Goal: Task Accomplishment & Management: Use online tool/utility

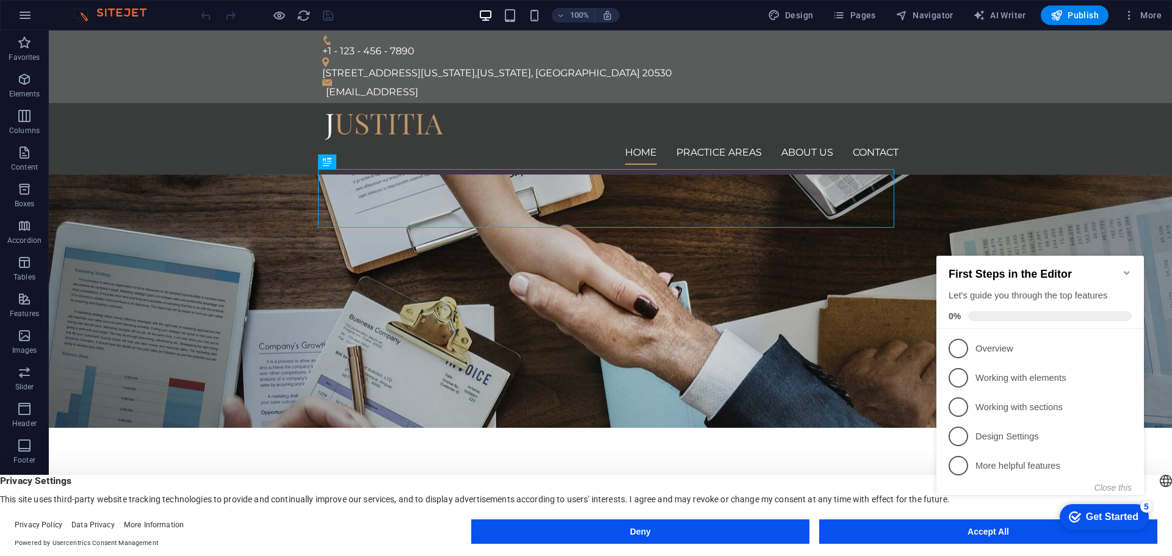
click at [1131, 271] on icon "Minimize checklist" at bounding box center [1127, 273] width 10 height 10
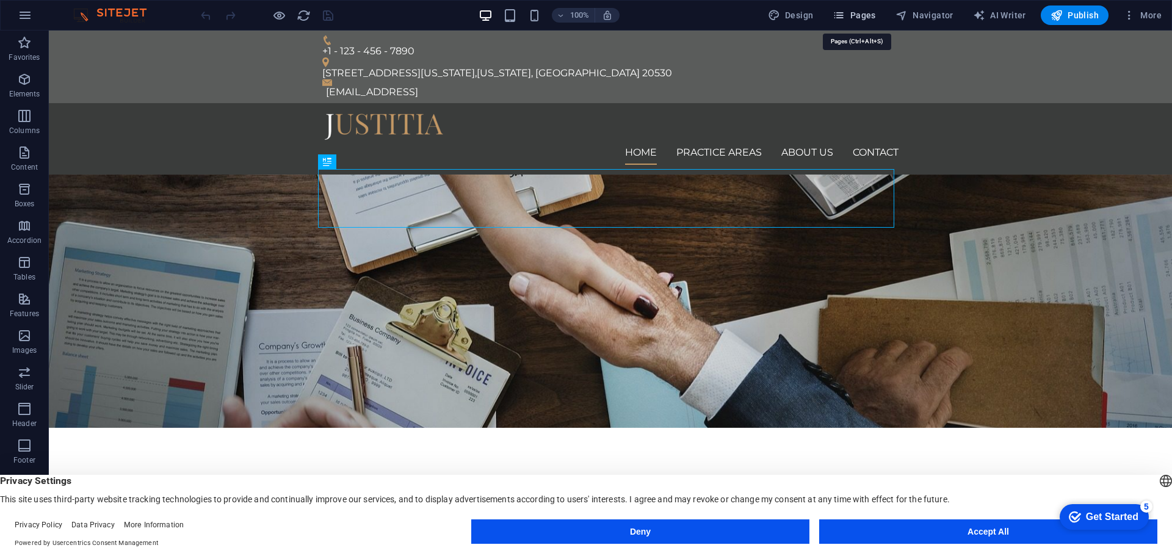
click at [856, 16] on span "Pages" at bounding box center [853, 15] width 43 height 12
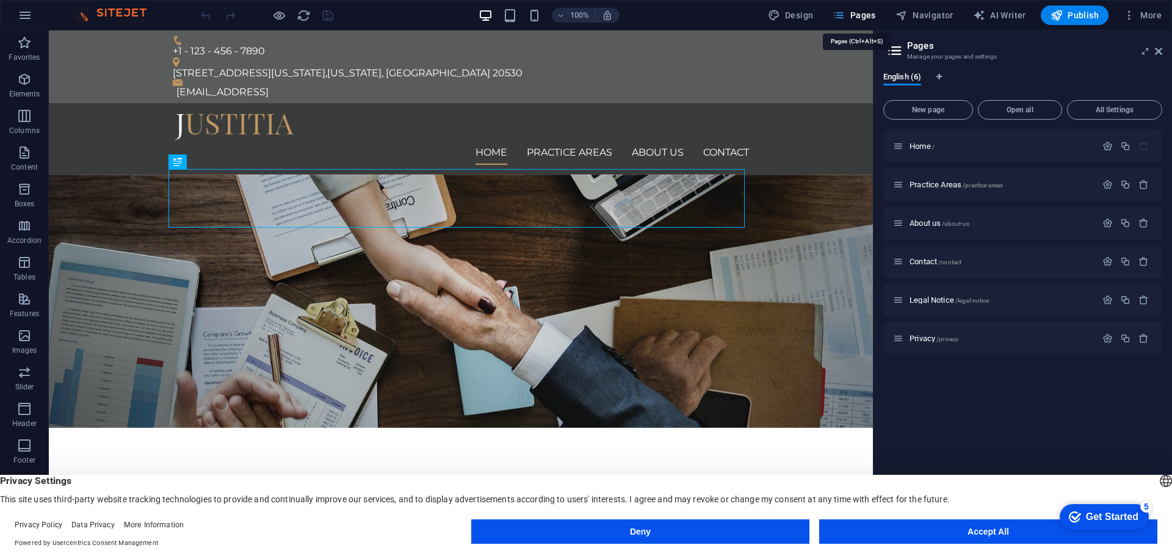
click at [856, 16] on span "Pages" at bounding box center [853, 15] width 43 height 12
click at [784, 10] on span "Design" at bounding box center [791, 15] width 46 height 12
select select "px"
select select "400"
select select "px"
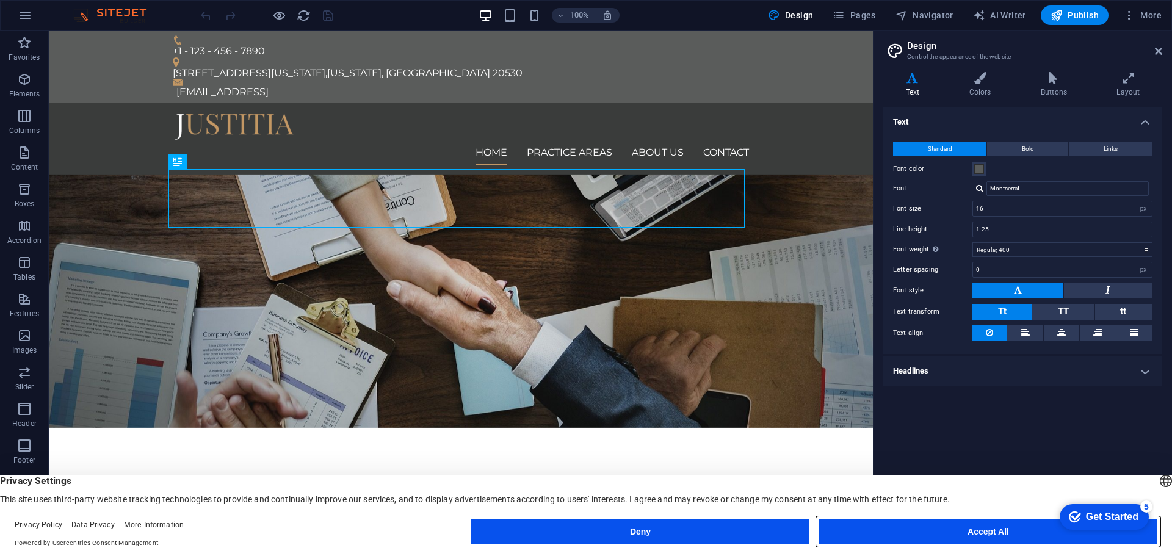
click at [1006, 530] on button "Accept All" at bounding box center [988, 531] width 338 height 24
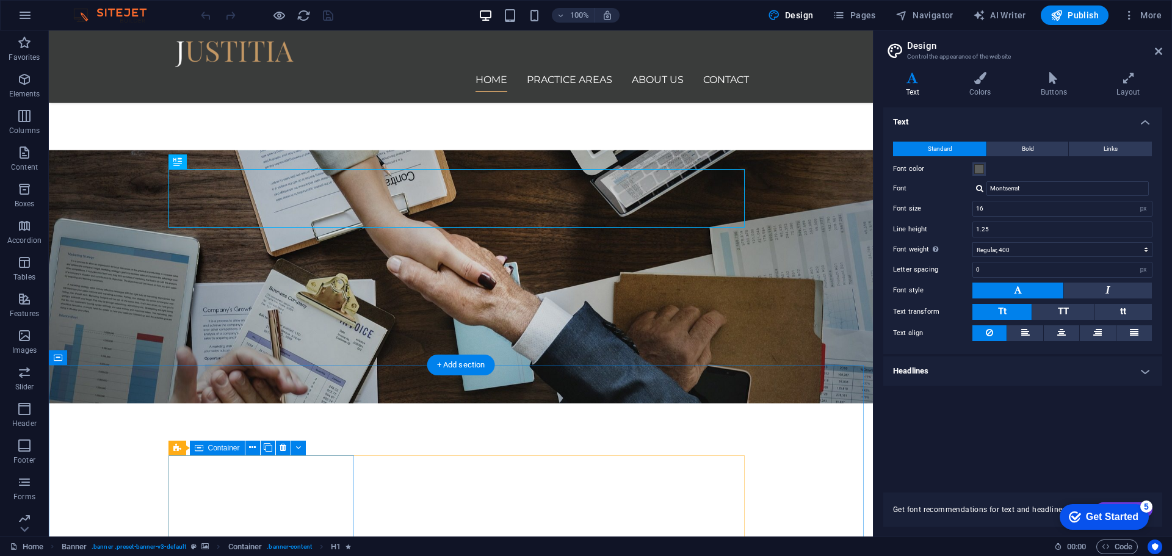
scroll to position [122, 0]
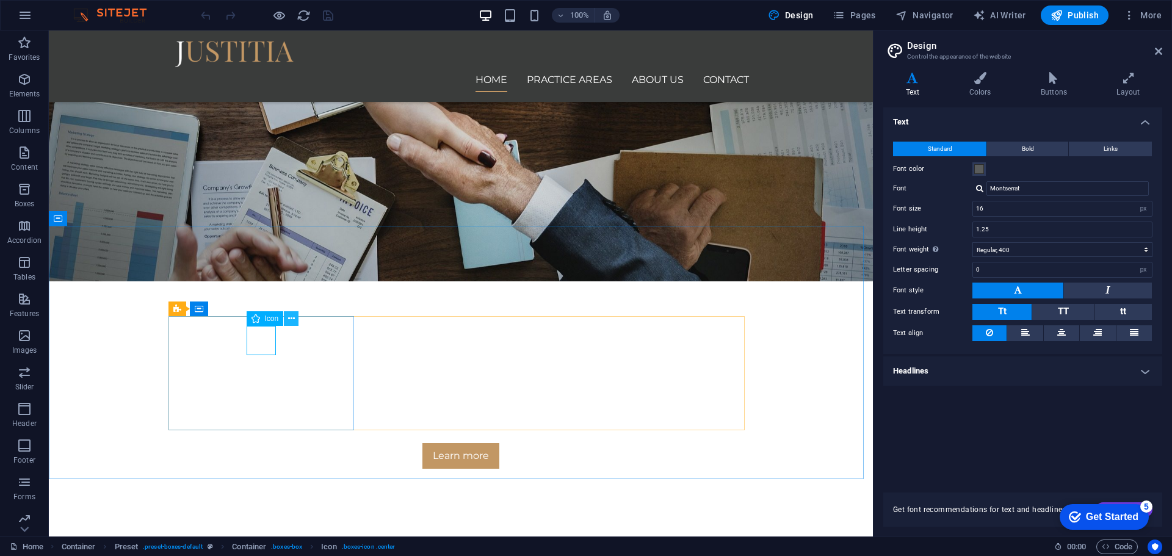
click at [286, 320] on button at bounding box center [291, 318] width 15 height 15
click at [265, 317] on span "Icon" at bounding box center [272, 318] width 14 height 7
drag, startPoint x: 265, startPoint y: 317, endPoint x: 17, endPoint y: 291, distance: 249.8
click at [267, 319] on span "Icon" at bounding box center [272, 318] width 14 height 7
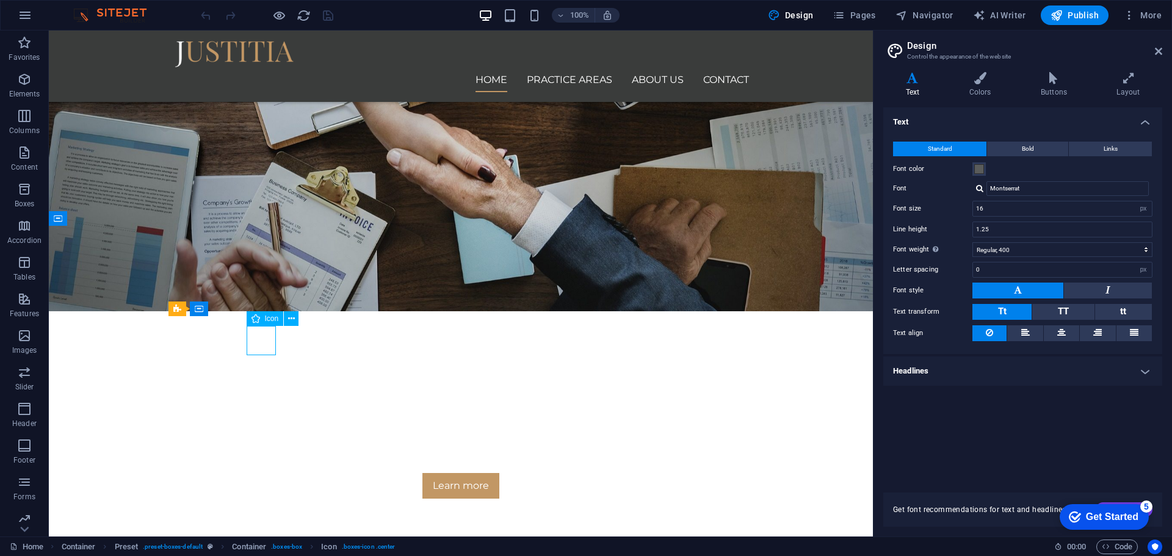
select select "xMidYMid"
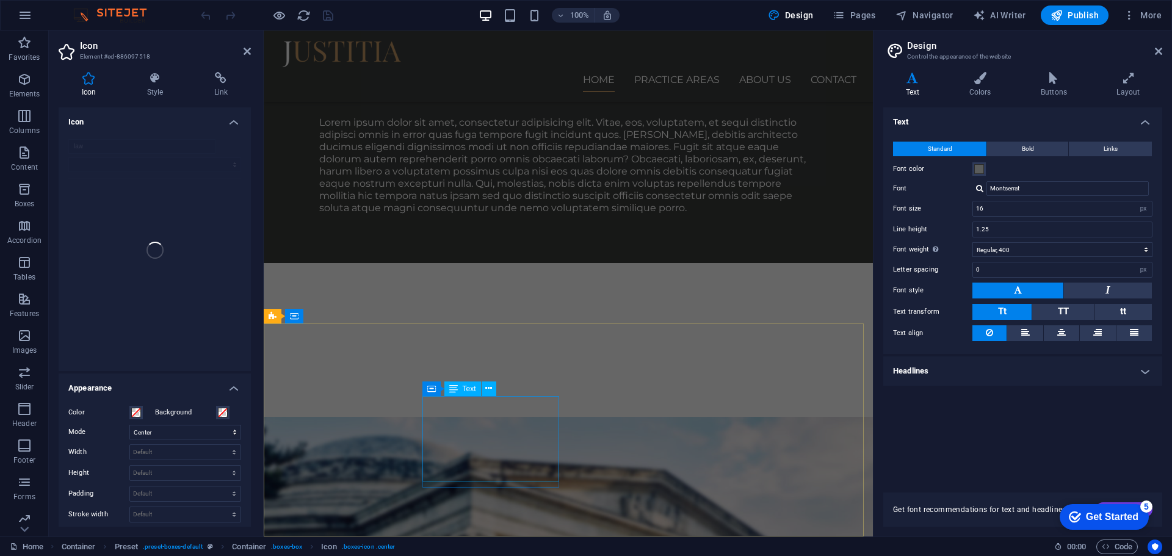
scroll to position [878, 0]
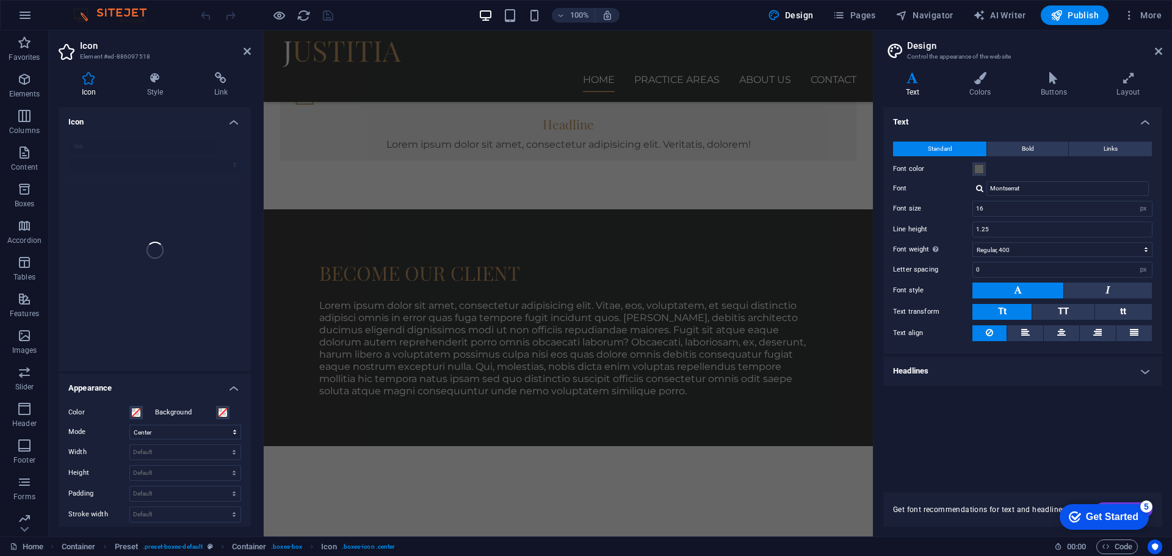
click at [98, 9] on img at bounding box center [116, 15] width 92 height 15
click at [108, 11] on img at bounding box center [116, 15] width 92 height 15
click at [76, 18] on img at bounding box center [116, 15] width 92 height 15
click at [37, 22] on button "button" at bounding box center [24, 15] width 29 height 29
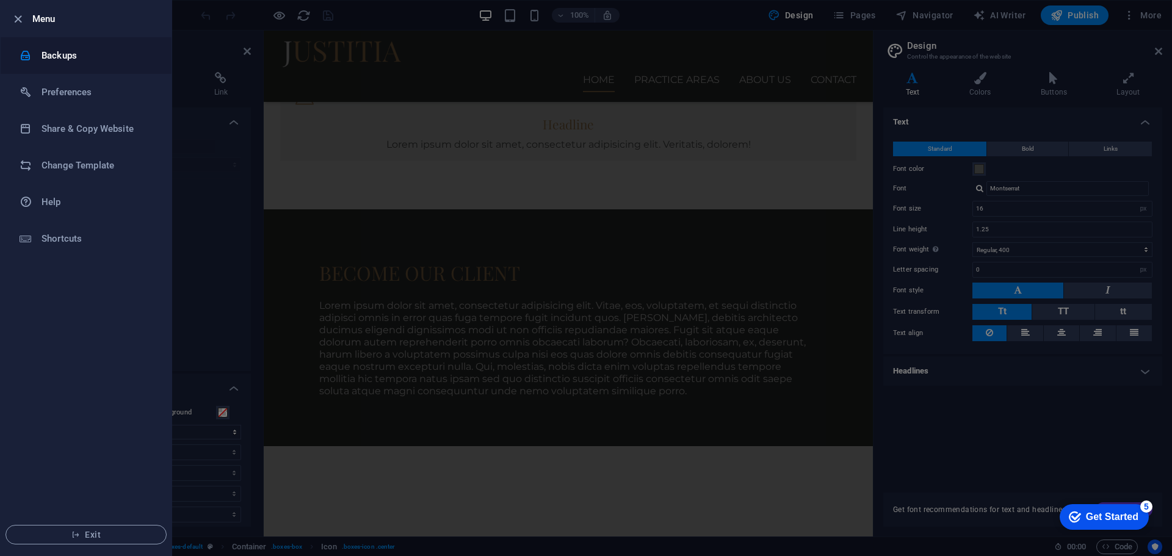
click at [49, 54] on h6 "Backups" at bounding box center [97, 55] width 113 height 15
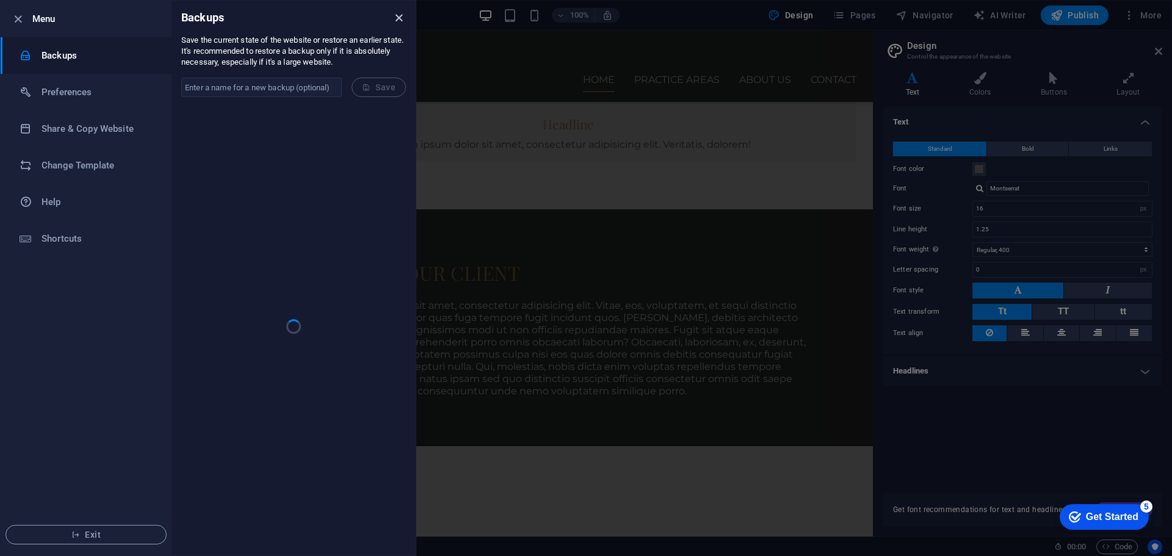
click at [401, 18] on icon "close" at bounding box center [399, 18] width 14 height 14
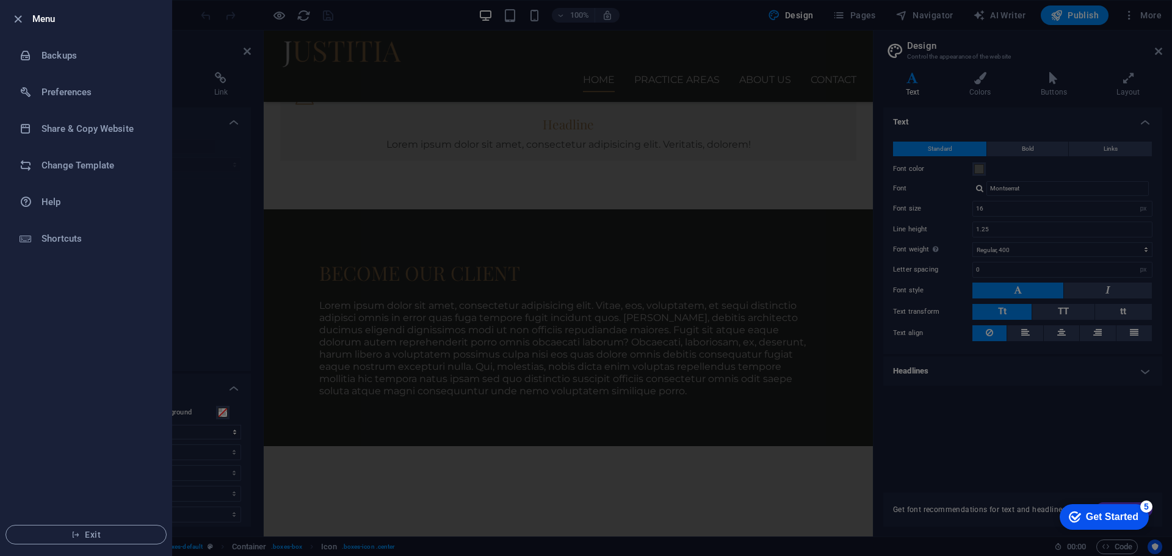
click at [49, 19] on h6 "Menu" at bounding box center [96, 19] width 129 height 15
click at [118, 537] on span "Exit" at bounding box center [86, 535] width 140 height 10
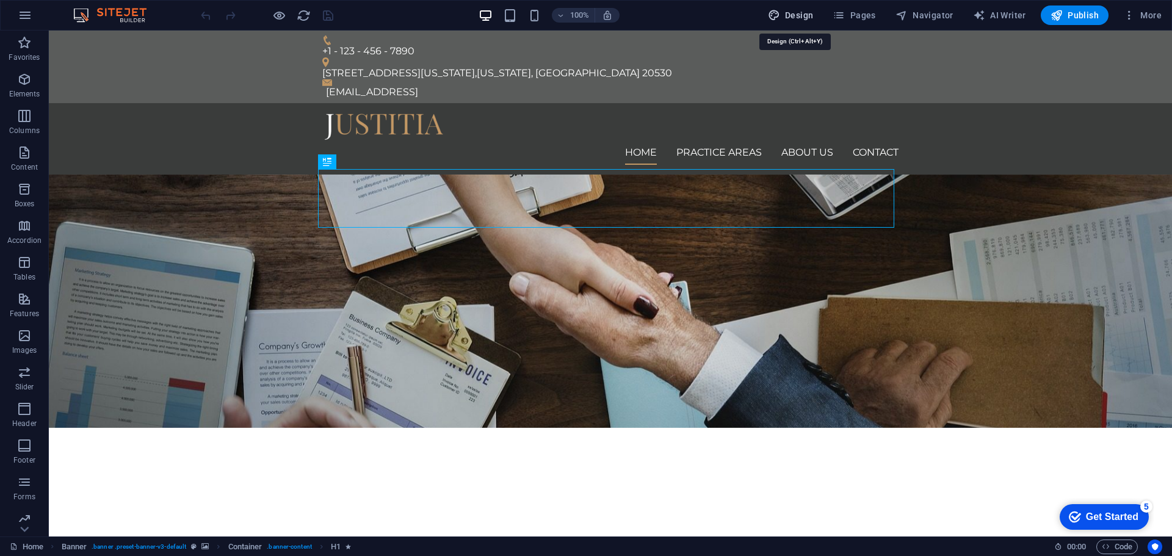
click at [801, 16] on span "Design" at bounding box center [791, 15] width 46 height 12
select select "px"
select select "400"
select select "px"
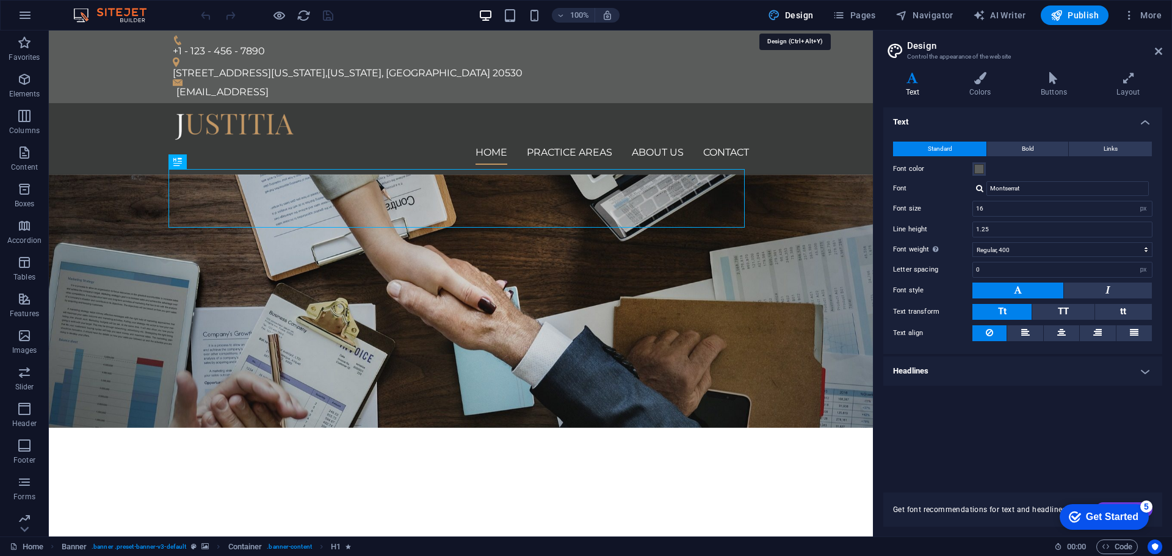
click at [801, 16] on span "Design" at bounding box center [791, 15] width 46 height 12
click at [856, 18] on span "Pages" at bounding box center [853, 15] width 43 height 12
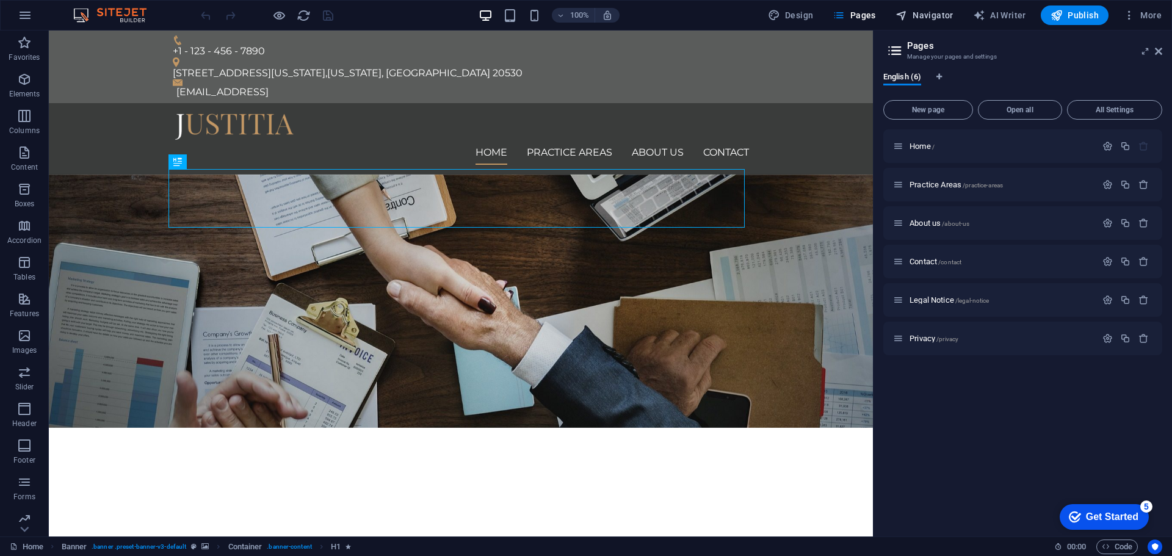
click at [935, 17] on span "Navigator" at bounding box center [924, 15] width 58 height 12
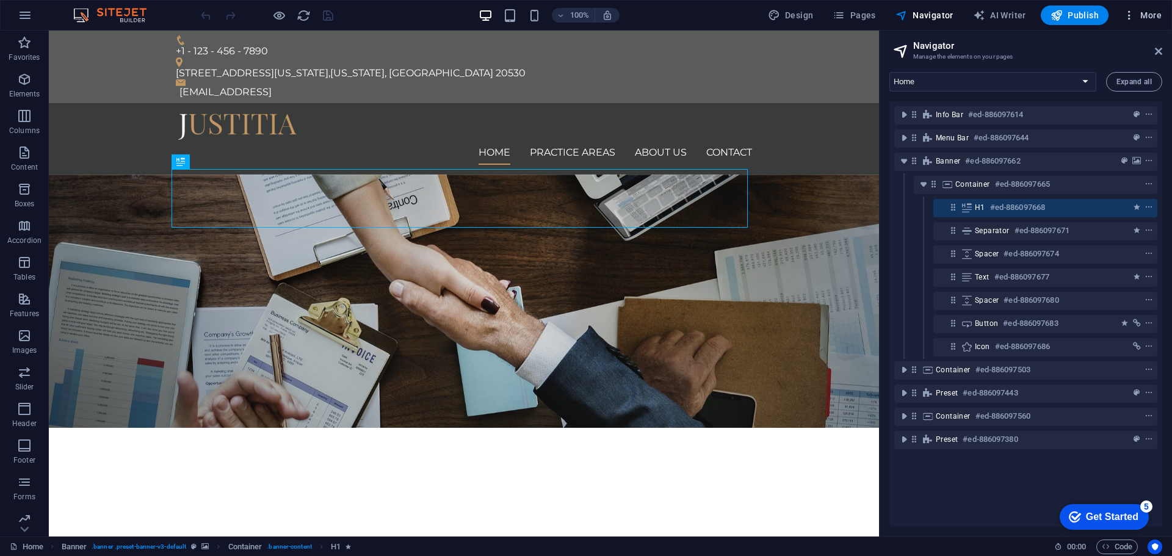
click at [1148, 18] on span "More" at bounding box center [1142, 15] width 38 height 12
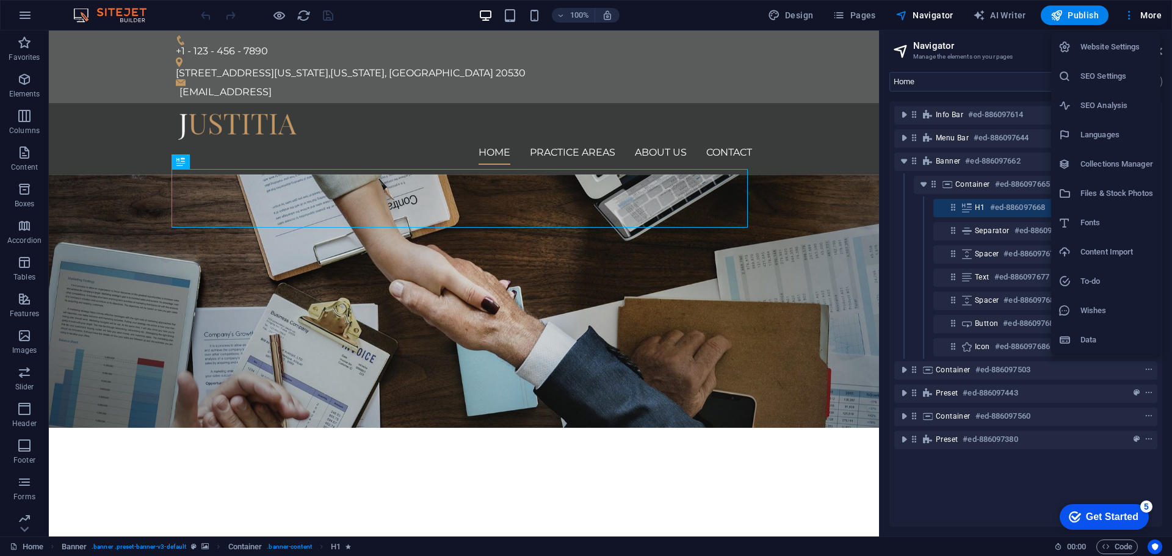
click at [161, 22] on div at bounding box center [586, 278] width 1172 height 556
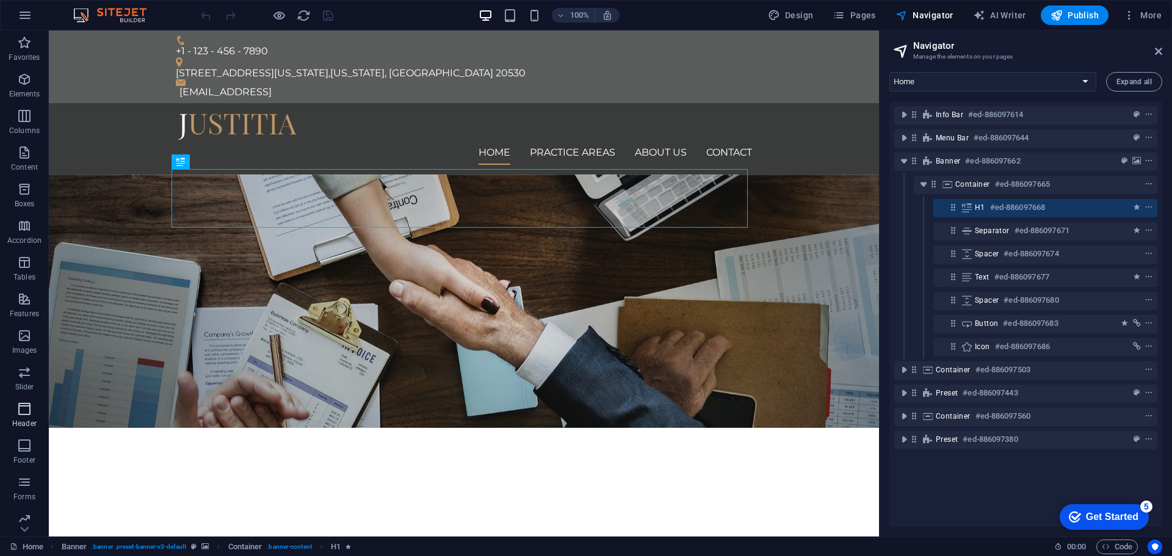
click at [13, 418] on span "Header" at bounding box center [24, 416] width 49 height 29
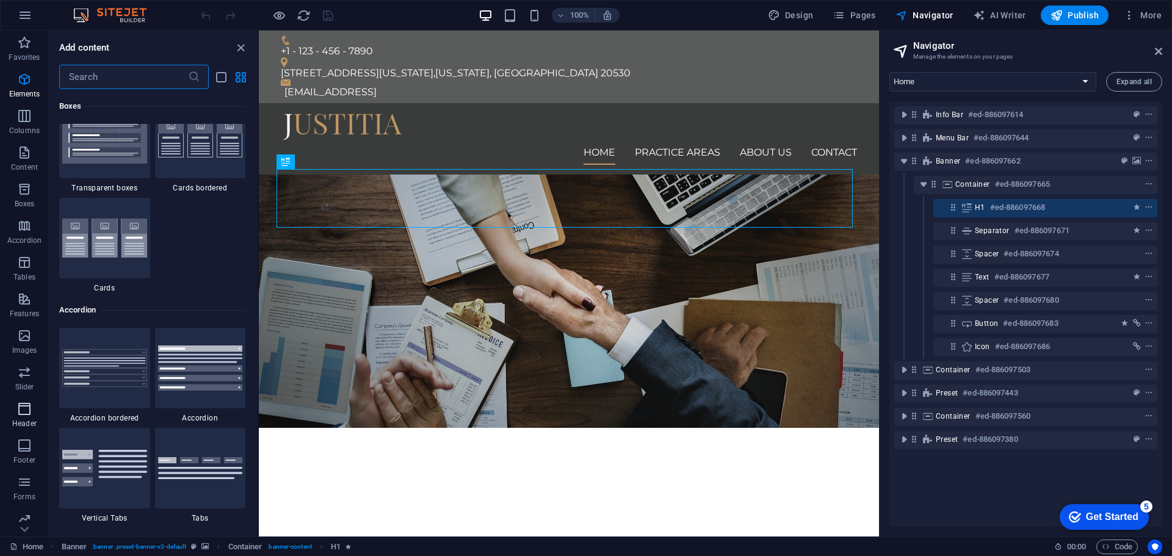
scroll to position [7349, 0]
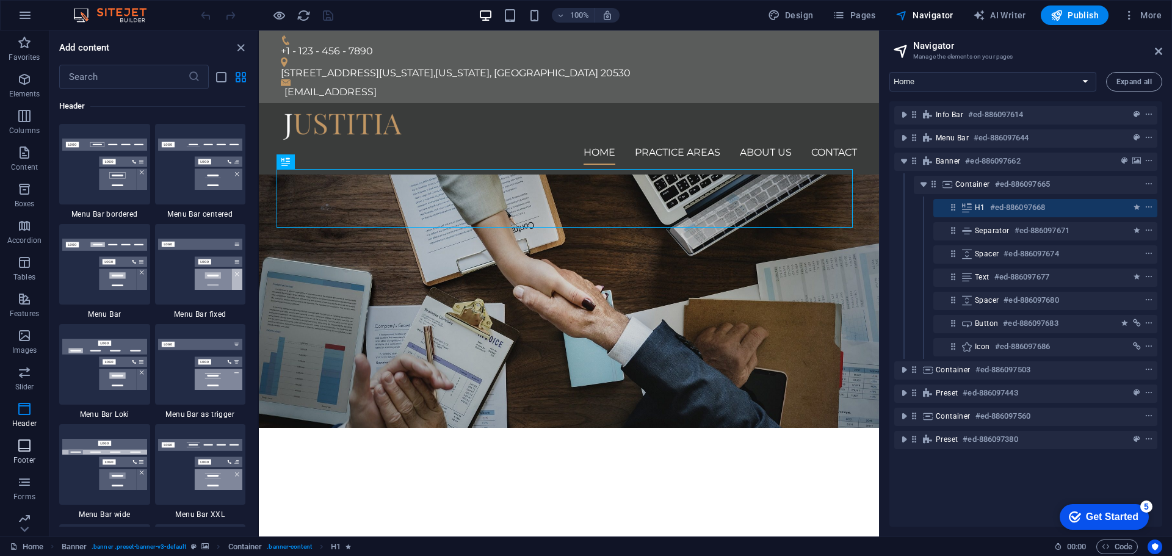
click at [32, 449] on span "Footer" at bounding box center [24, 452] width 49 height 29
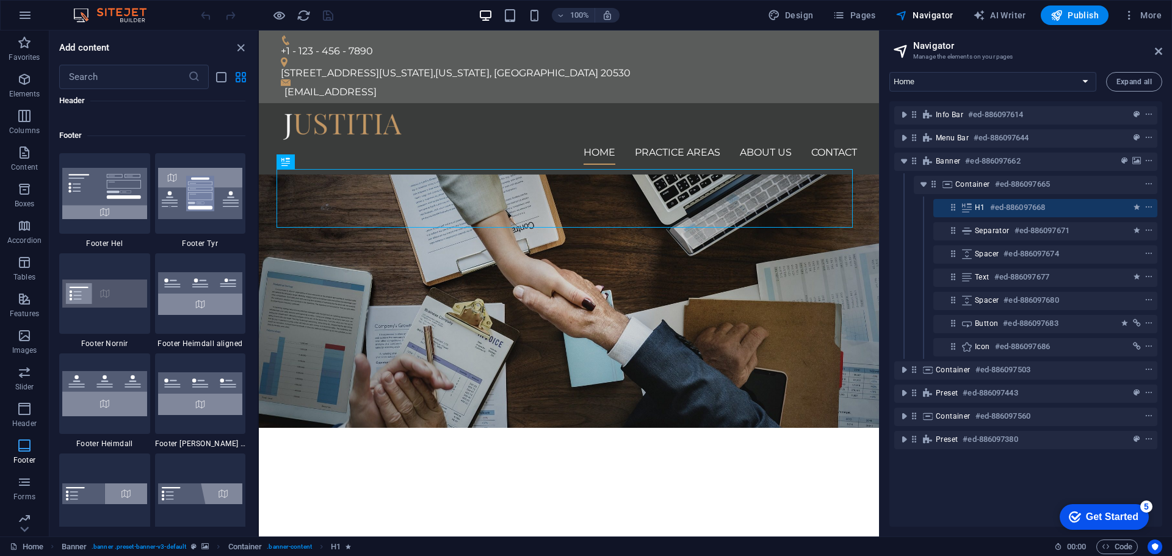
scroll to position [8080, 0]
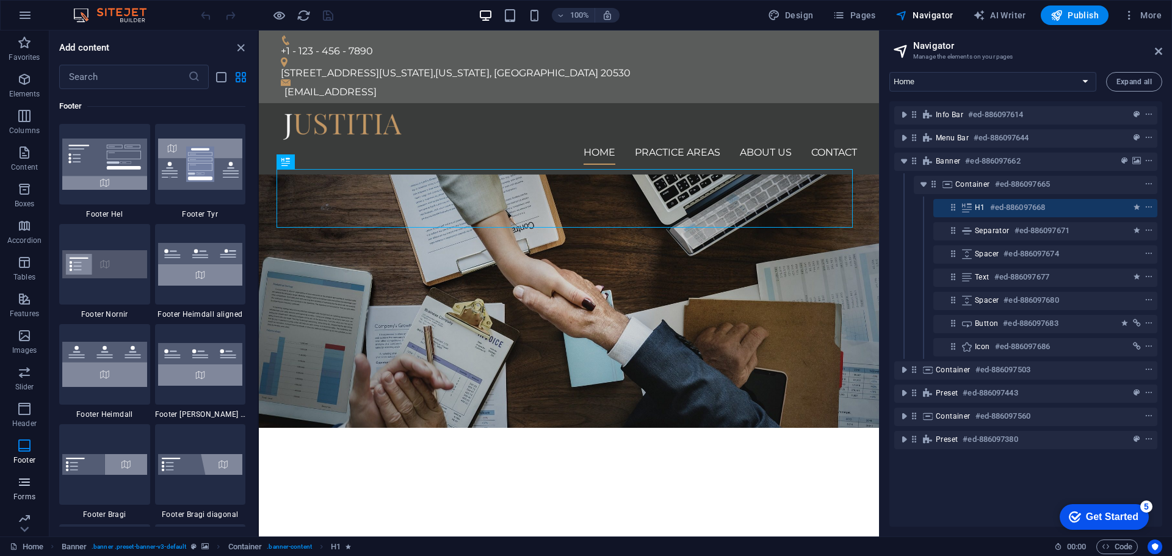
click at [24, 483] on icon "button" at bounding box center [24, 482] width 15 height 15
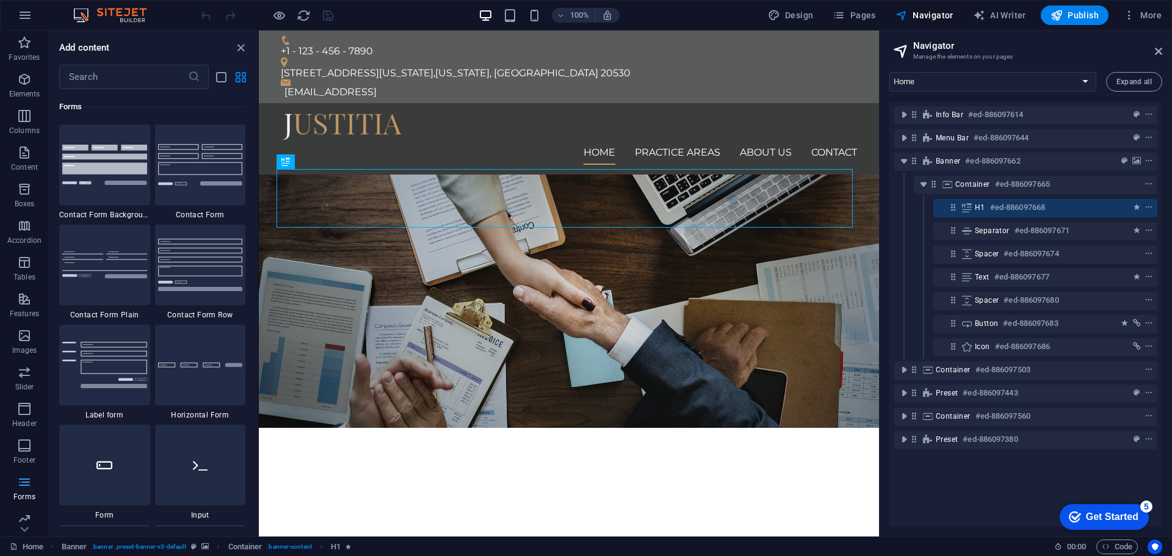
scroll to position [8910, 0]
click at [37, 76] on span "Elements" at bounding box center [24, 86] width 49 height 29
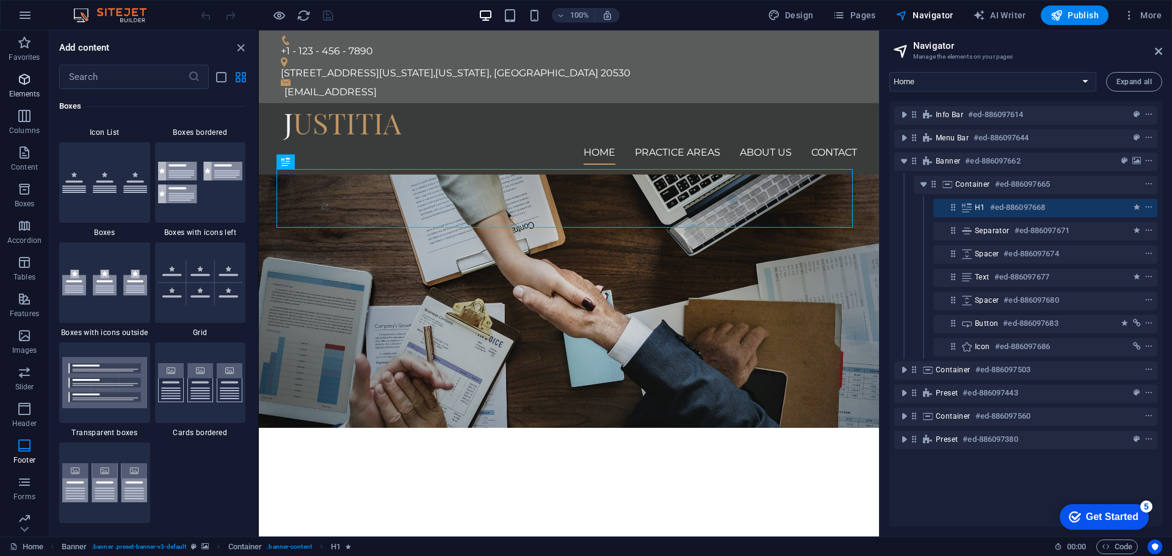
scroll to position [130, 0]
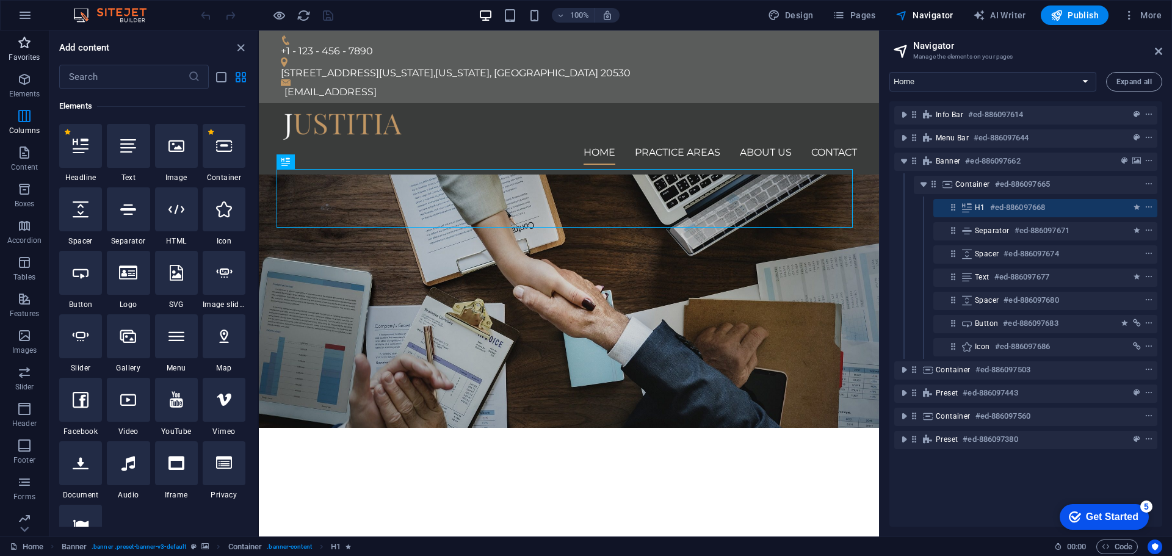
click at [16, 47] on span "Favorites" at bounding box center [24, 49] width 49 height 29
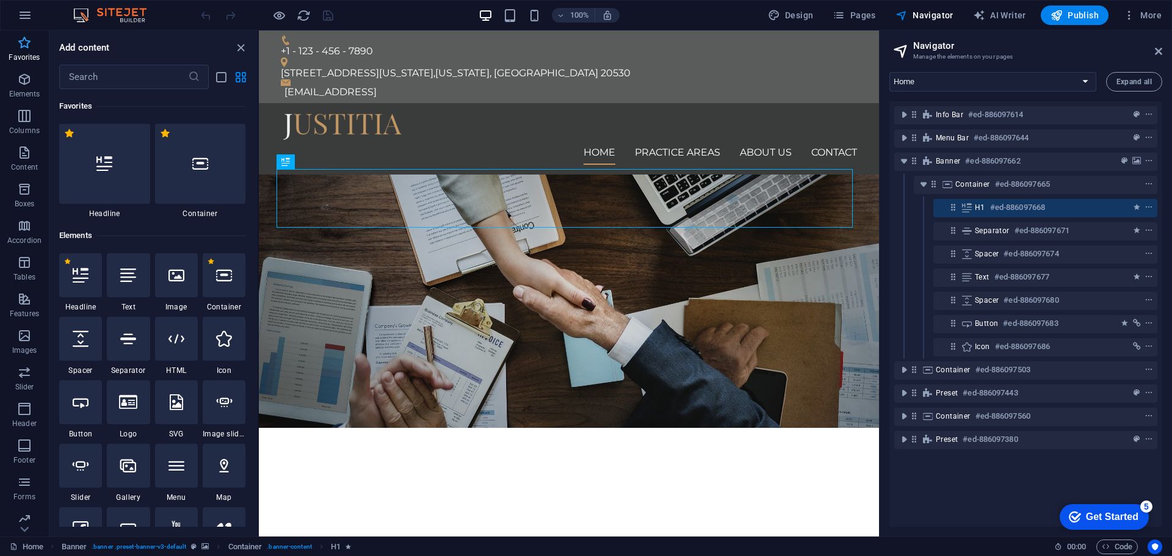
scroll to position [0, 0]
click at [15, 112] on span "Columns" at bounding box center [24, 123] width 49 height 29
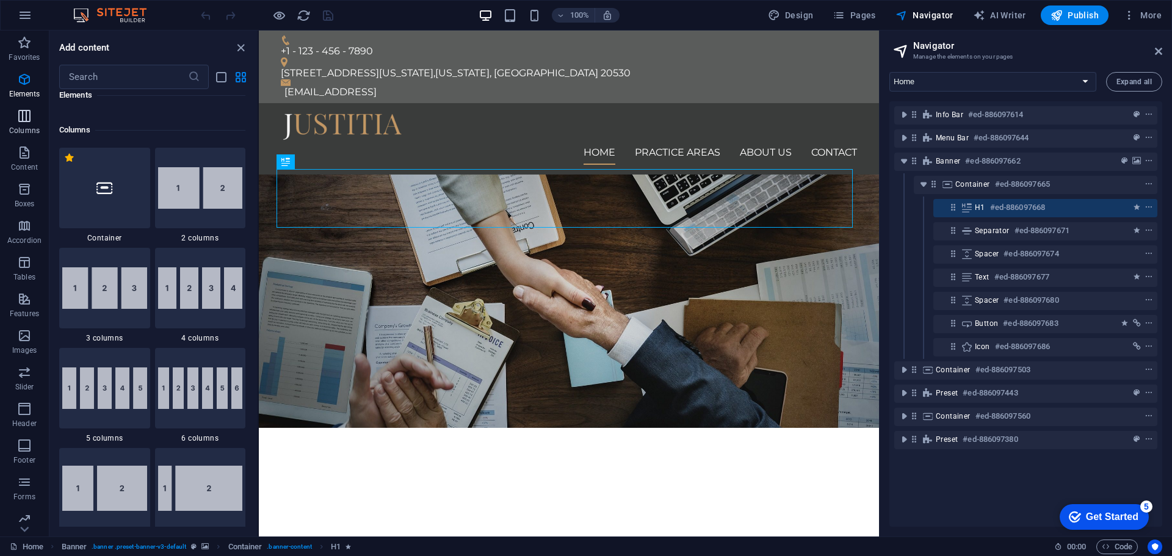
scroll to position [604, 0]
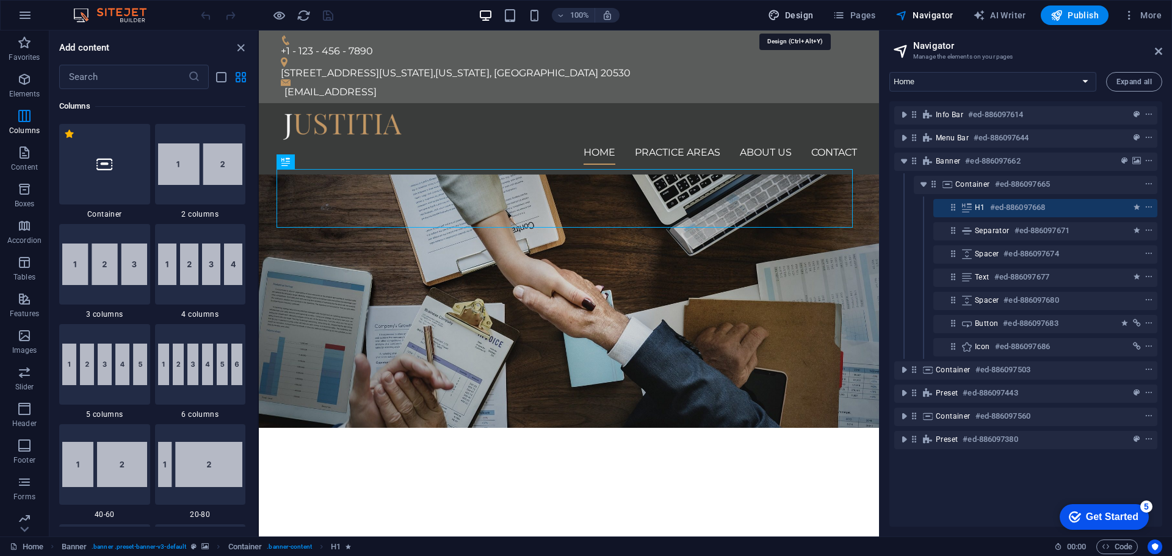
click at [809, 20] on span "Design" at bounding box center [791, 15] width 46 height 12
select select "px"
select select "400"
select select "px"
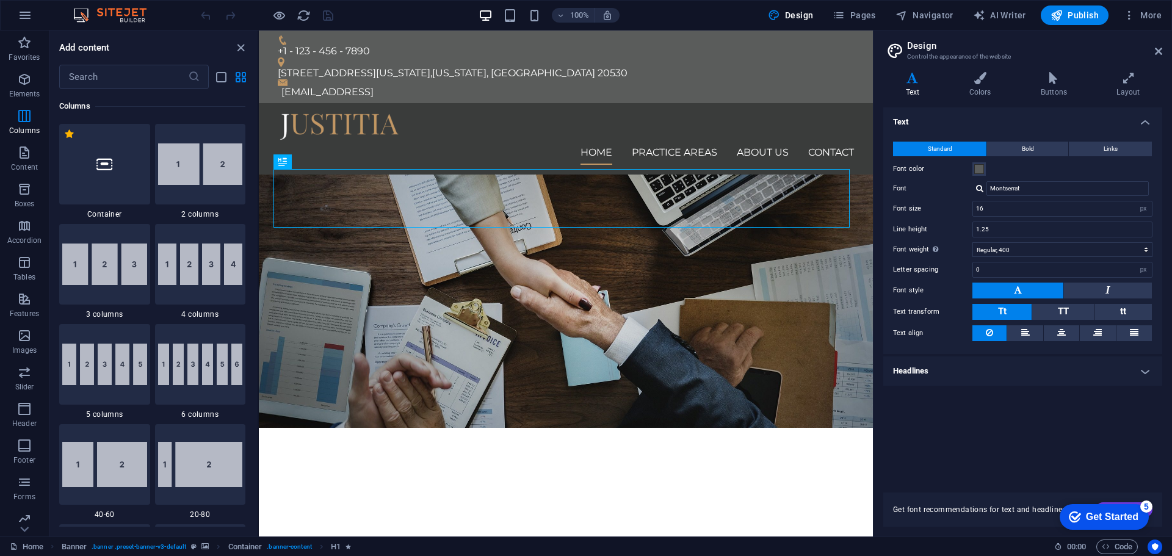
click at [1111, 517] on div "Get Started" at bounding box center [1112, 516] width 52 height 11
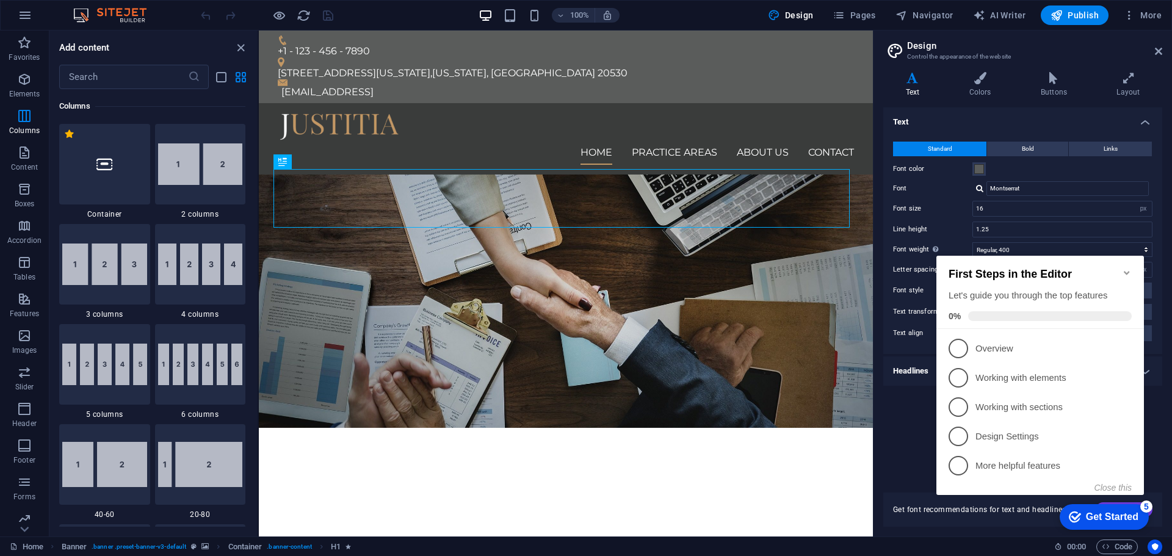
click at [1130, 270] on icon "Minimize checklist" at bounding box center [1127, 273] width 10 height 10
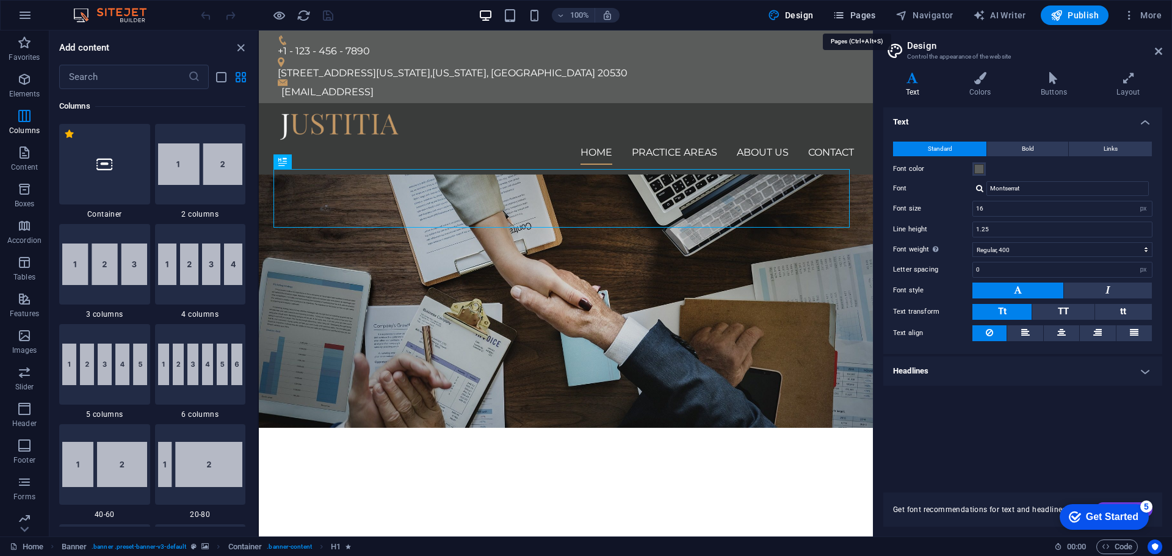
click at [866, 18] on span "Pages" at bounding box center [853, 15] width 43 height 12
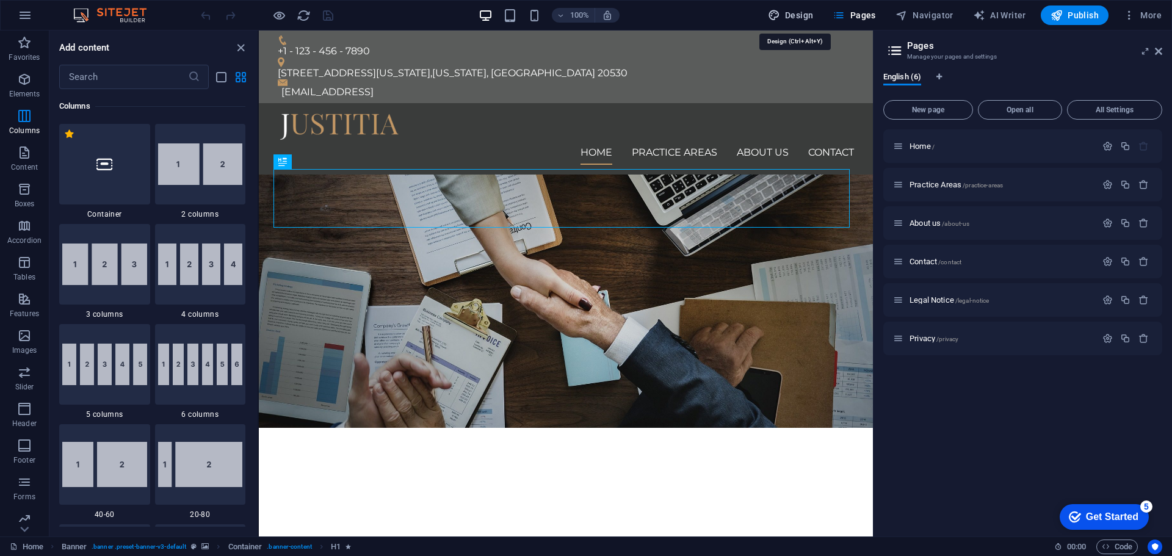
click at [806, 13] on span "Design" at bounding box center [791, 15] width 46 height 12
select select "px"
select select "400"
select select "px"
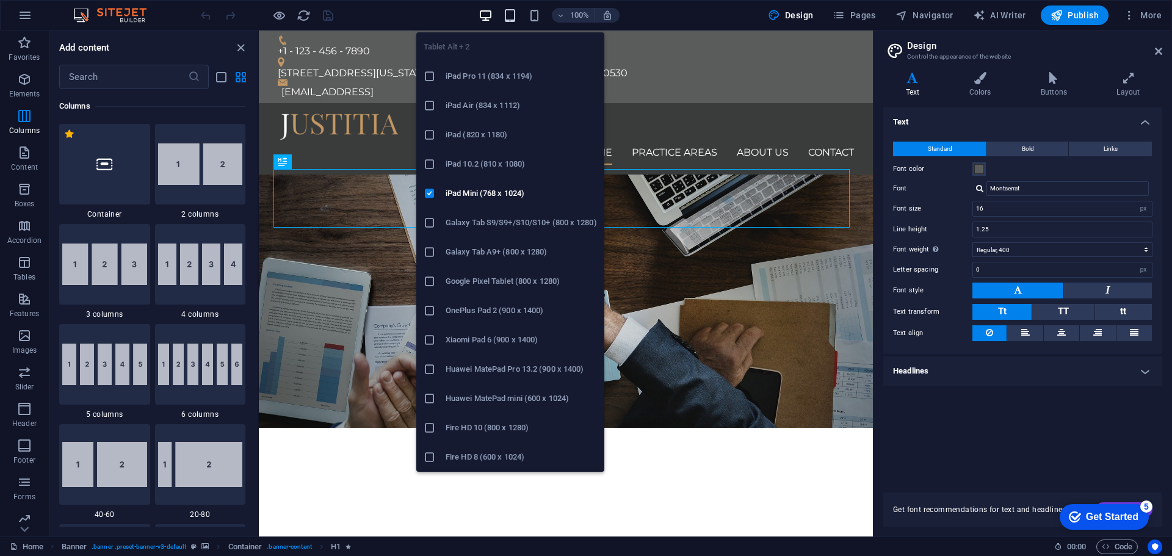
click at [509, 17] on icon "button" at bounding box center [510, 16] width 14 height 14
type input "1.5"
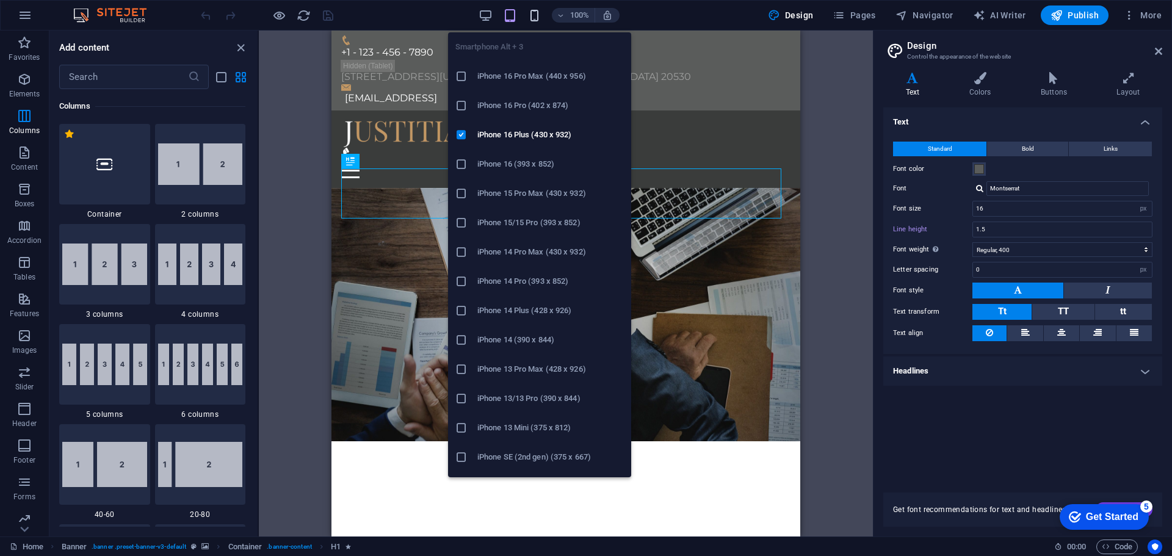
click at [535, 10] on icon "button" at bounding box center [534, 16] width 14 height 14
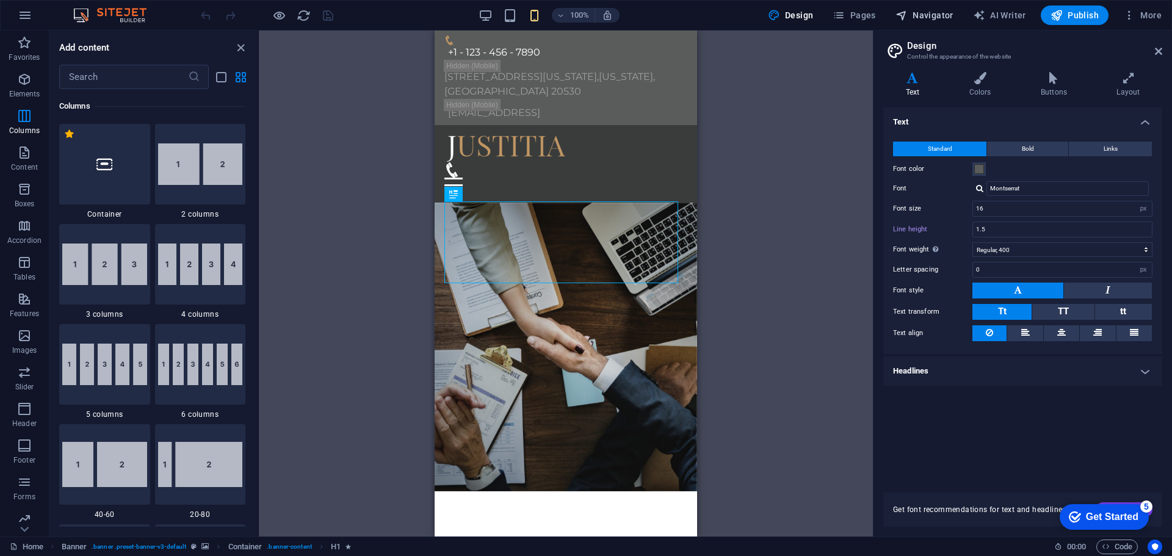
click at [901, 15] on icon "button" at bounding box center [901, 15] width 12 height 12
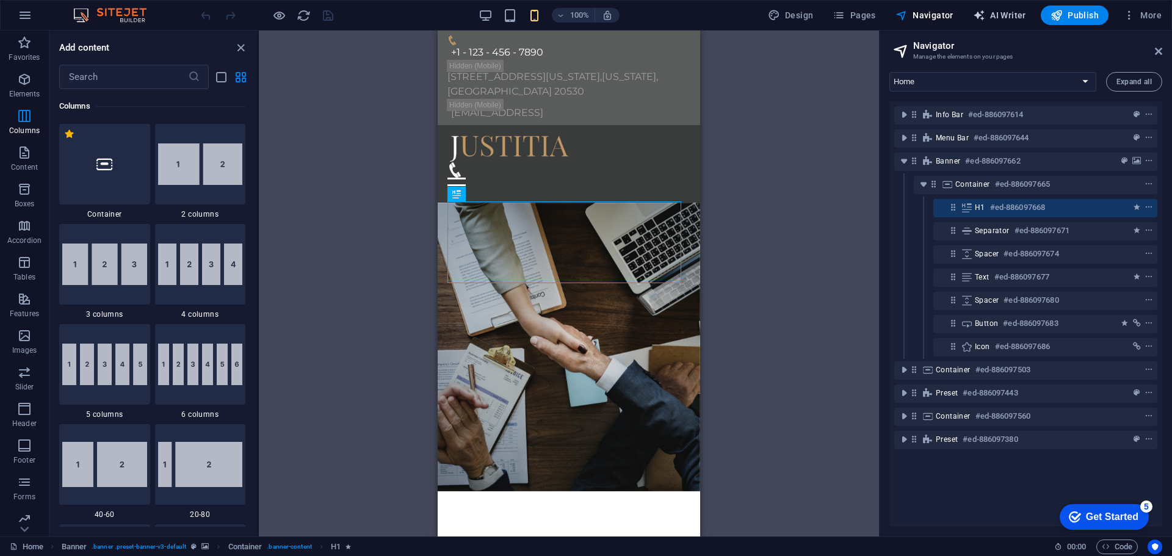
click at [985, 17] on icon "button" at bounding box center [979, 15] width 12 height 12
select select "English"
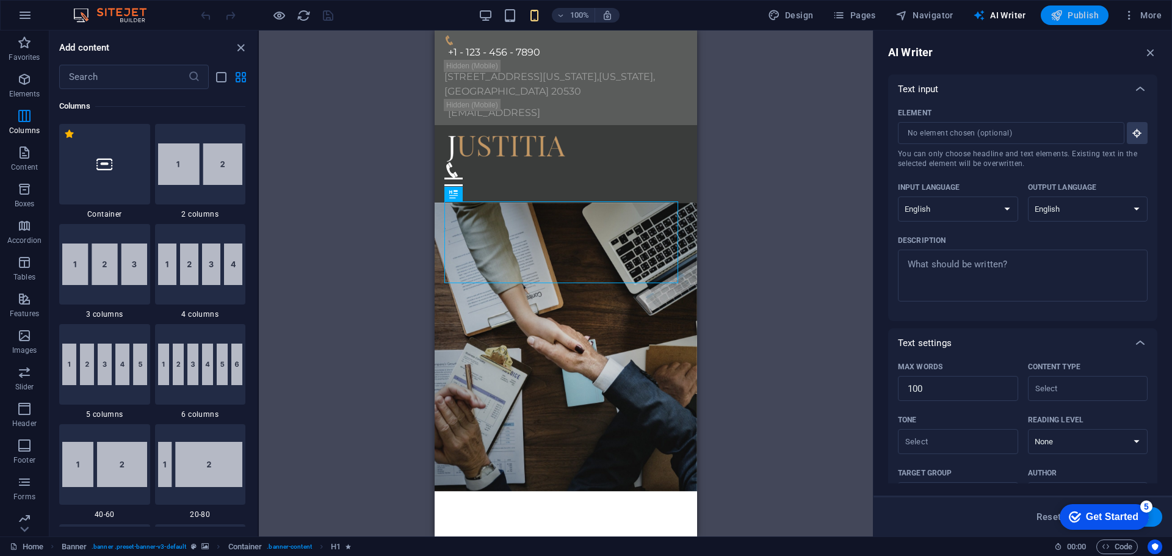
click at [1104, 13] on button "Publish" at bounding box center [1075, 15] width 68 height 20
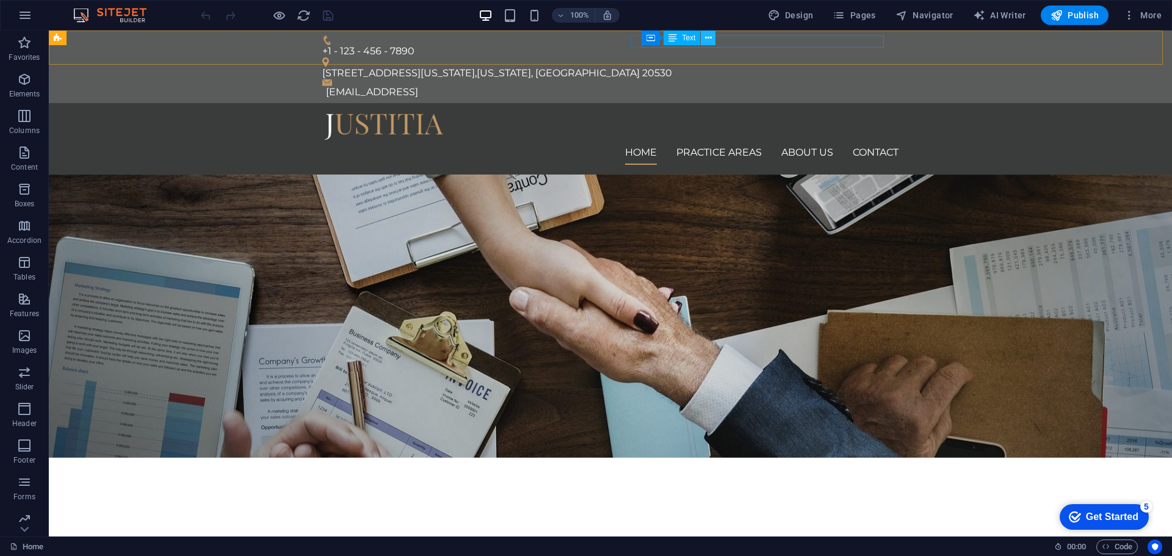
click at [710, 38] on icon at bounding box center [708, 38] width 7 height 13
click at [727, 39] on icon at bounding box center [724, 38] width 7 height 13
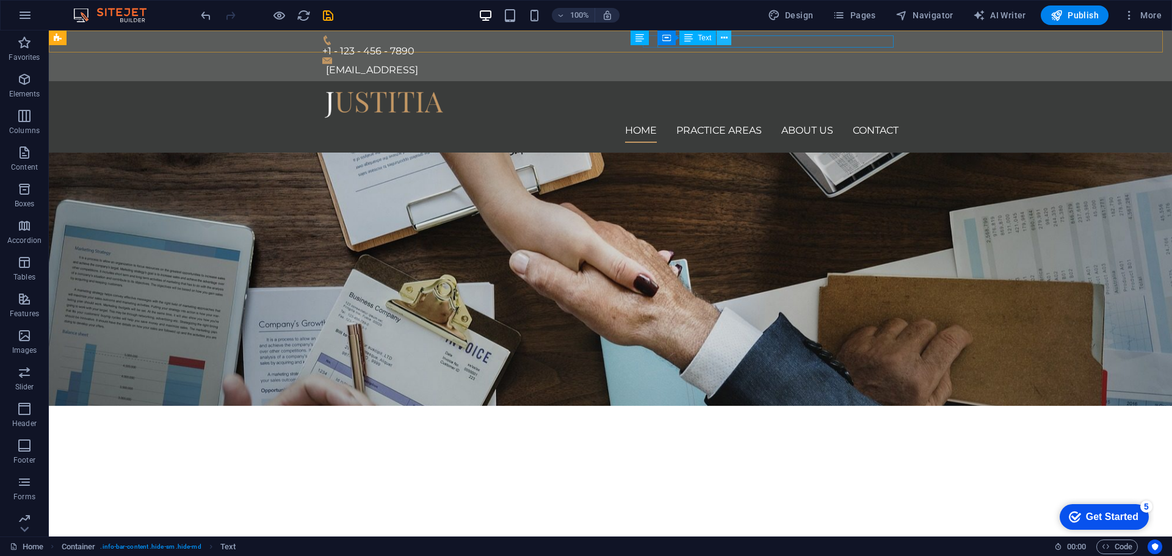
click at [721, 38] on icon at bounding box center [724, 38] width 7 height 13
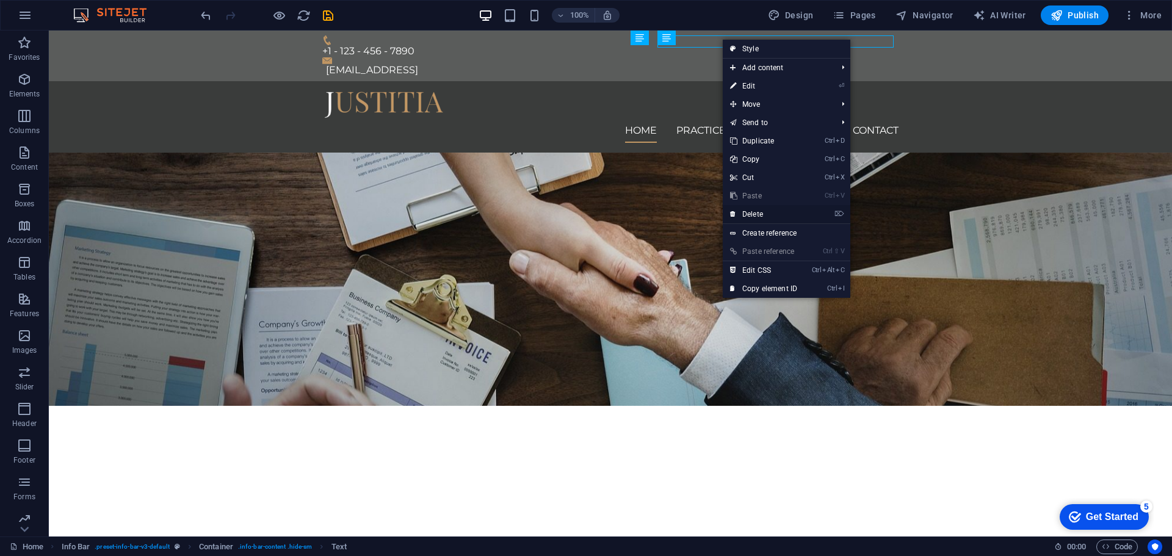
click at [752, 217] on link "⌦ Delete" at bounding box center [764, 214] width 82 height 18
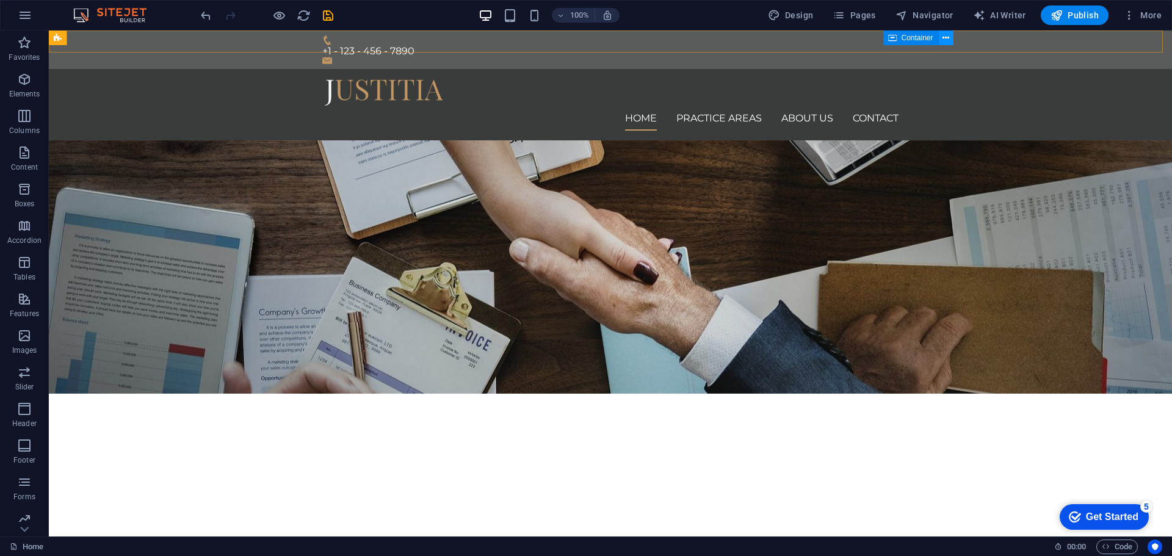
click at [944, 39] on icon at bounding box center [945, 38] width 7 height 13
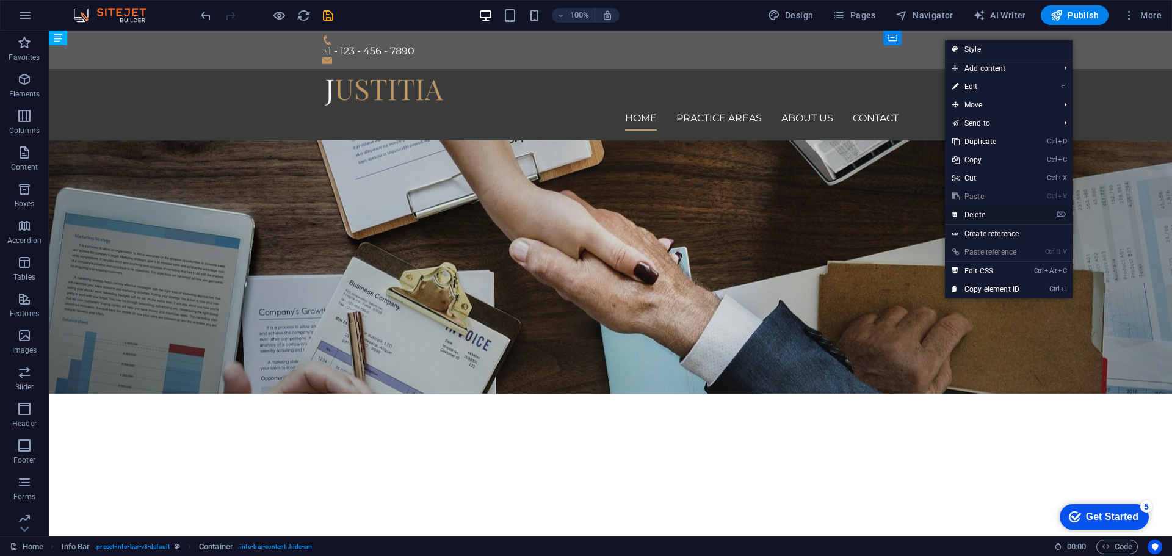
click at [995, 212] on link "⌦ Delete" at bounding box center [986, 215] width 82 height 18
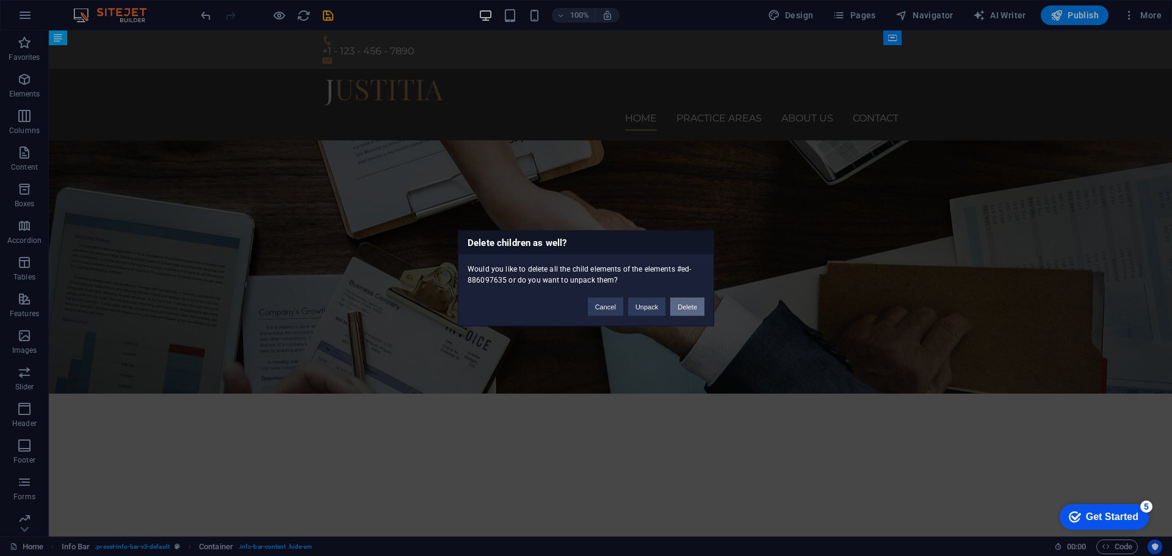
click at [687, 311] on button "Delete" at bounding box center [687, 306] width 34 height 18
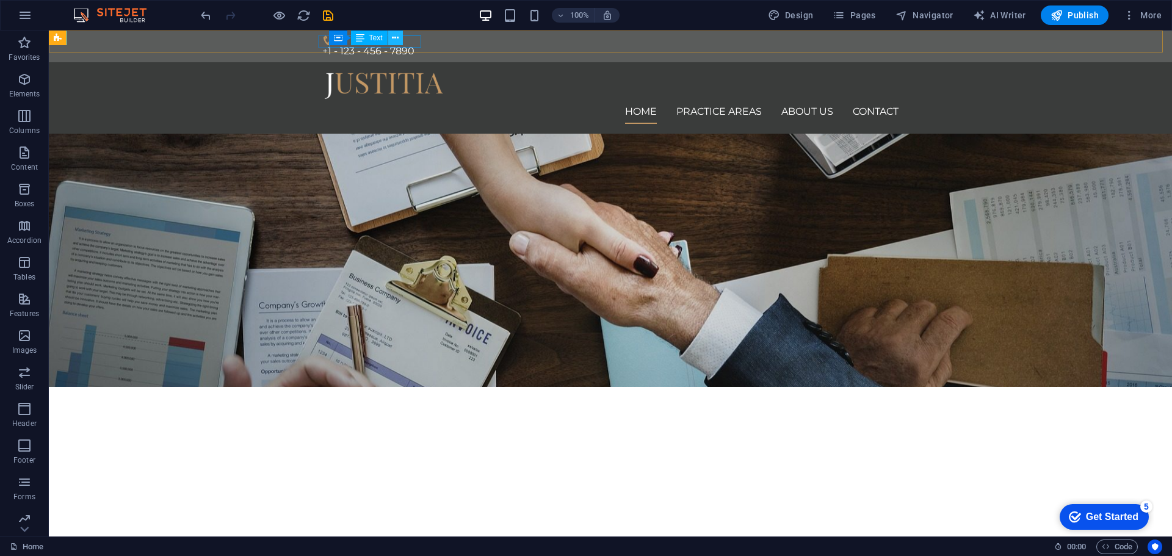
click at [397, 37] on icon at bounding box center [395, 38] width 7 height 13
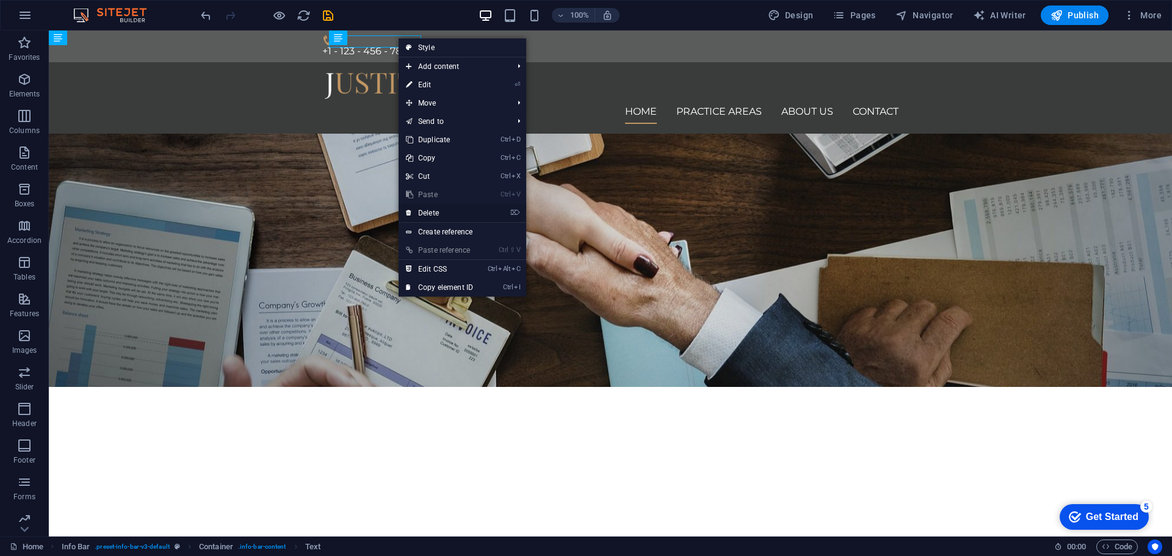
click at [432, 218] on link "⌦ Delete" at bounding box center [440, 213] width 82 height 18
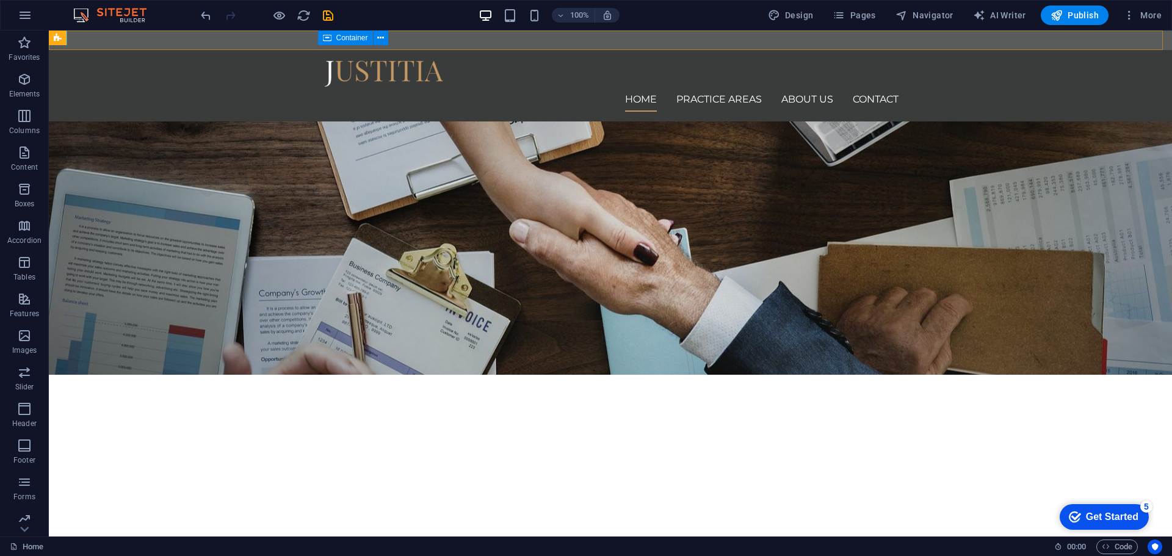
click at [318, 40] on div "Container" at bounding box center [345, 38] width 55 height 15
click at [382, 40] on icon at bounding box center [380, 38] width 7 height 13
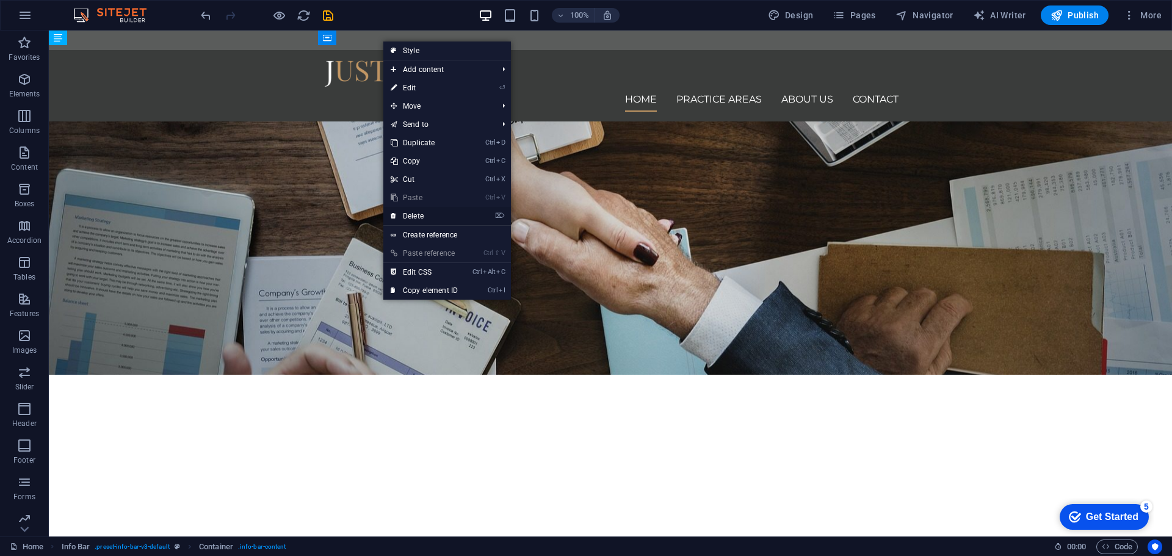
click at [416, 217] on link "⌦ Delete" at bounding box center [424, 216] width 82 height 18
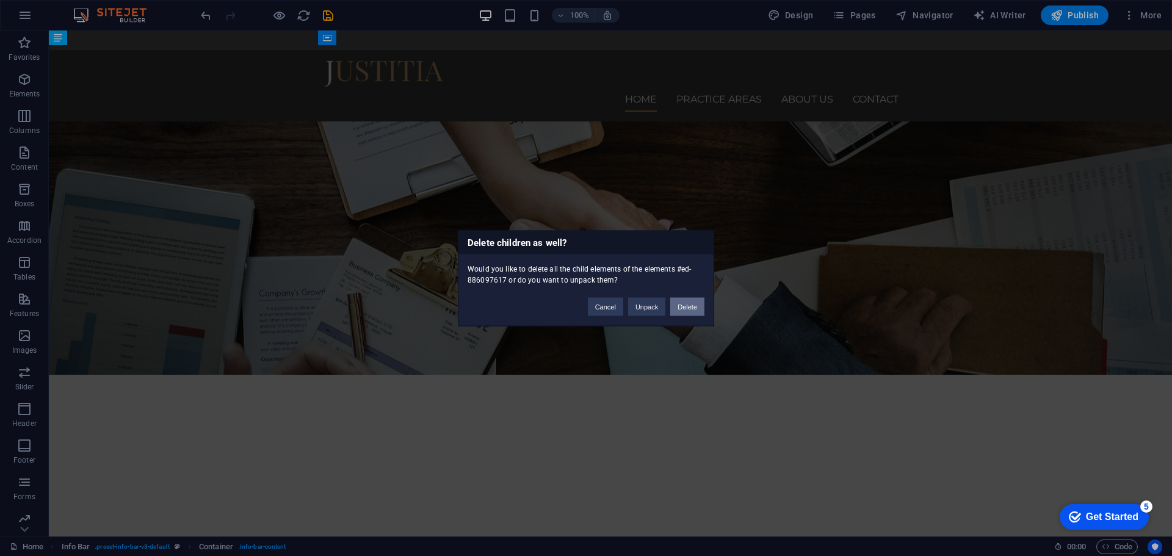
click at [688, 309] on button "Delete" at bounding box center [687, 306] width 34 height 18
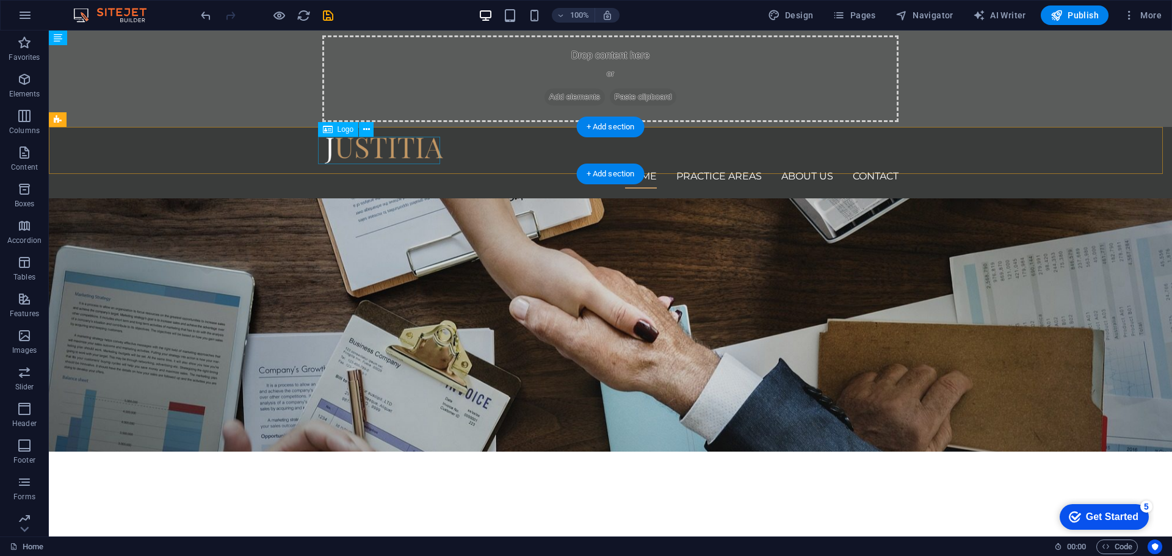
click at [389, 145] on div at bounding box center [610, 150] width 576 height 27
click at [341, 130] on span "Logo" at bounding box center [345, 129] width 16 height 7
click at [363, 124] on icon at bounding box center [366, 129] width 7 height 13
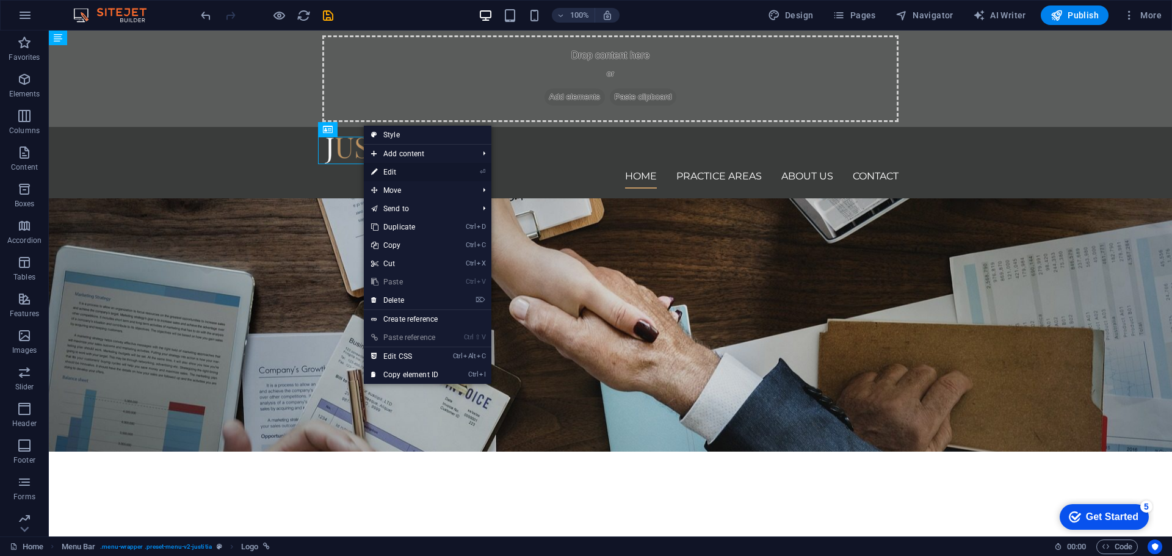
click at [386, 173] on link "⏎ Edit" at bounding box center [405, 172] width 82 height 18
select select "px"
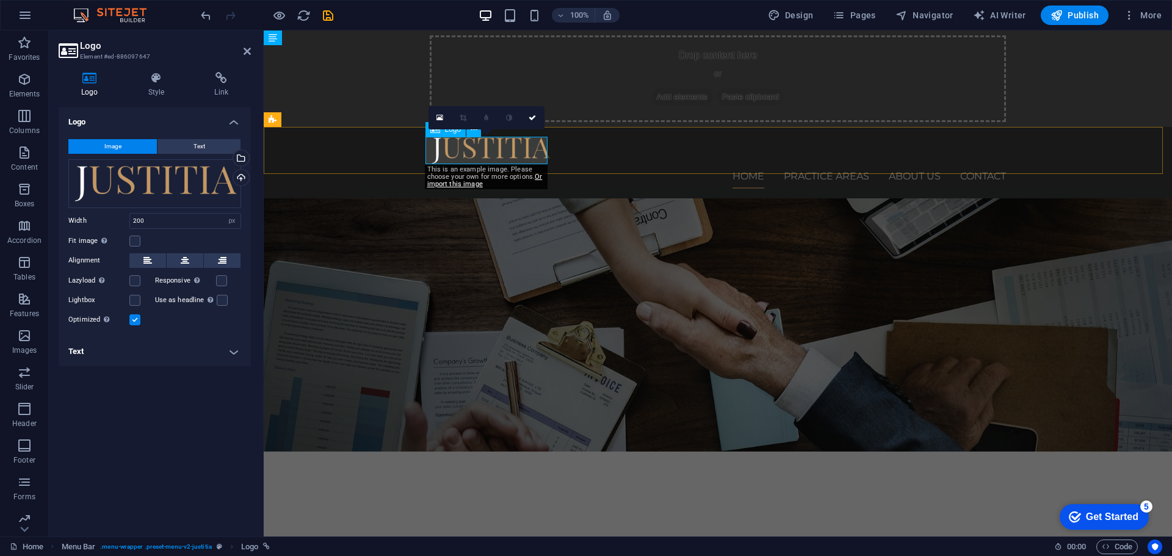
click at [497, 153] on div at bounding box center [718, 150] width 576 height 27
click at [128, 176] on div "Drag files here, click to choose files or select files from Files or our free s…" at bounding box center [154, 183] width 173 height 49
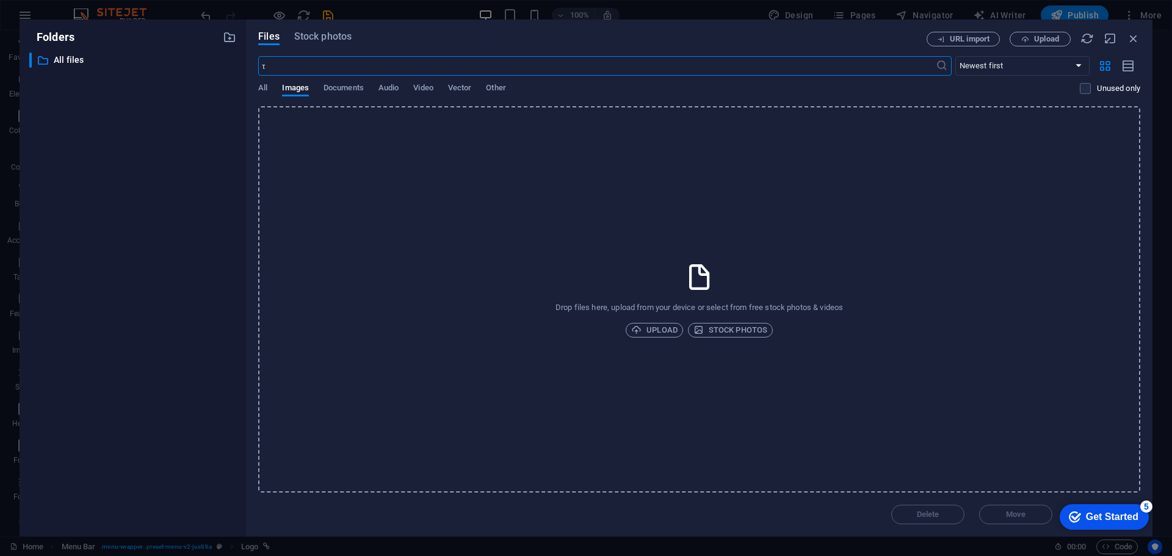
type input "τα"
click at [1128, 38] on icon "button" at bounding box center [1133, 38] width 13 height 13
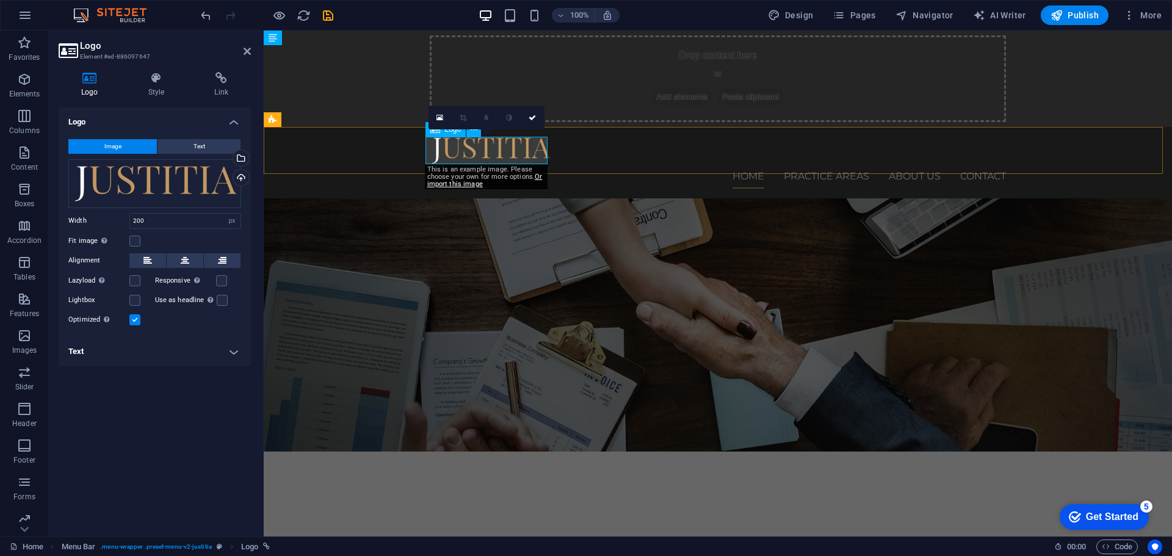
click at [463, 159] on div at bounding box center [718, 150] width 576 height 27
click at [477, 154] on div at bounding box center [718, 150] width 576 height 27
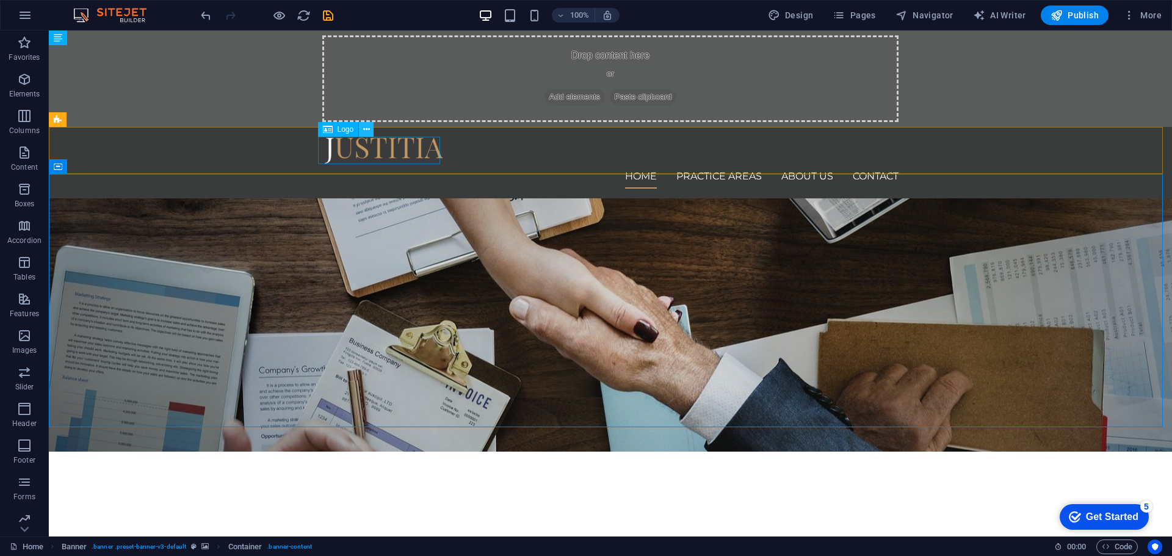
click at [369, 129] on icon at bounding box center [366, 129] width 7 height 13
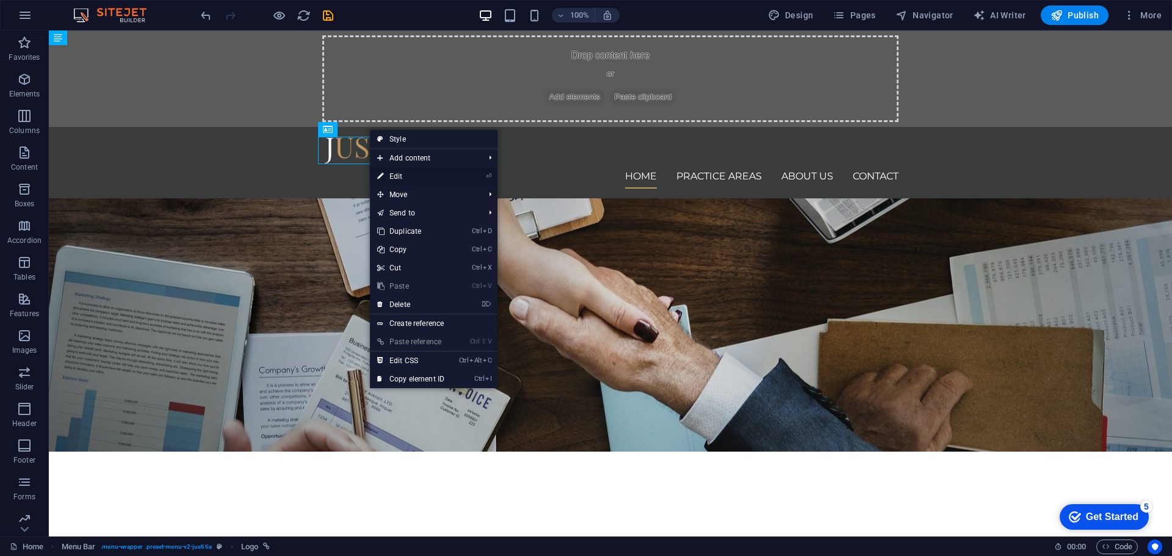
click at [417, 173] on link "⏎ Edit" at bounding box center [411, 176] width 82 height 18
select select "px"
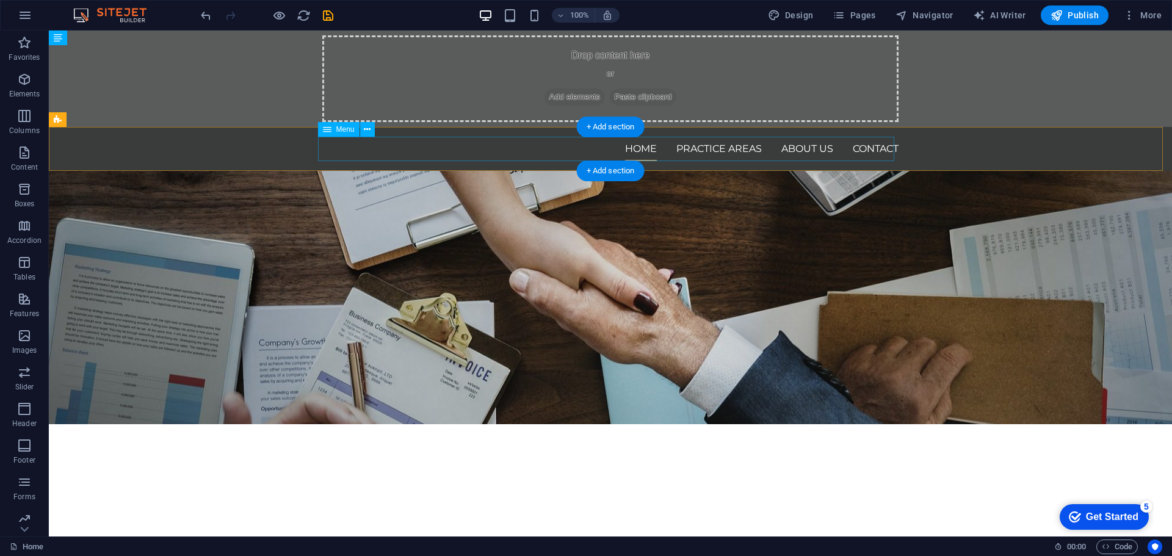
click at [347, 145] on nav "Home Practice Areas About us Contact" at bounding box center [610, 149] width 576 height 24
click at [364, 130] on icon at bounding box center [367, 129] width 7 height 13
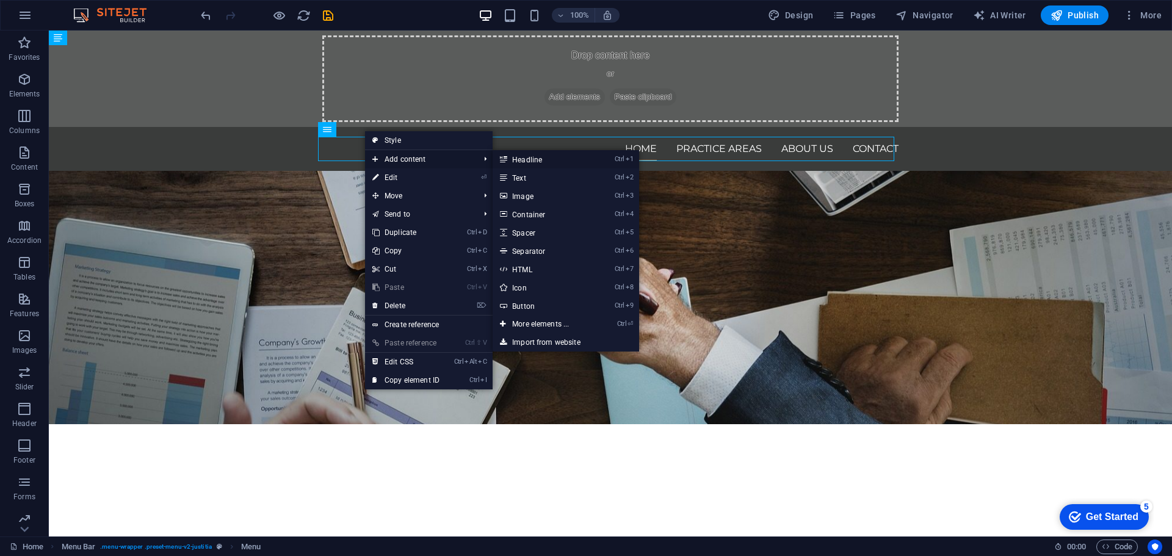
click at [529, 164] on link "Ctrl 1 Headline" at bounding box center [543, 159] width 101 height 18
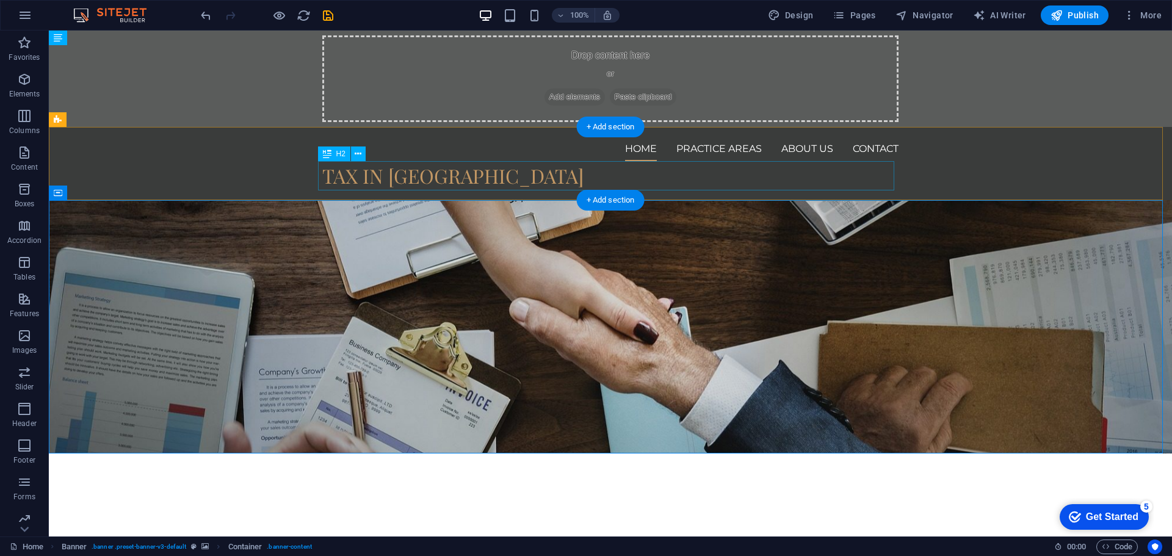
click at [375, 177] on div "TAX IN [GEOGRAPHIC_DATA]" at bounding box center [610, 175] width 576 height 29
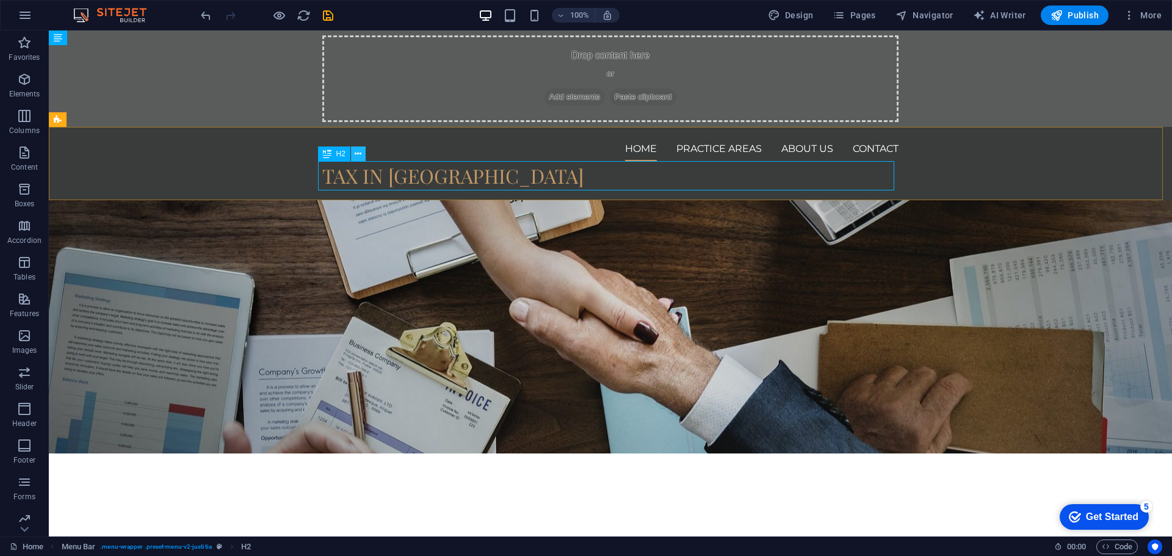
click at [352, 157] on button at bounding box center [358, 153] width 15 height 15
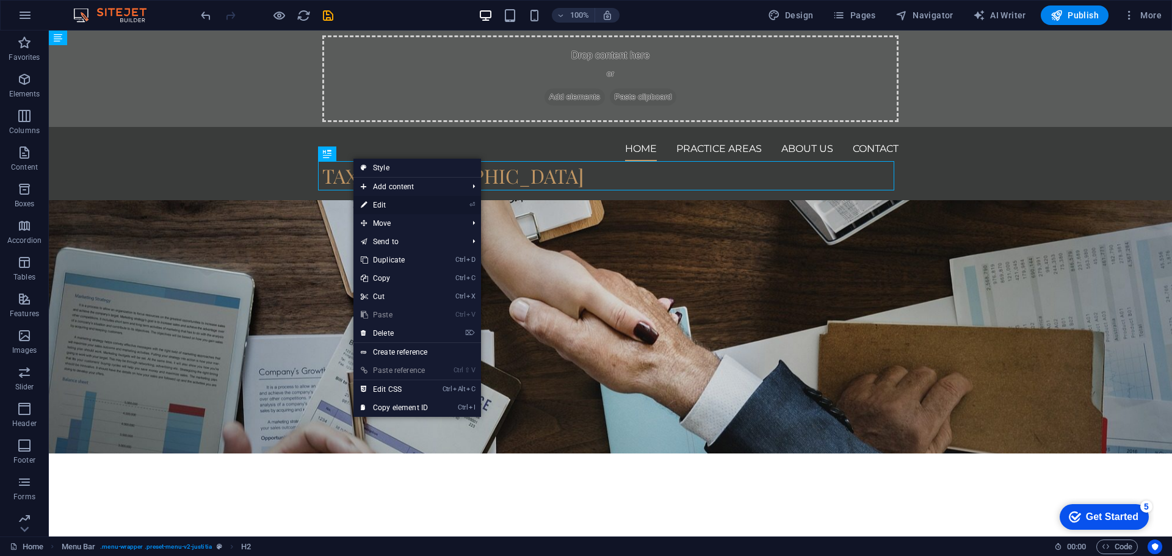
click at [385, 198] on link "⏎ Edit" at bounding box center [394, 205] width 82 height 18
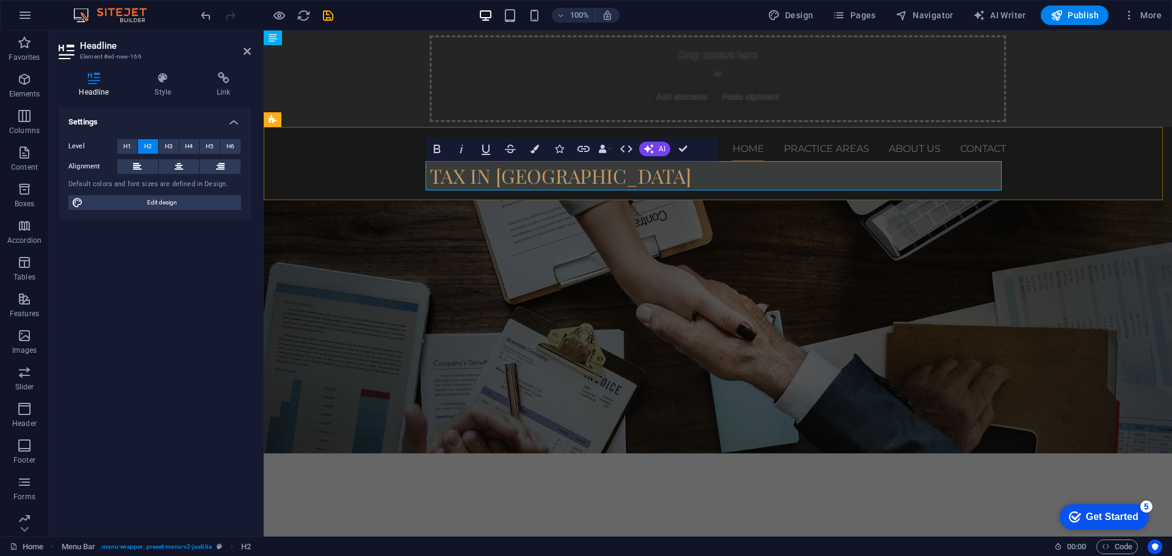
click at [503, 181] on h2 "TAX IN [GEOGRAPHIC_DATA]" at bounding box center [718, 175] width 576 height 29
click at [496, 181] on h2 "TAX IN [GEOGRAPHIC_DATA]" at bounding box center [718, 175] width 576 height 29
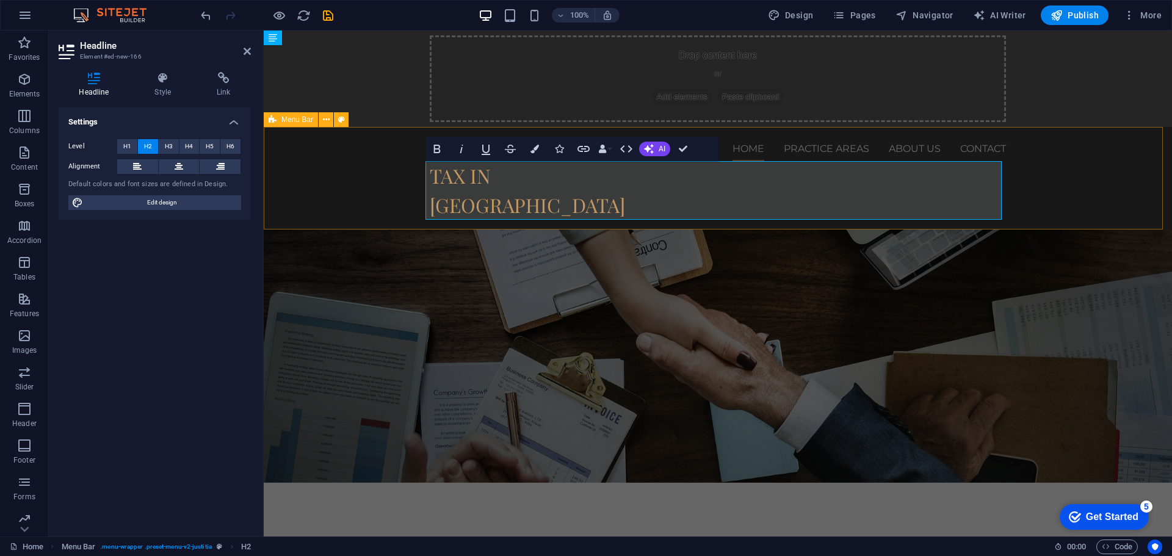
click at [345, 165] on div "Home Practice Areas About us Contact TAX IN [GEOGRAPHIC_DATA]" at bounding box center [718, 178] width 908 height 103
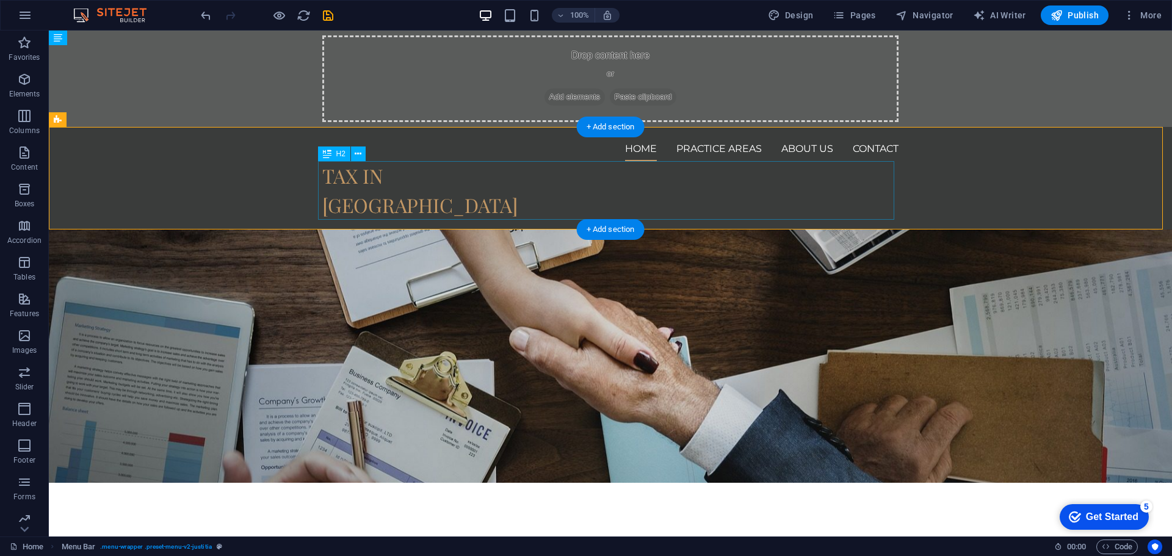
click at [345, 179] on div "TAX IN [GEOGRAPHIC_DATA]" at bounding box center [610, 190] width 576 height 59
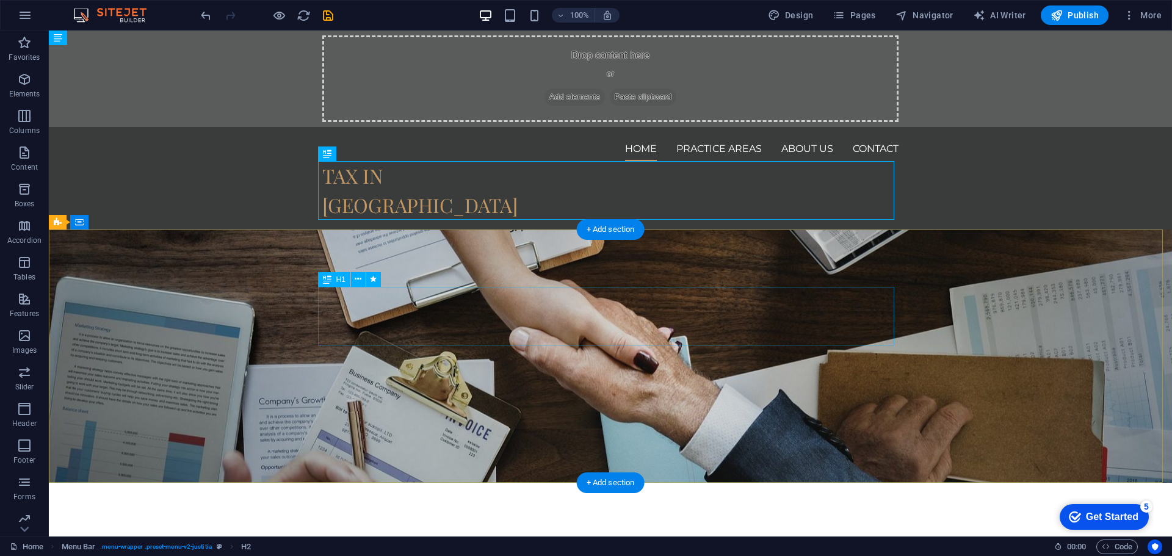
click at [478, 532] on div "We protect your rights" at bounding box center [610, 561] width 576 height 59
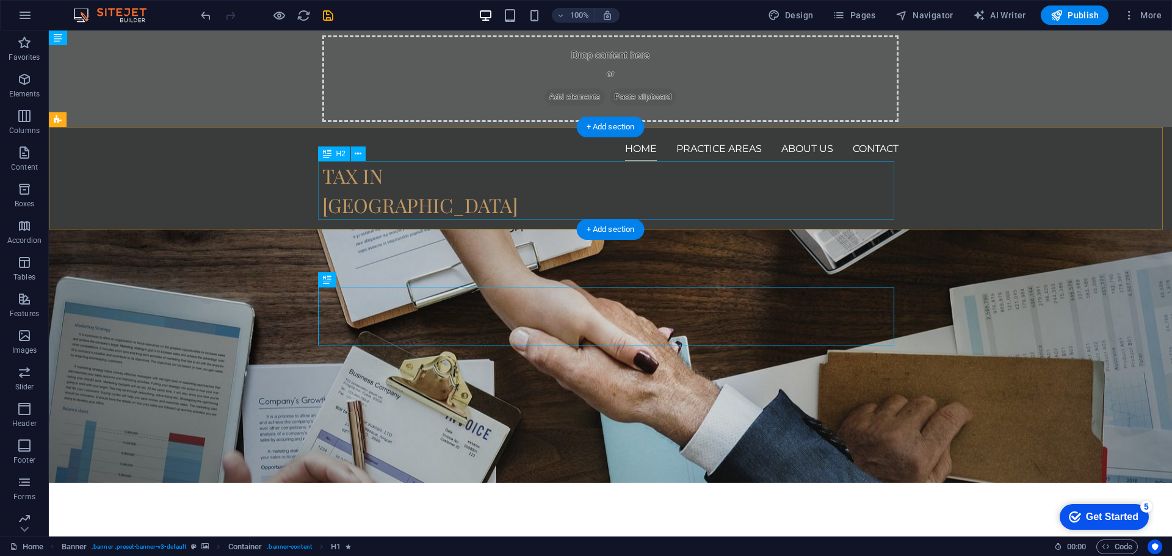
click at [362, 171] on div "TAX IN [GEOGRAPHIC_DATA]" at bounding box center [610, 190] width 576 height 59
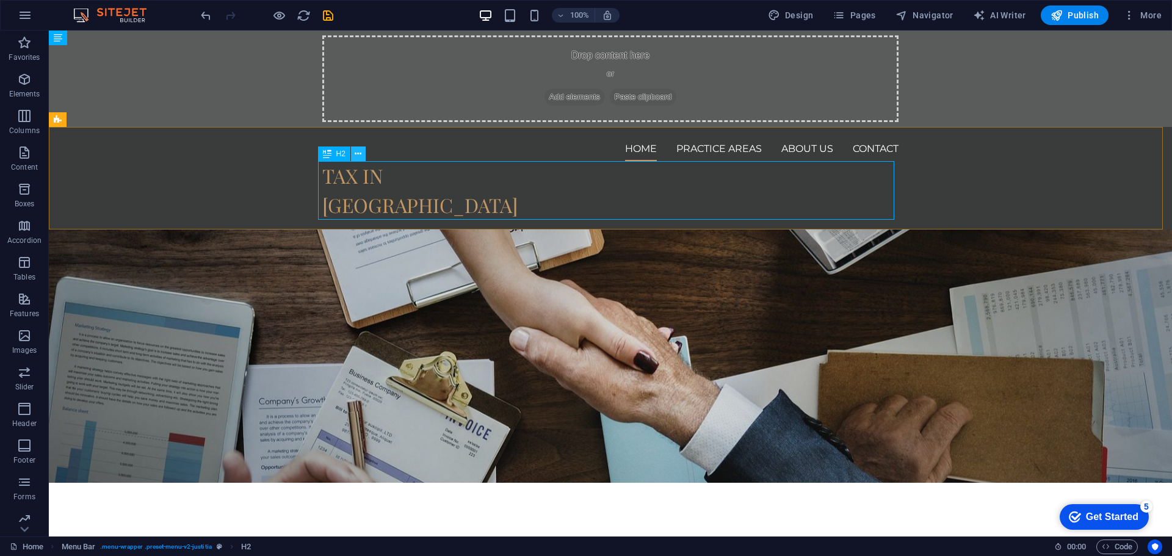
click at [352, 154] on button at bounding box center [358, 153] width 15 height 15
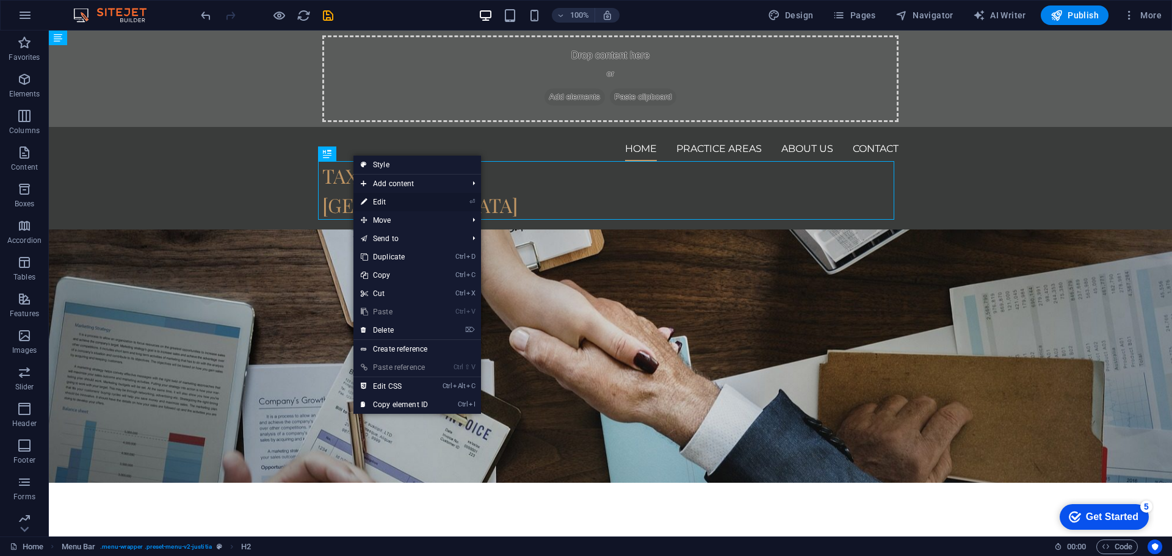
click at [394, 206] on link "⏎ Edit" at bounding box center [394, 202] width 82 height 18
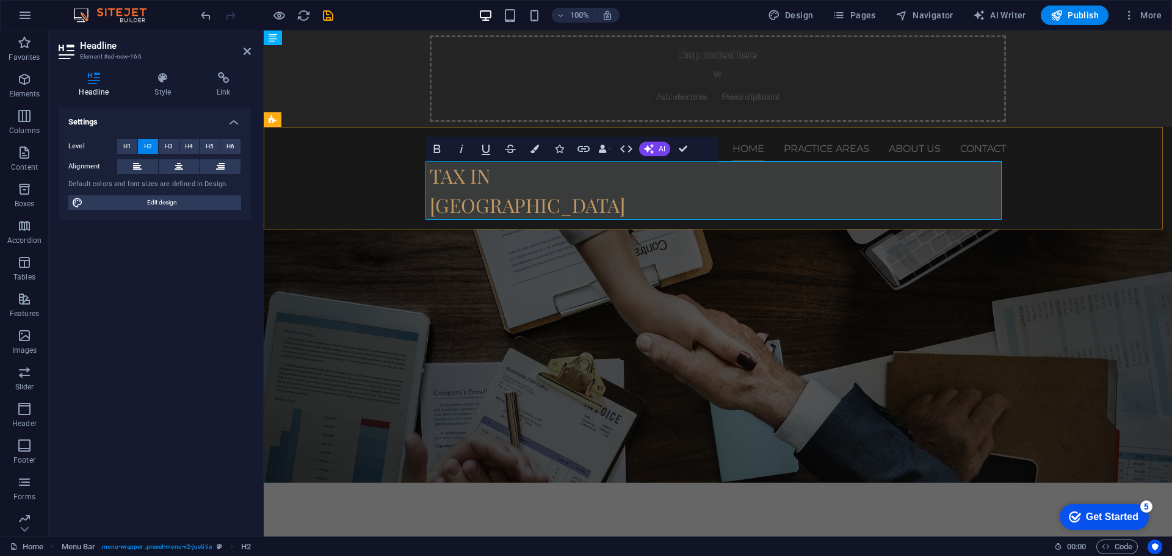
click at [430, 177] on h2 "TAX IN [GEOGRAPHIC_DATA]" at bounding box center [718, 190] width 576 height 59
click at [430, 175] on h2 "TAX IN [GEOGRAPHIC_DATA]" at bounding box center [718, 190] width 576 height 59
click at [467, 532] on div "We protect your rights" at bounding box center [718, 561] width 576 height 59
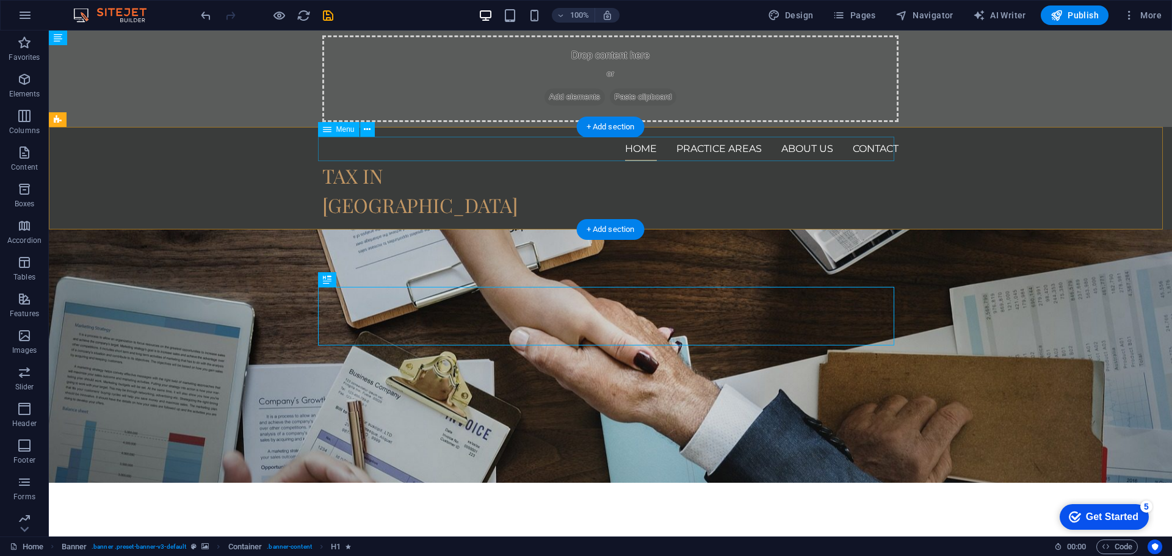
click at [500, 142] on nav "Home Practice Areas About us Contact" at bounding box center [610, 149] width 576 height 24
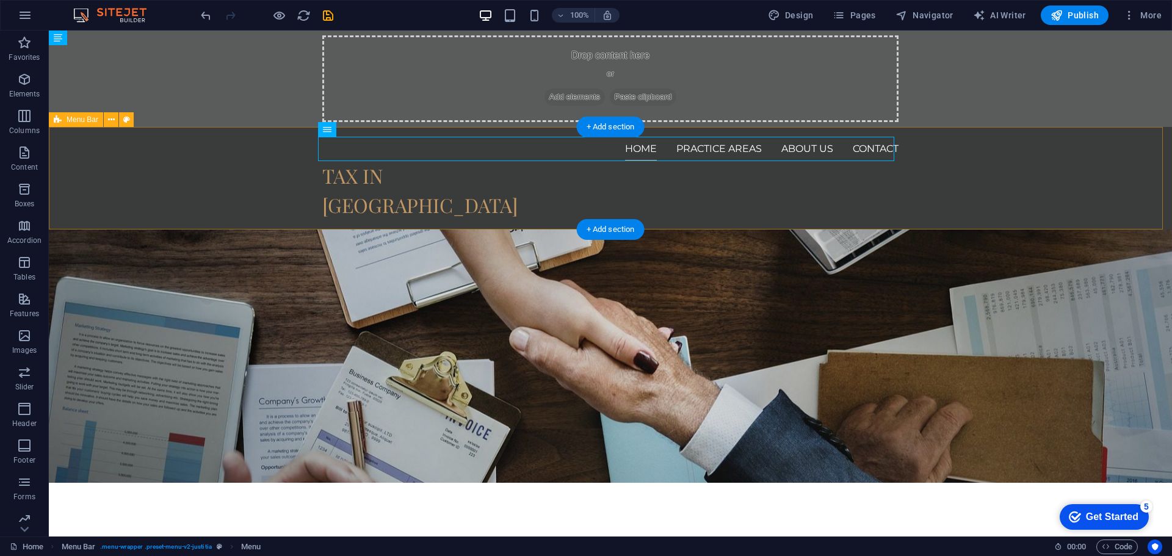
click at [319, 220] on div "Home Practice Areas About us Contact TAX IN [GEOGRAPHIC_DATA]" at bounding box center [610, 178] width 1123 height 103
click at [361, 179] on div "TAX IN [GEOGRAPHIC_DATA]" at bounding box center [610, 190] width 576 height 59
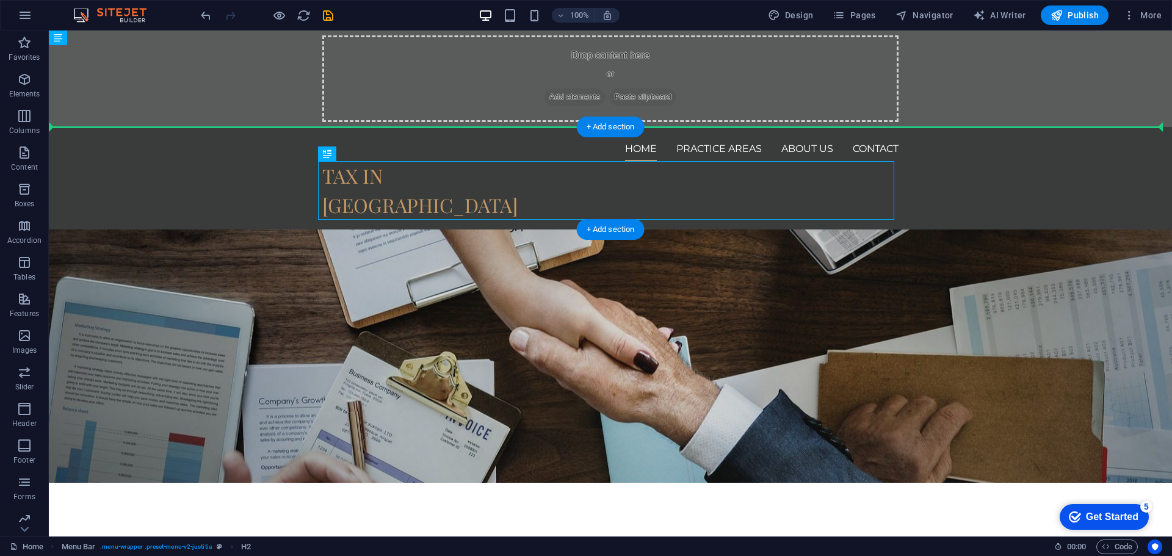
drag, startPoint x: 379, startPoint y: 185, endPoint x: 228, endPoint y: 139, distance: 157.5
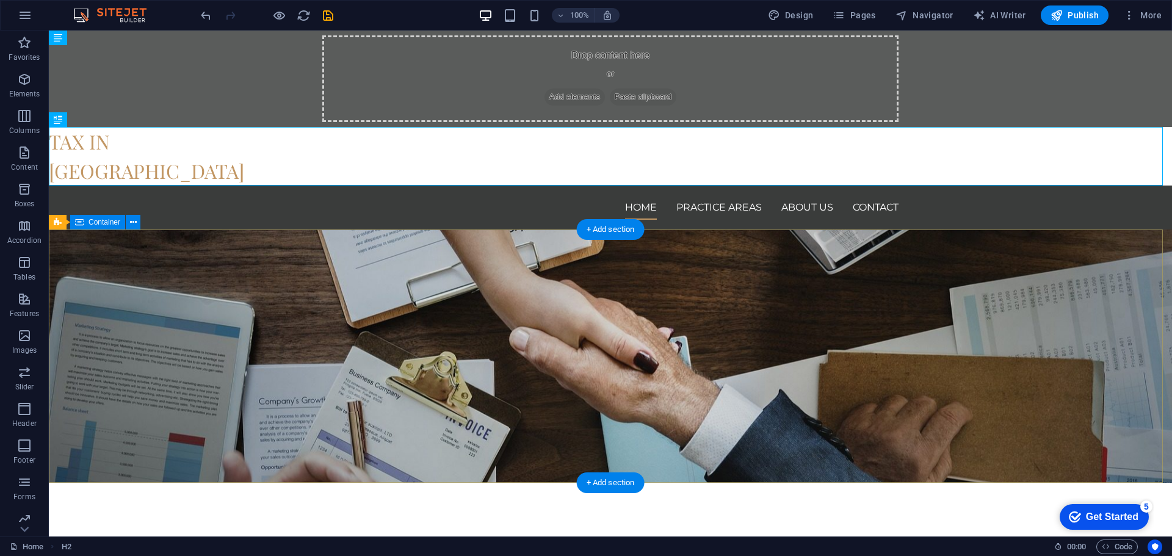
drag, startPoint x: 375, startPoint y: 347, endPoint x: 365, endPoint y: 337, distance: 14.2
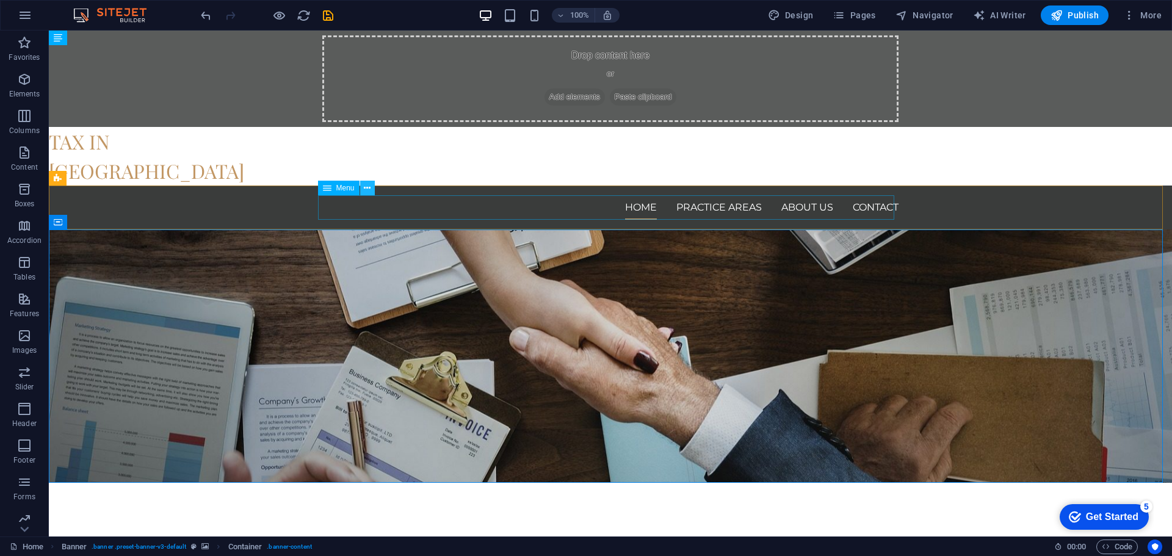
click at [371, 185] on button at bounding box center [367, 188] width 15 height 15
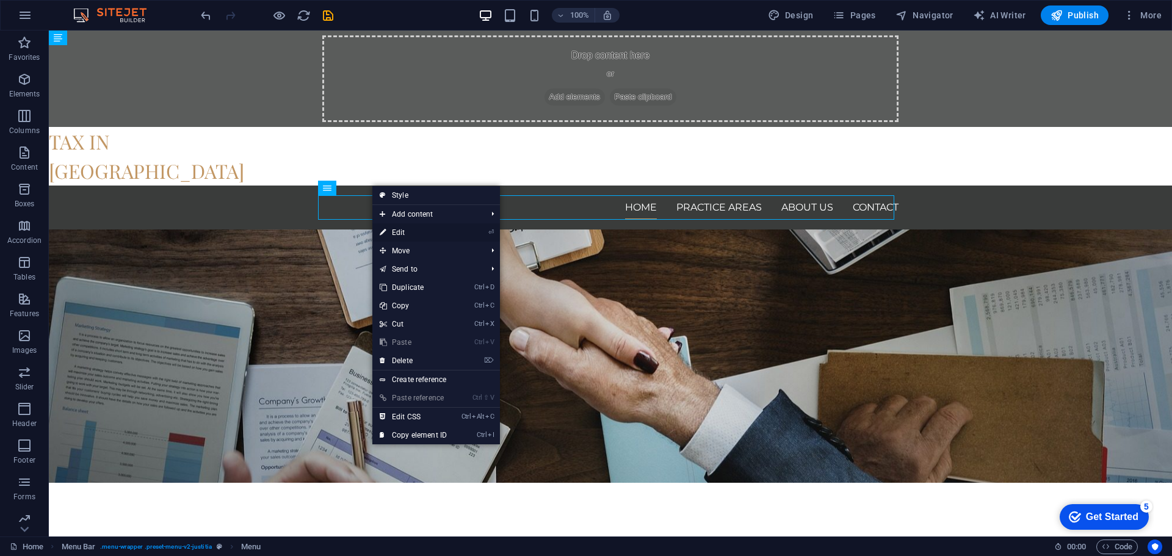
click at [407, 228] on link "⏎ Edit" at bounding box center [413, 232] width 82 height 18
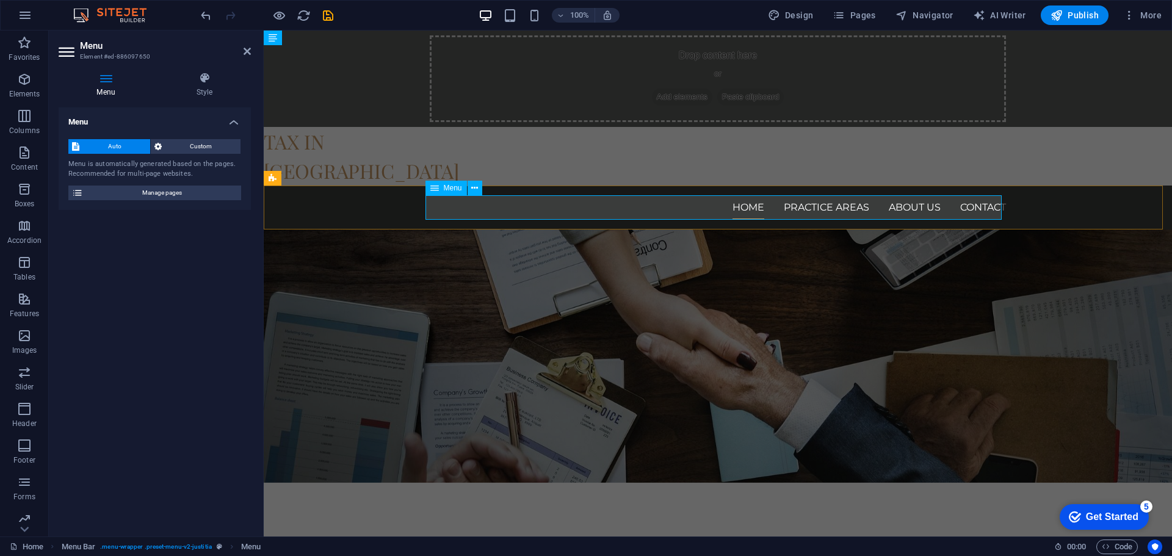
click at [837, 209] on nav "Home Practice Areas About us Contact" at bounding box center [718, 207] width 576 height 24
click at [477, 184] on icon at bounding box center [474, 188] width 7 height 13
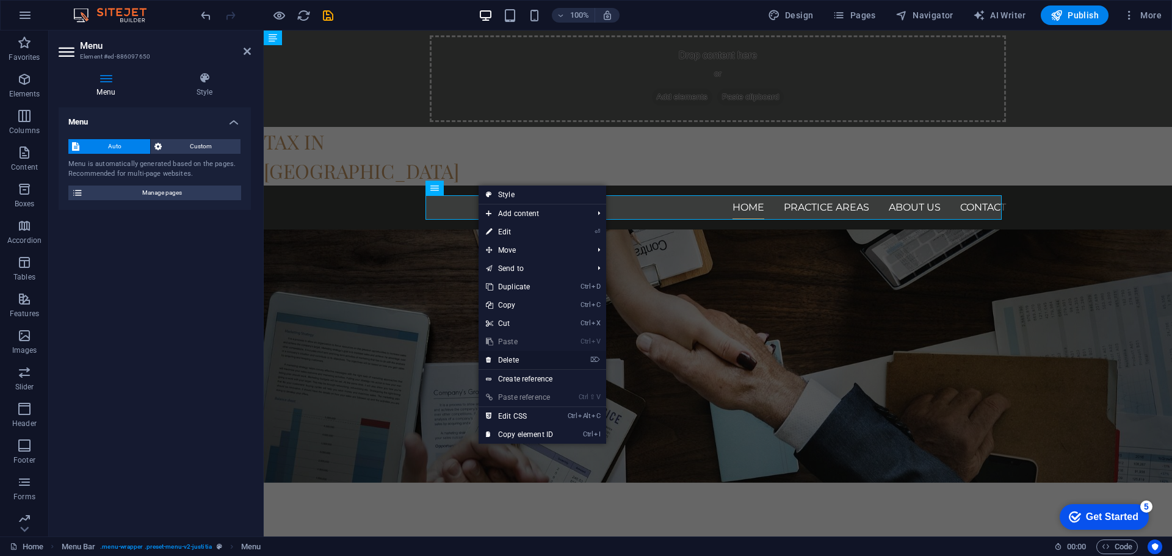
click at [504, 353] on link "⌦ Delete" at bounding box center [519, 360] width 82 height 18
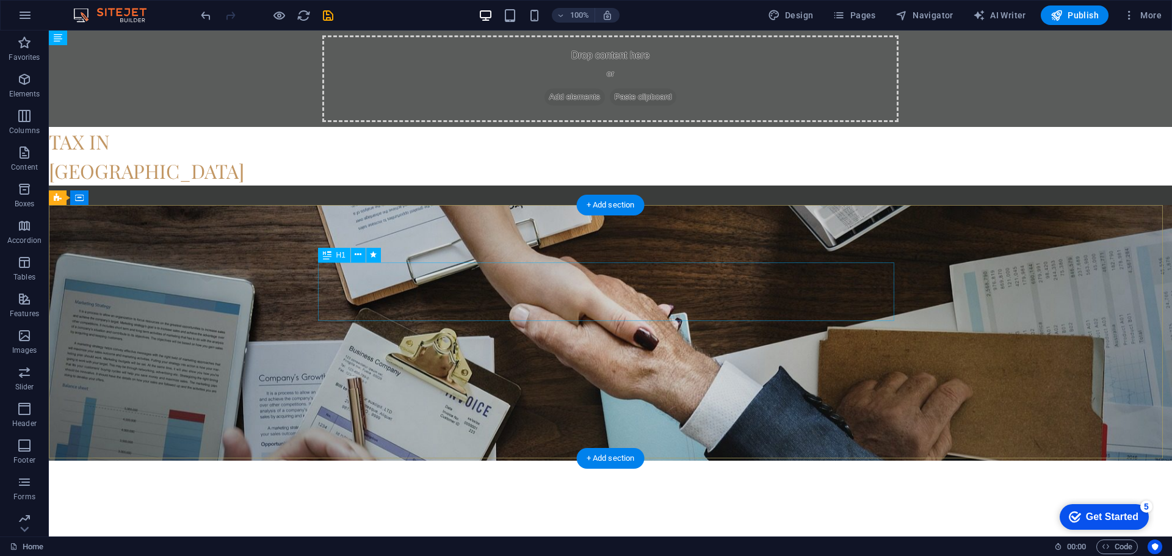
click at [425, 510] on div "We protect your rights" at bounding box center [610, 539] width 576 height 59
click at [1139, 6] on button "More" at bounding box center [1142, 15] width 48 height 20
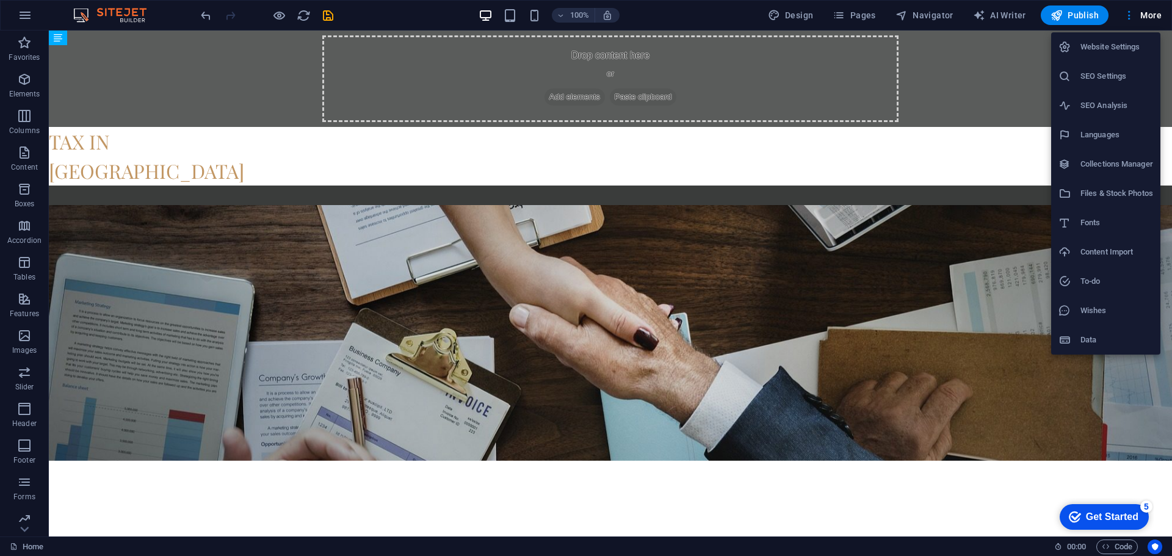
click at [1023, 143] on div at bounding box center [586, 278] width 1172 height 556
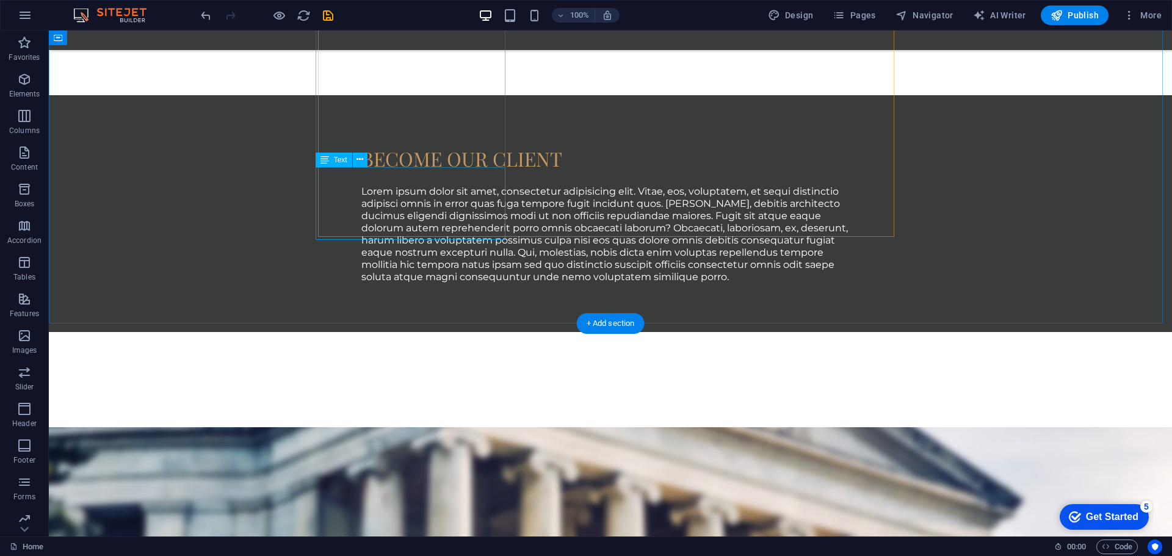
scroll to position [898, 0]
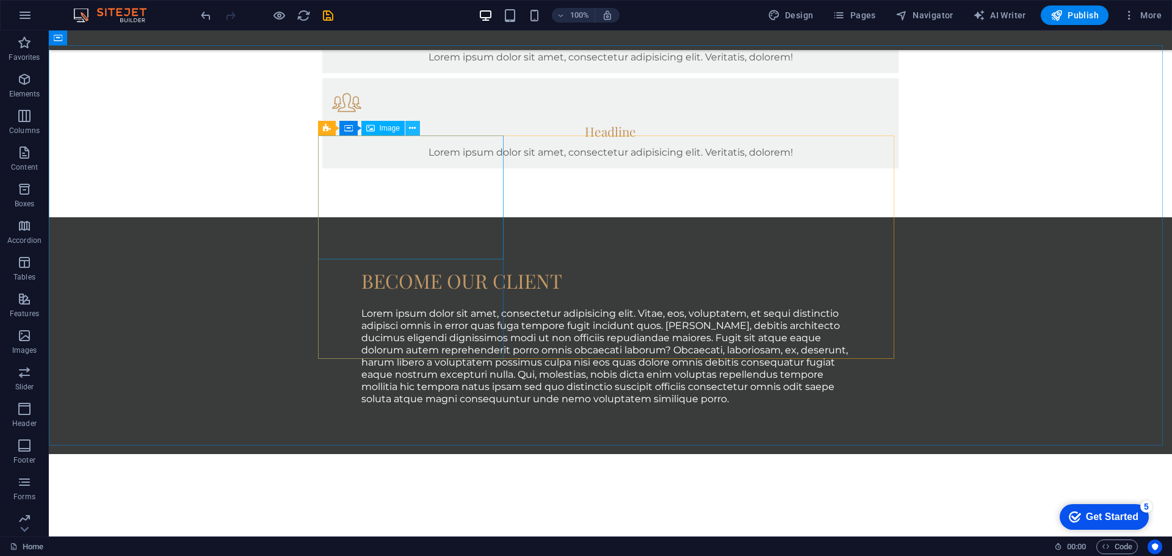
click at [416, 124] on icon at bounding box center [412, 128] width 7 height 13
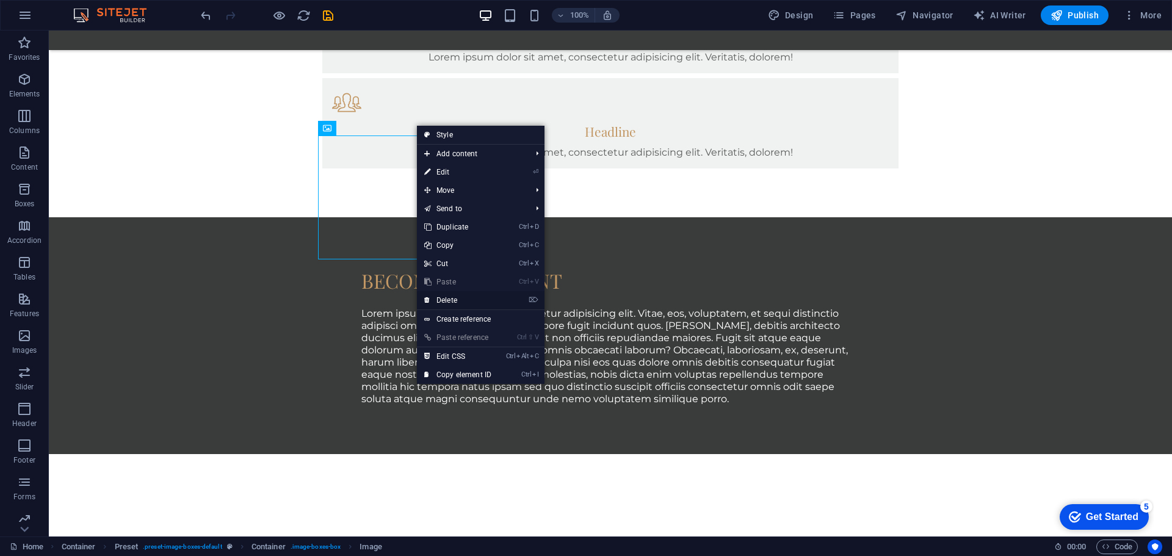
click at [447, 304] on link "⌦ Delete" at bounding box center [458, 300] width 82 height 18
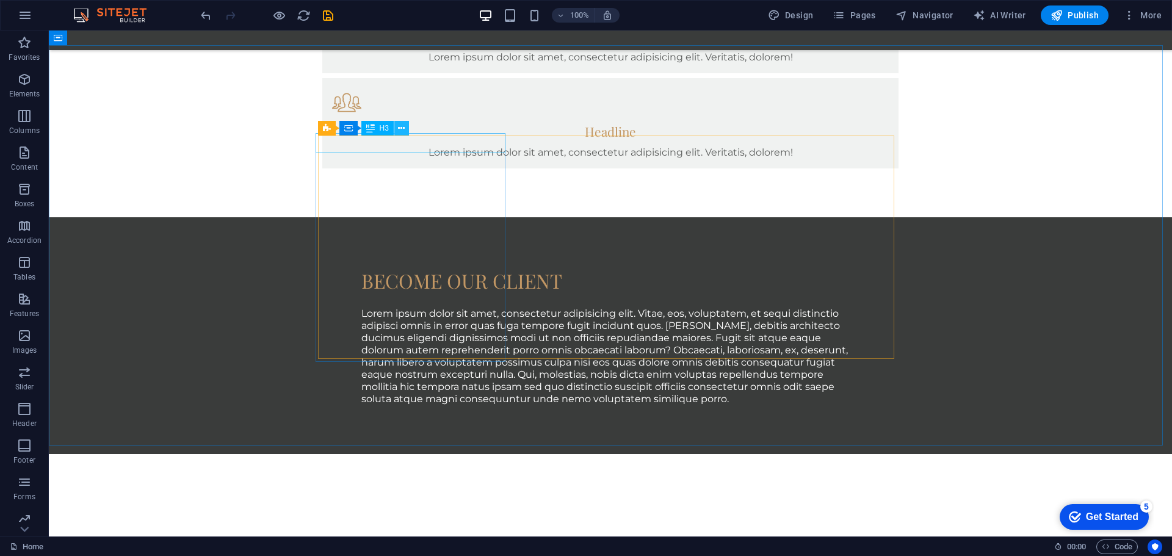
click at [403, 135] on button at bounding box center [401, 128] width 15 height 15
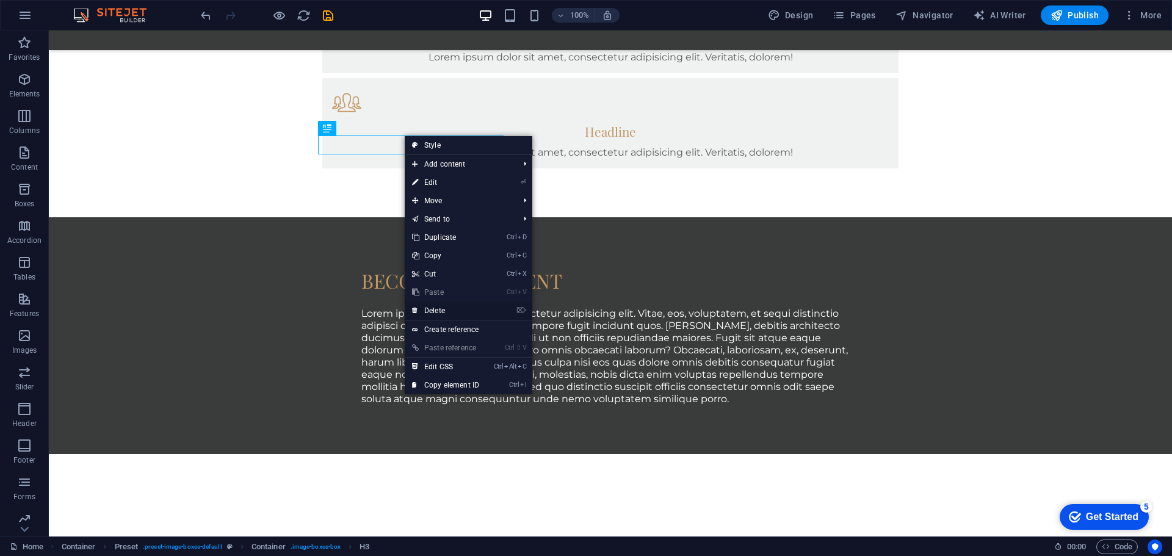
click at [436, 312] on link "⌦ Delete" at bounding box center [446, 310] width 82 height 18
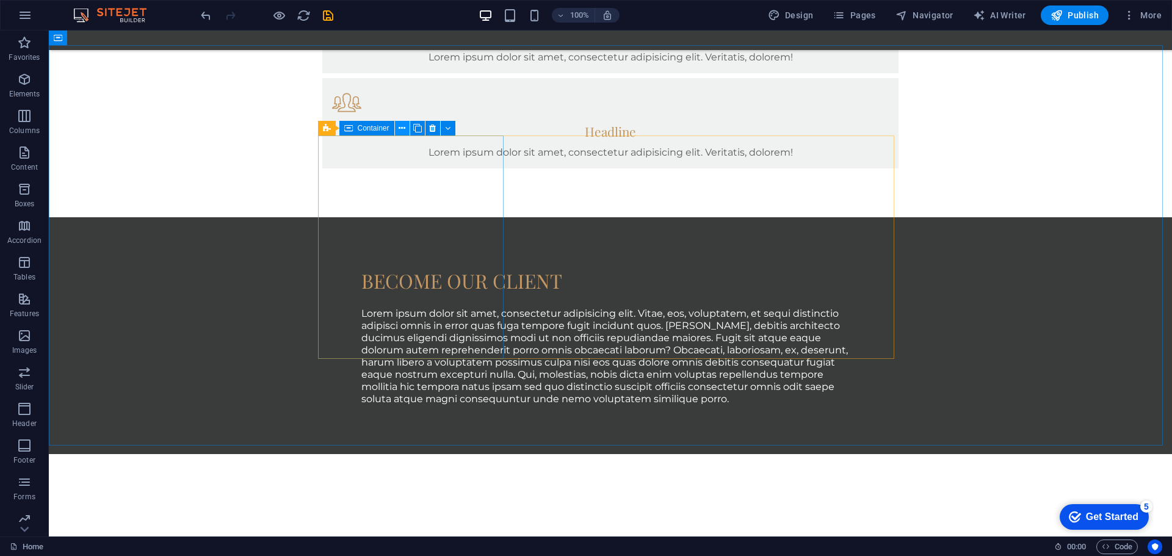
click at [406, 128] on button at bounding box center [402, 128] width 15 height 15
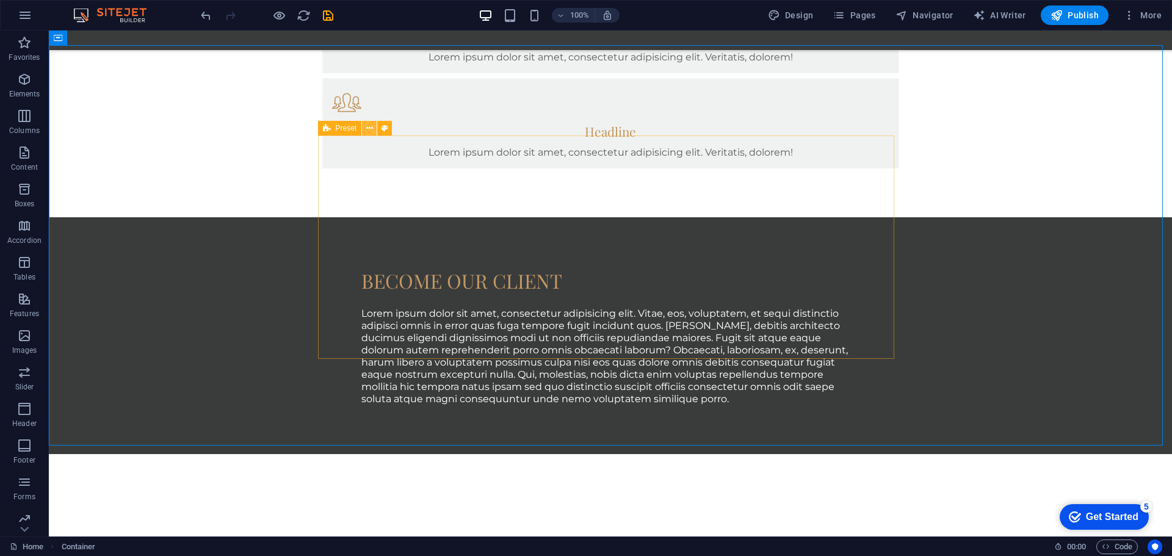
click at [377, 131] on button at bounding box center [369, 128] width 15 height 15
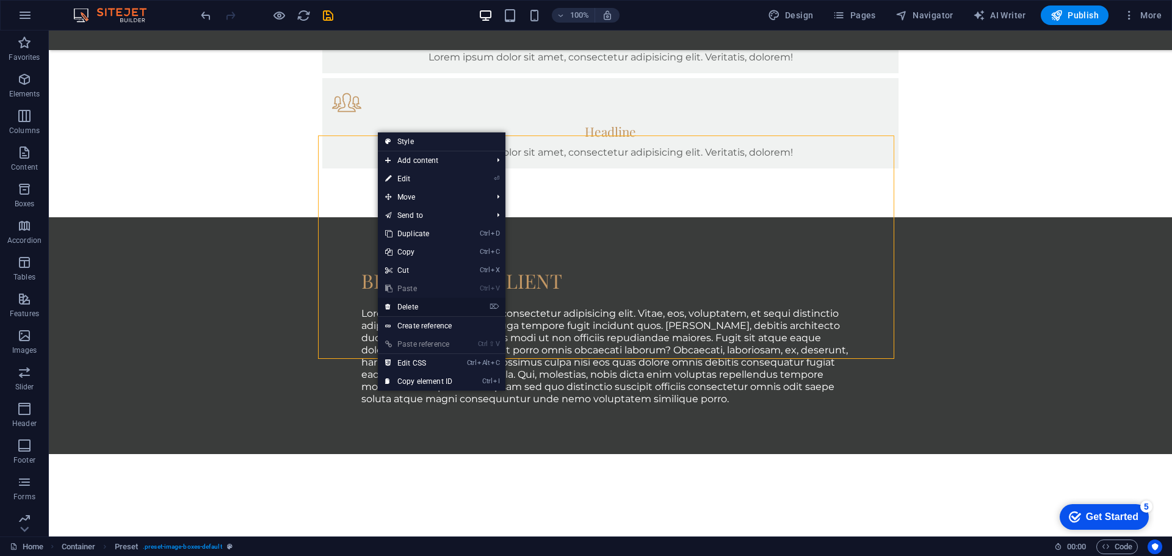
click at [396, 307] on link "⌦ Delete" at bounding box center [419, 307] width 82 height 18
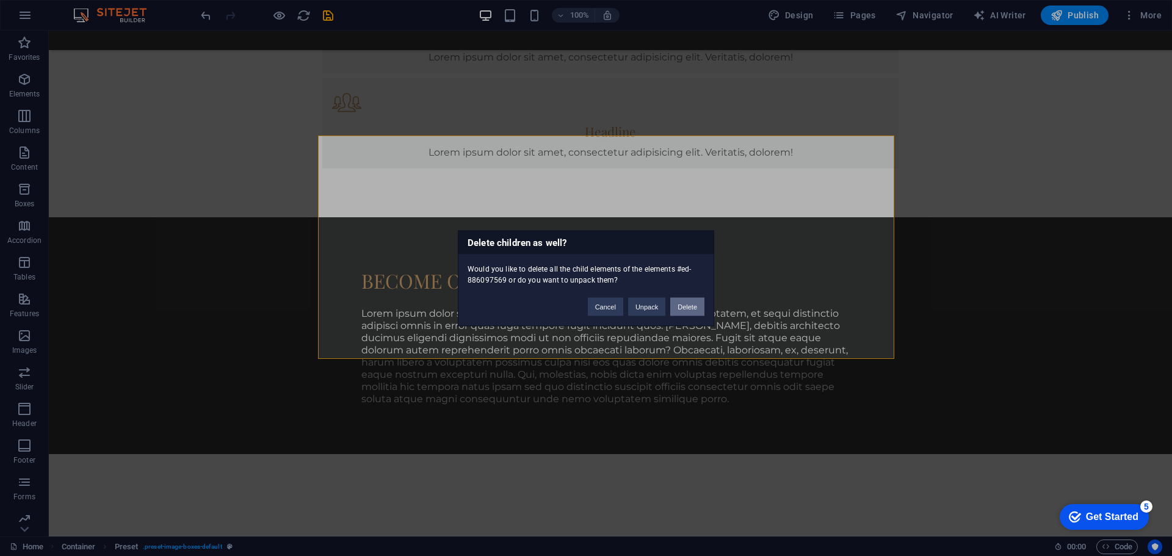
click at [681, 313] on button "Delete" at bounding box center [687, 306] width 34 height 18
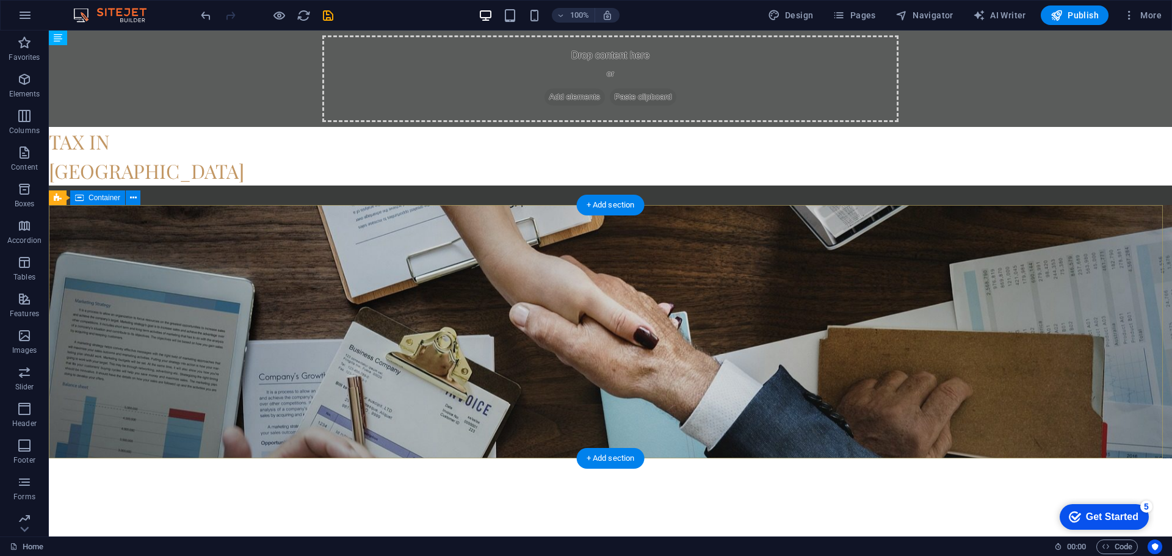
scroll to position [122, 0]
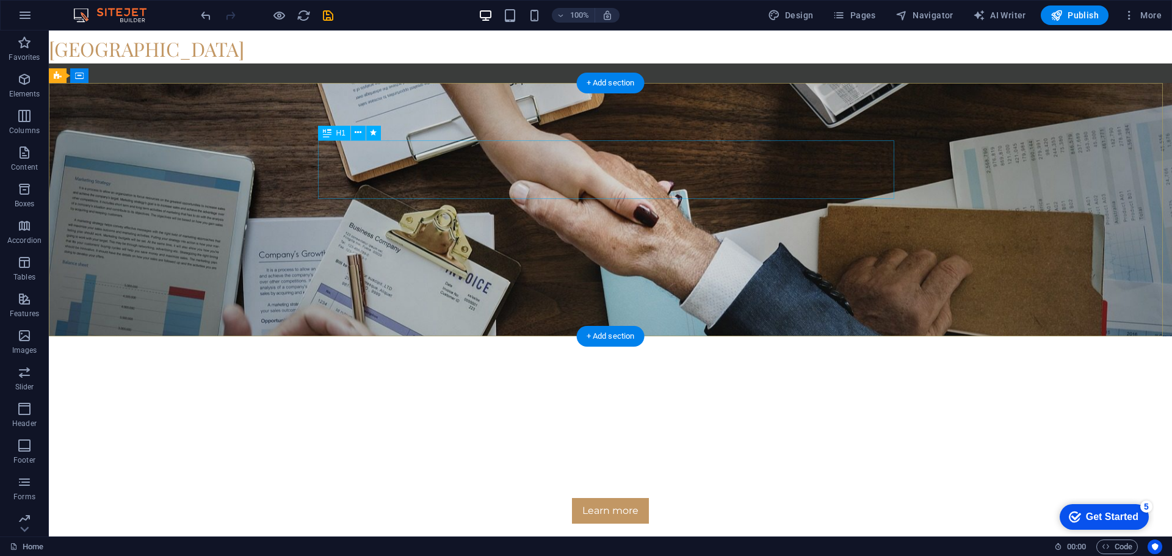
click at [553, 385] on div "We protect your rights" at bounding box center [610, 414] width 576 height 59
click at [357, 135] on icon at bounding box center [358, 132] width 7 height 13
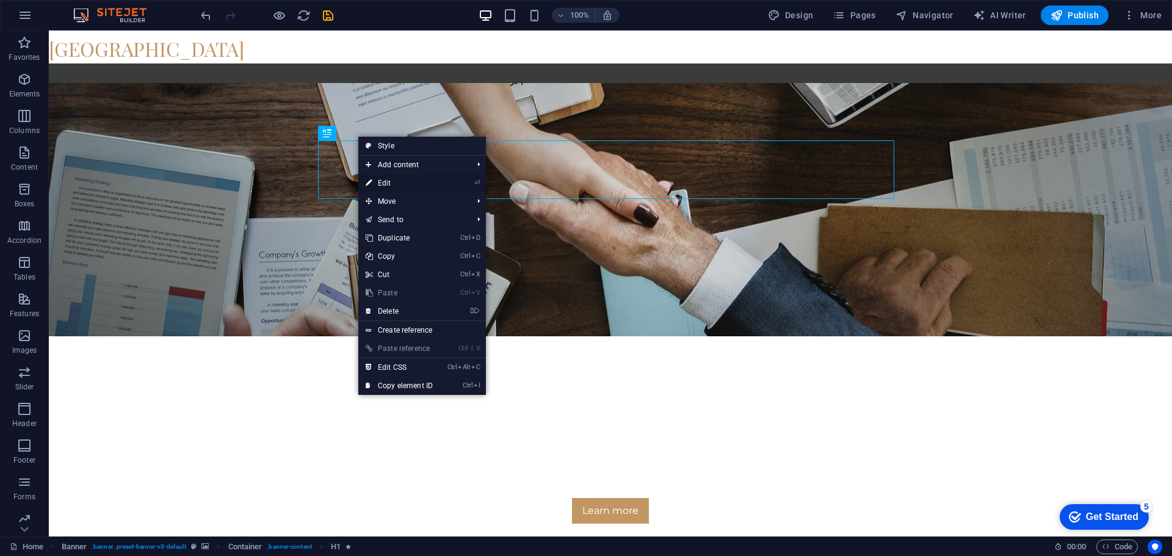
click at [391, 182] on link "⏎ Edit" at bounding box center [399, 183] width 82 height 18
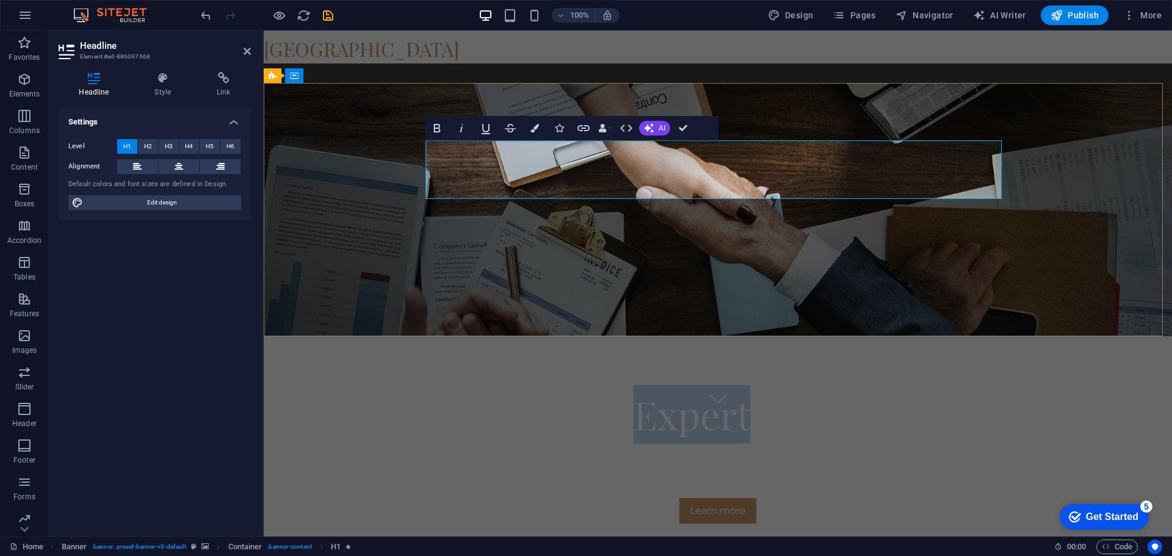
drag, startPoint x: 638, startPoint y: 176, endPoint x: 740, endPoint y: 176, distance: 101.9
click at [740, 388] on span "Your Expert Partner" at bounding box center [718, 414] width 350 height 52
click at [865, 385] on h1 "Your Partner" at bounding box center [718, 414] width 576 height 59
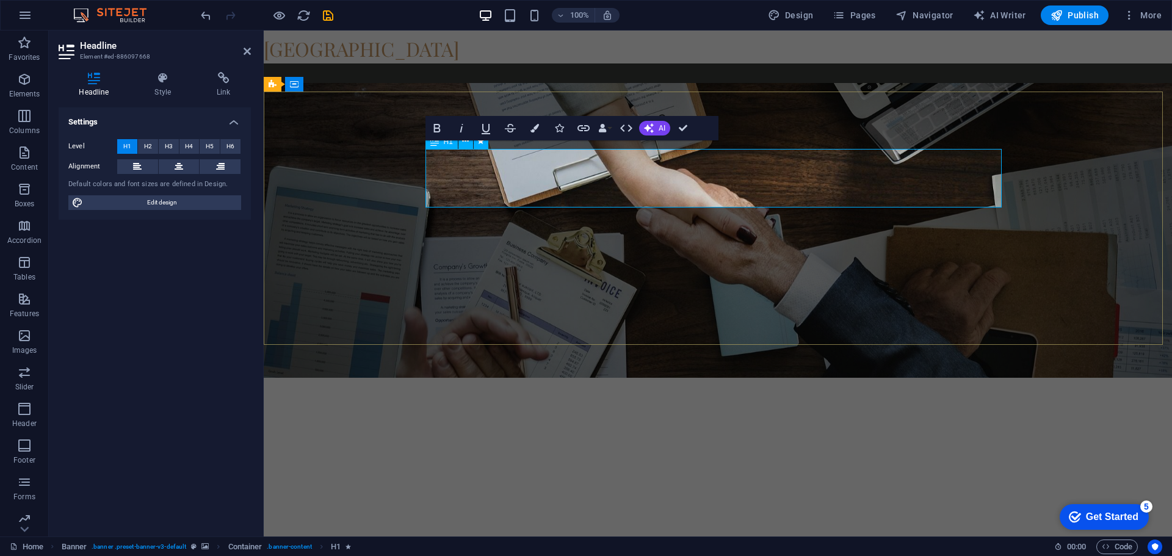
scroll to position [114, 0]
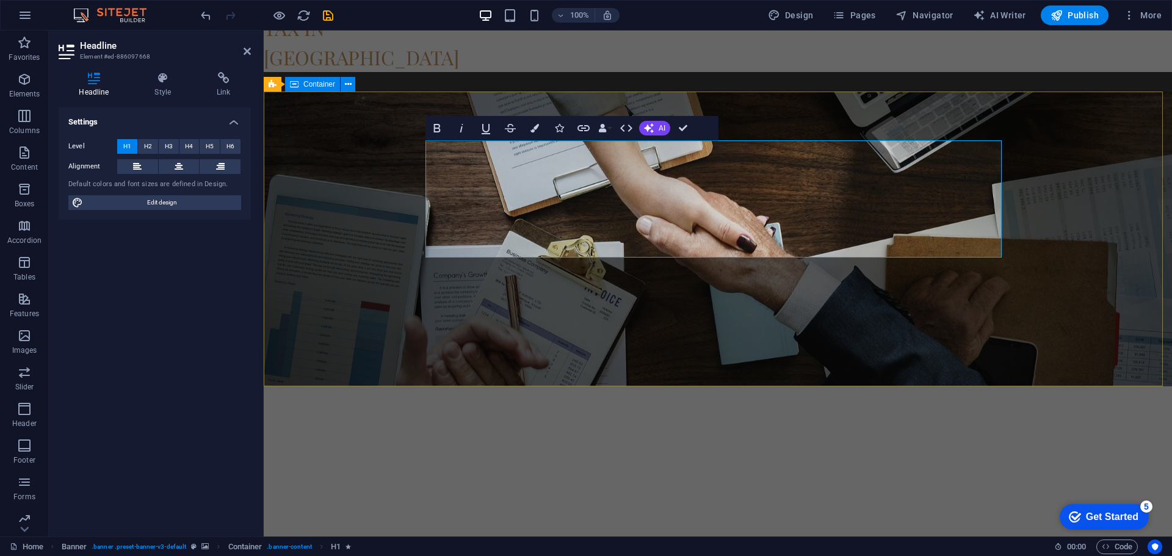
click at [1016, 386] on div "Your Partner for Tax Advice in [GEOGRAPHIC_DATA] Consetetur sadipscing elitr, s…" at bounding box center [718, 533] width 908 height 295
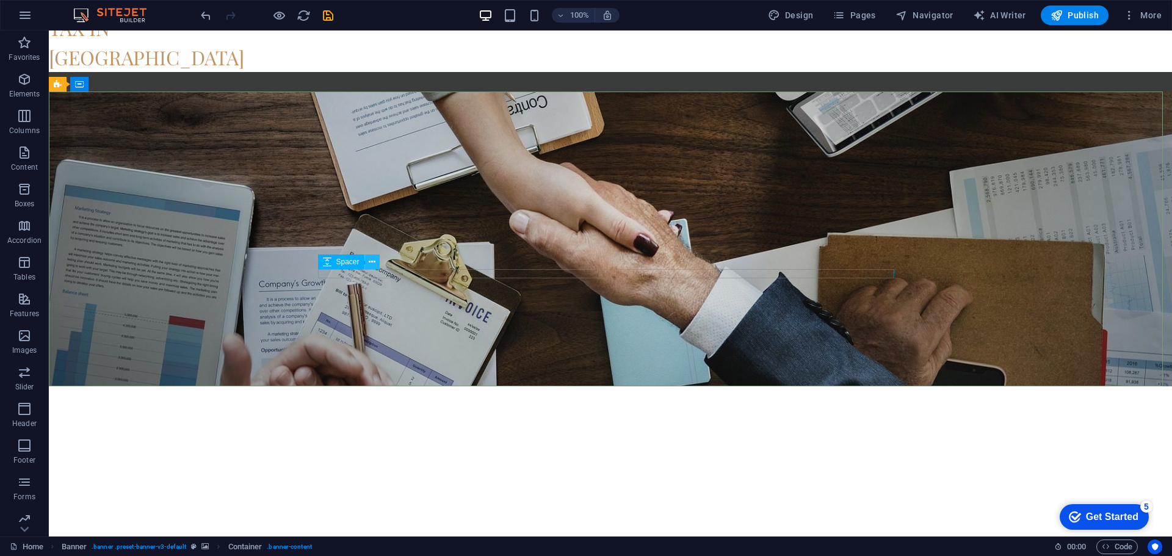
click at [370, 264] on icon at bounding box center [372, 262] width 7 height 13
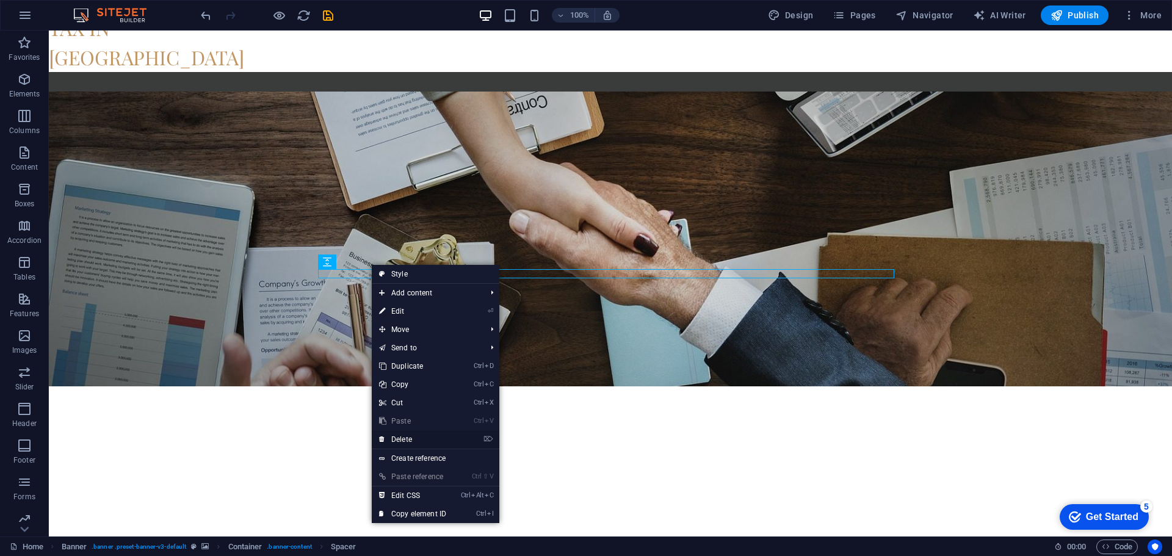
click at [417, 438] on link "⌦ Delete" at bounding box center [413, 439] width 82 height 18
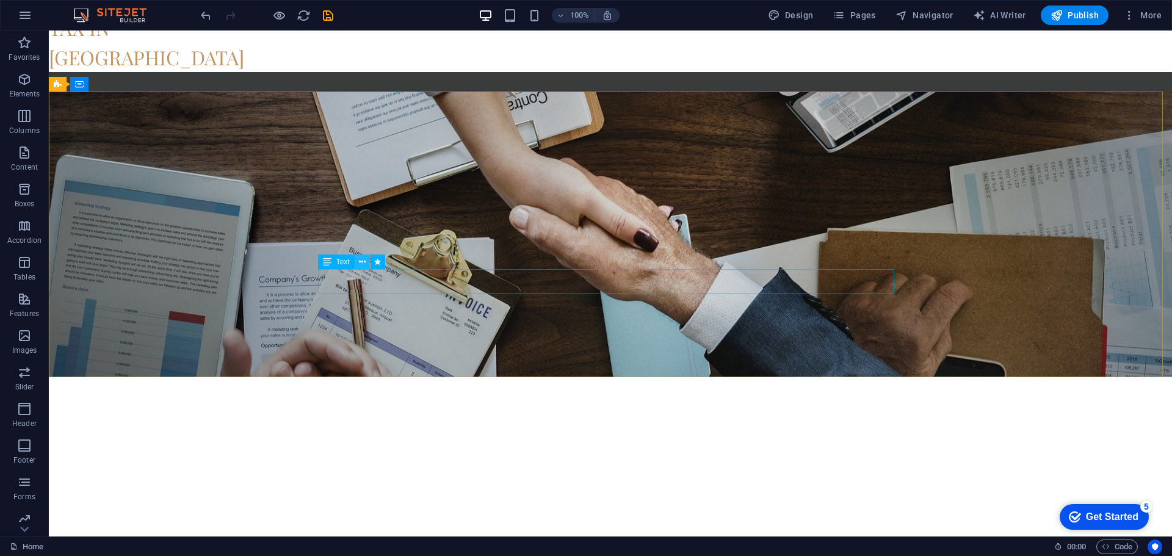
click at [362, 263] on icon at bounding box center [362, 262] width 7 height 13
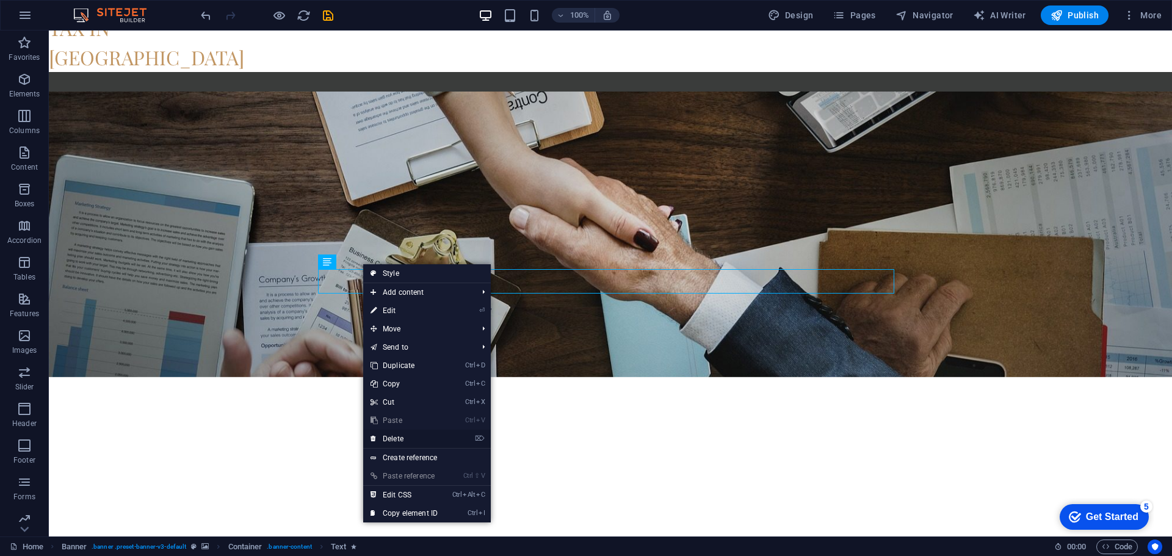
drag, startPoint x: 392, startPoint y: 444, endPoint x: 343, endPoint y: 409, distance: 59.9
click at [392, 444] on link "⌦ Delete" at bounding box center [404, 439] width 82 height 18
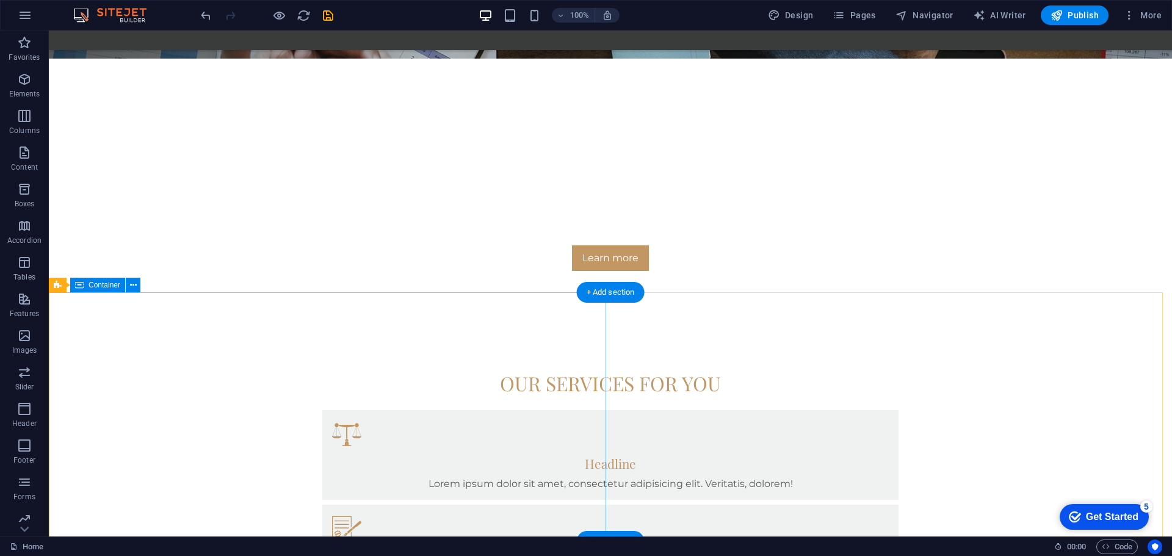
scroll to position [610, 0]
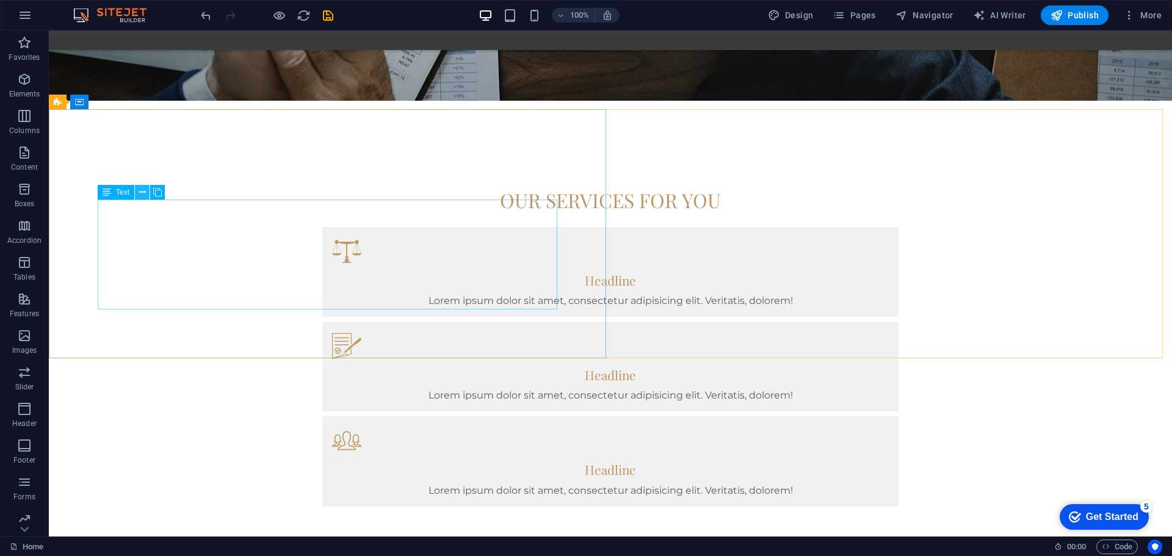
click at [142, 193] on icon at bounding box center [142, 192] width 7 height 13
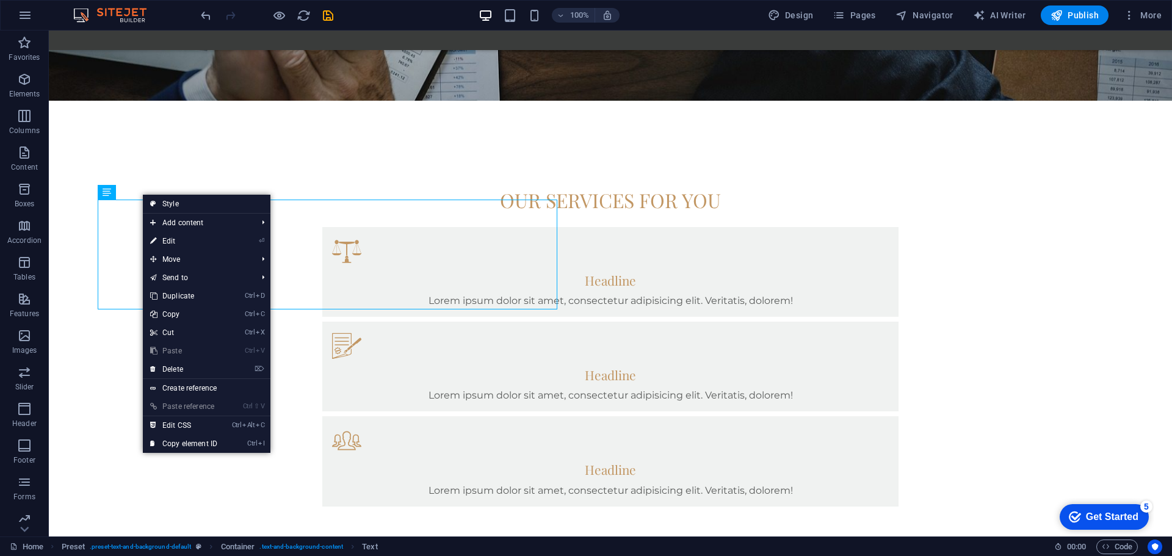
click at [181, 244] on link "⏎ Edit" at bounding box center [184, 241] width 82 height 18
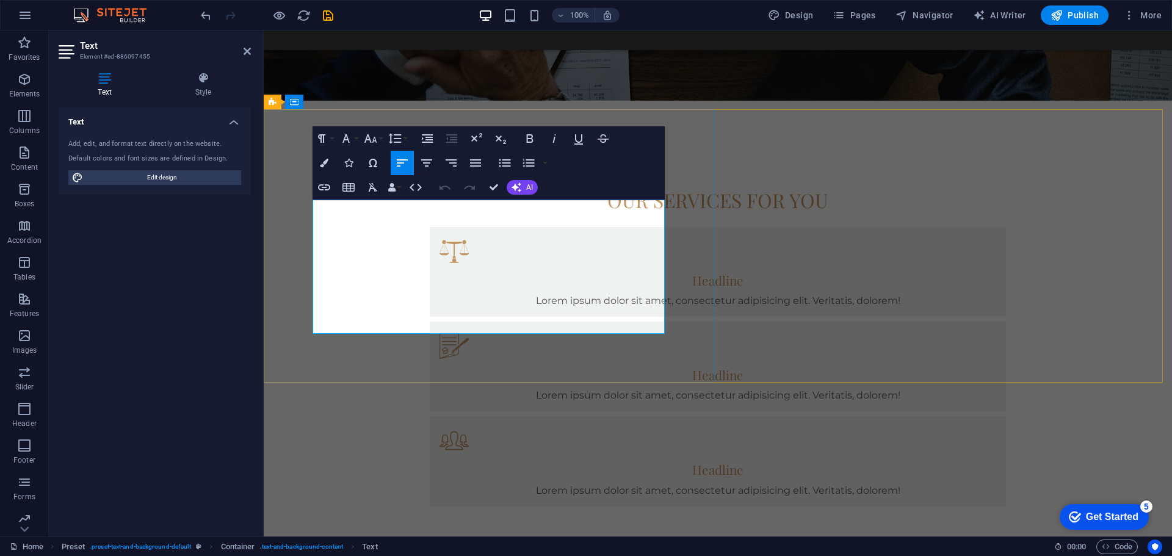
drag, startPoint x: 314, startPoint y: 207, endPoint x: 619, endPoint y: 327, distance: 328.0
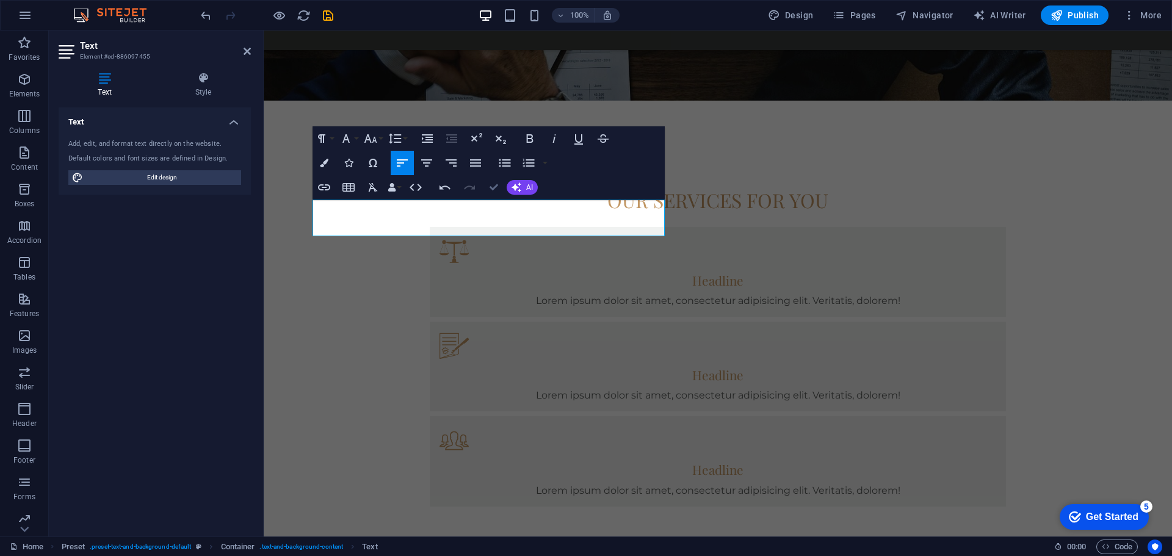
drag, startPoint x: 493, startPoint y: 186, endPoint x: 436, endPoint y: 158, distance: 63.6
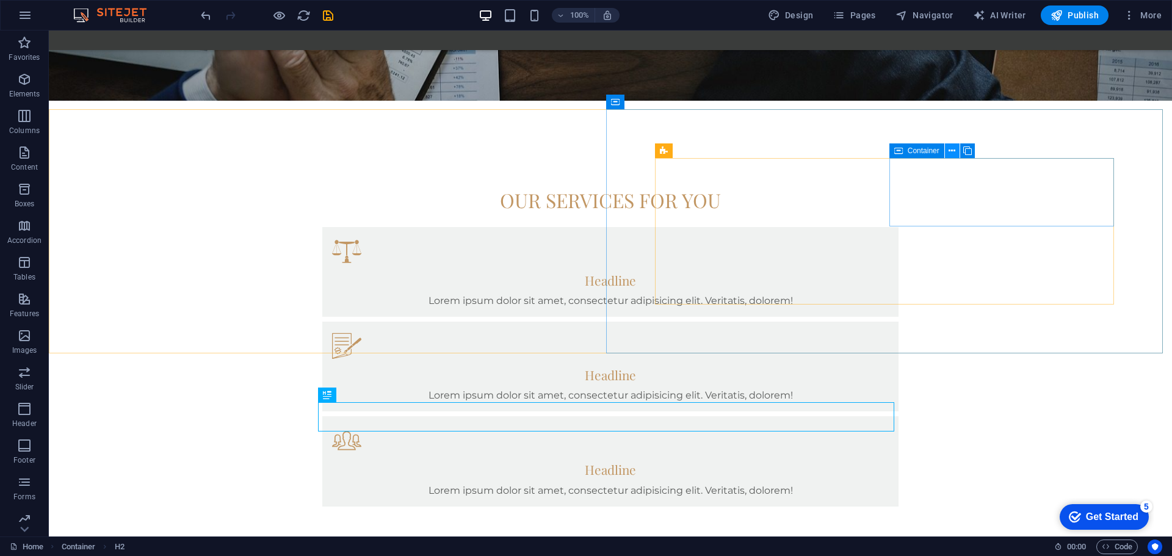
click at [959, 151] on button at bounding box center [952, 150] width 15 height 15
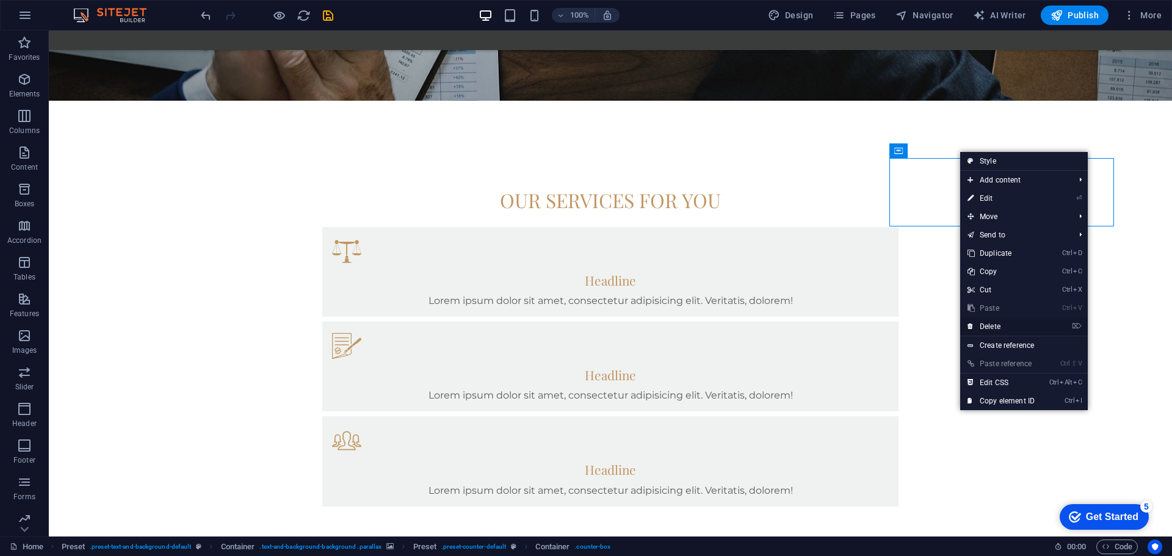
click at [979, 327] on link "⌦ Delete" at bounding box center [1001, 326] width 82 height 18
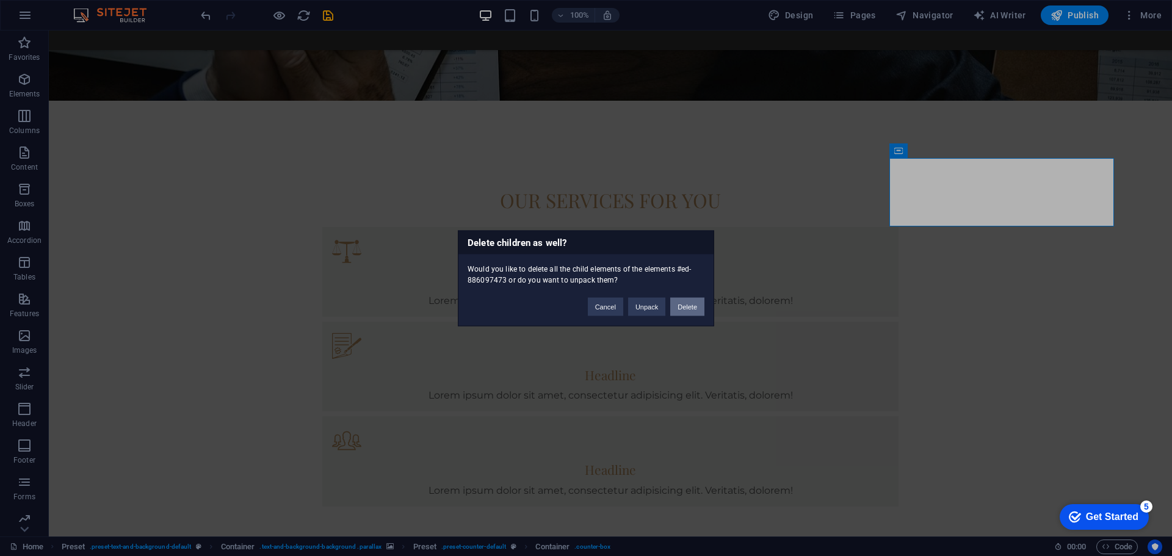
click at [701, 308] on button "Delete" at bounding box center [687, 306] width 34 height 18
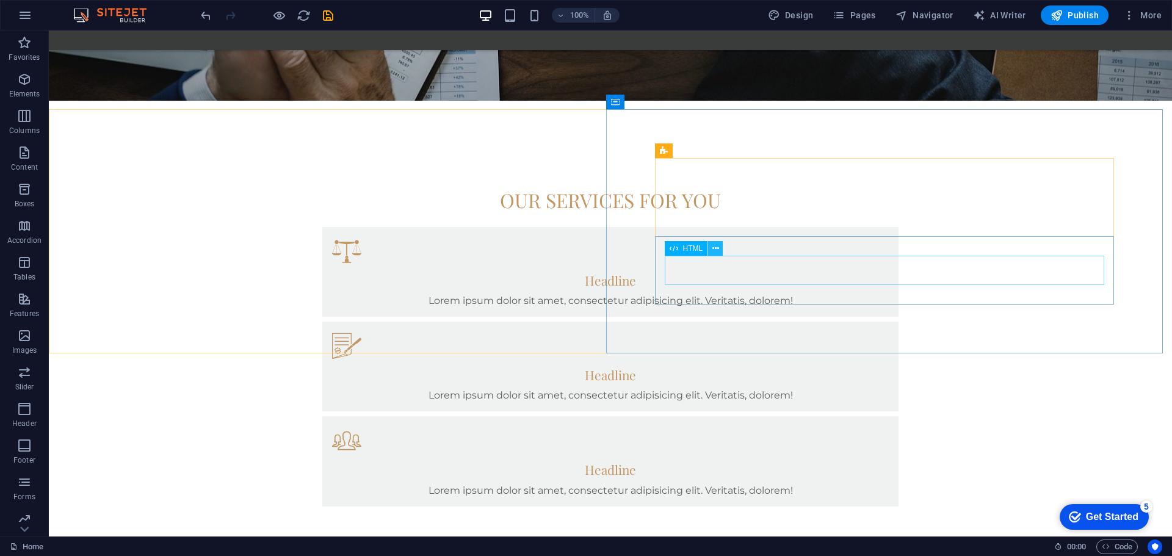
click at [715, 247] on icon at bounding box center [715, 248] width 7 height 13
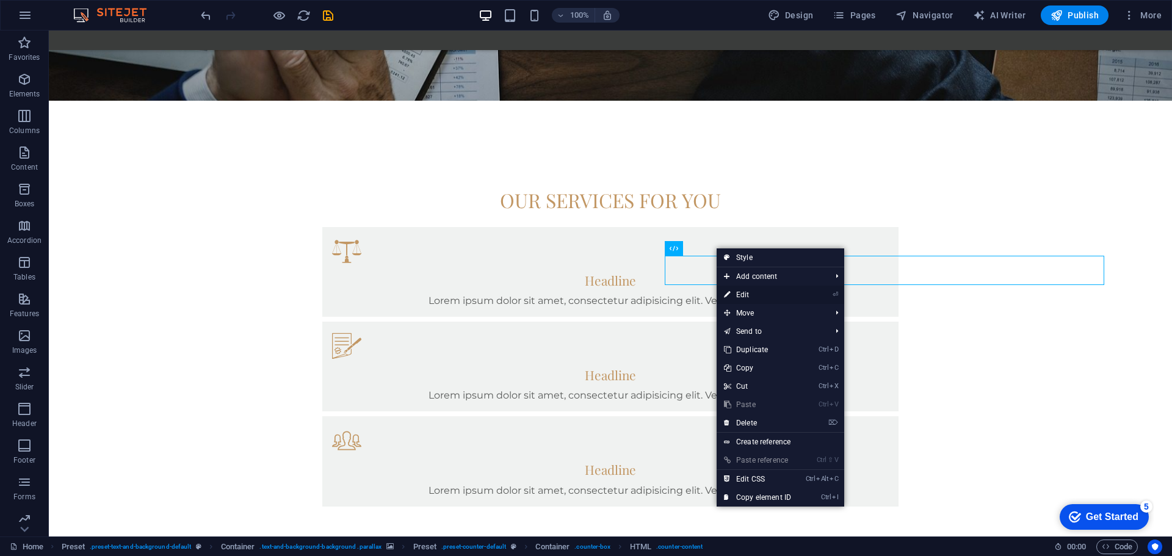
click at [750, 297] on link "⏎ Edit" at bounding box center [757, 295] width 82 height 18
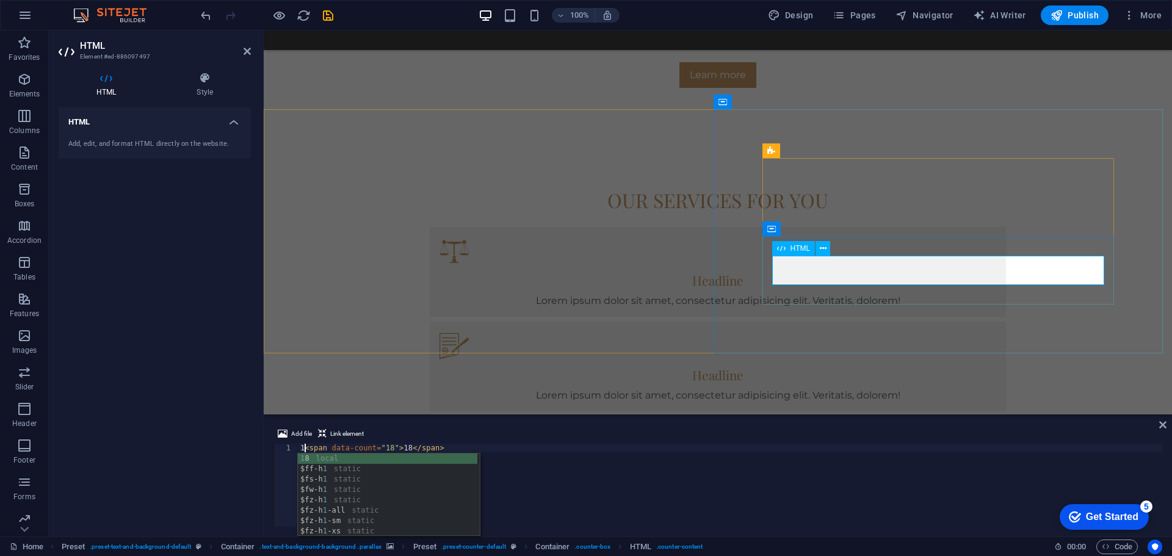
type textarea "<span data-count="18">18</span>"
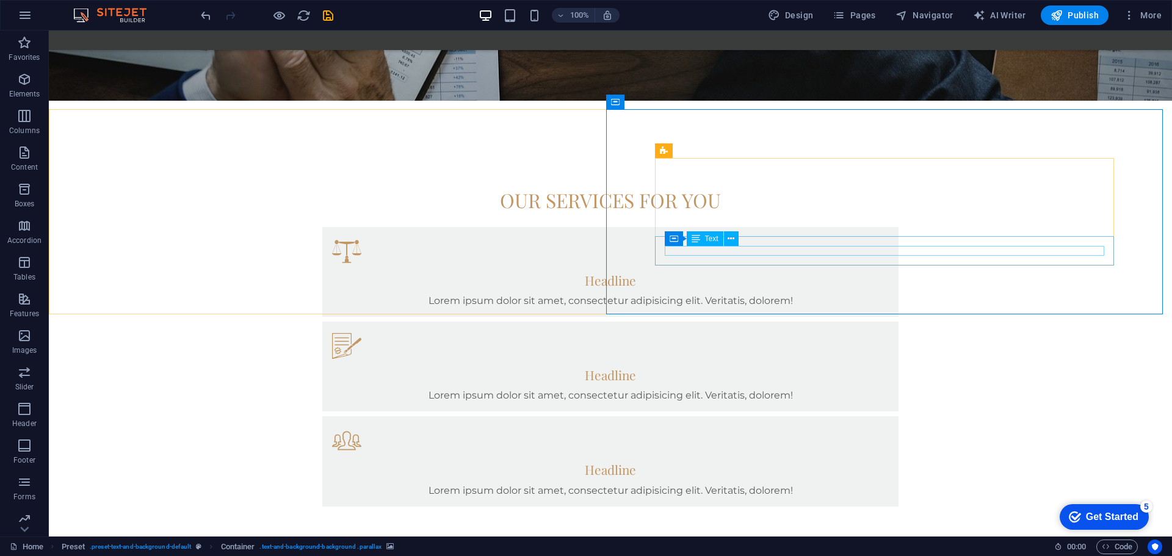
click at [706, 240] on span "Text" at bounding box center [711, 238] width 13 height 7
click at [712, 239] on span "Text" at bounding box center [711, 238] width 13 height 7
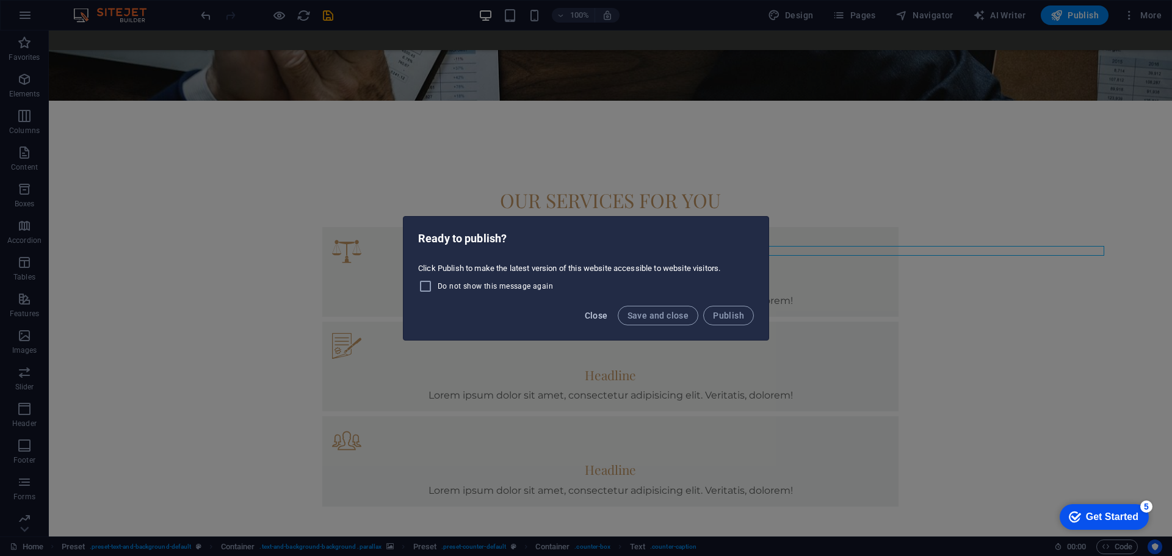
click at [605, 312] on span "Close" at bounding box center [596, 316] width 23 height 10
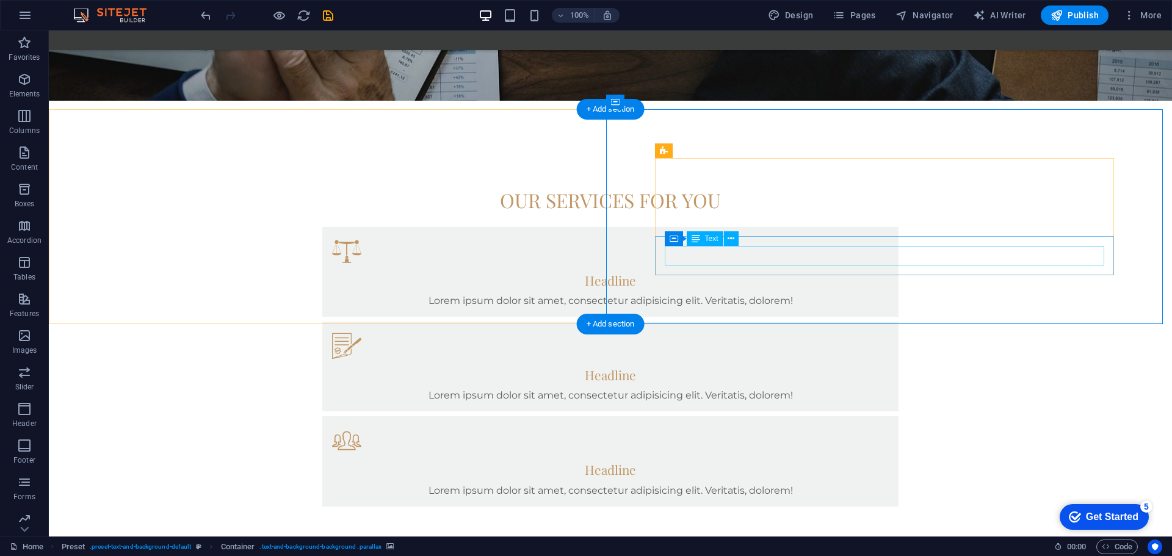
click at [731, 239] on icon at bounding box center [730, 239] width 7 height 13
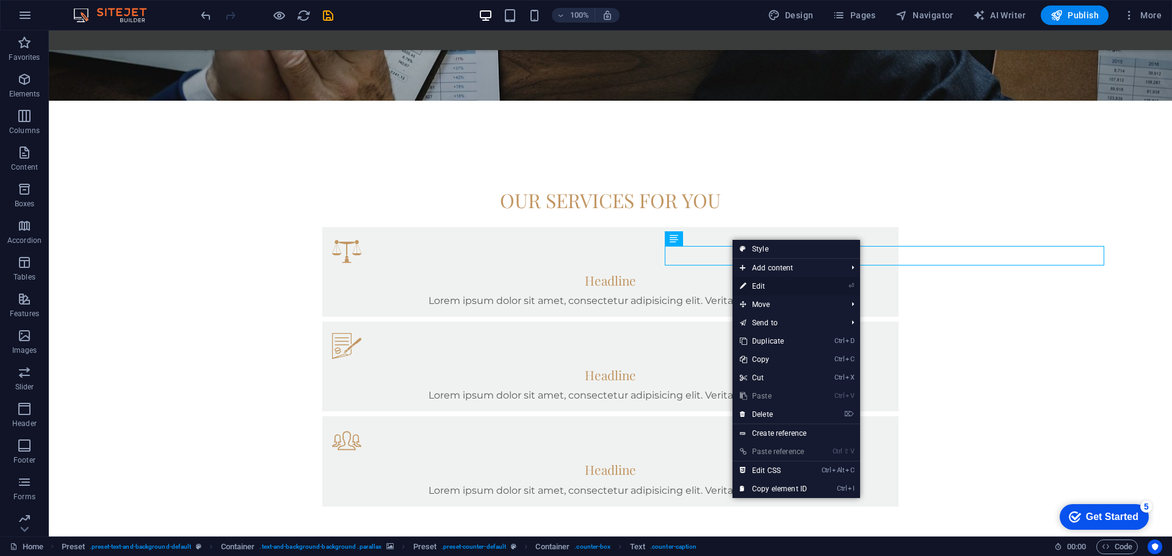
click at [760, 286] on link "⏎ Edit" at bounding box center [773, 286] width 82 height 18
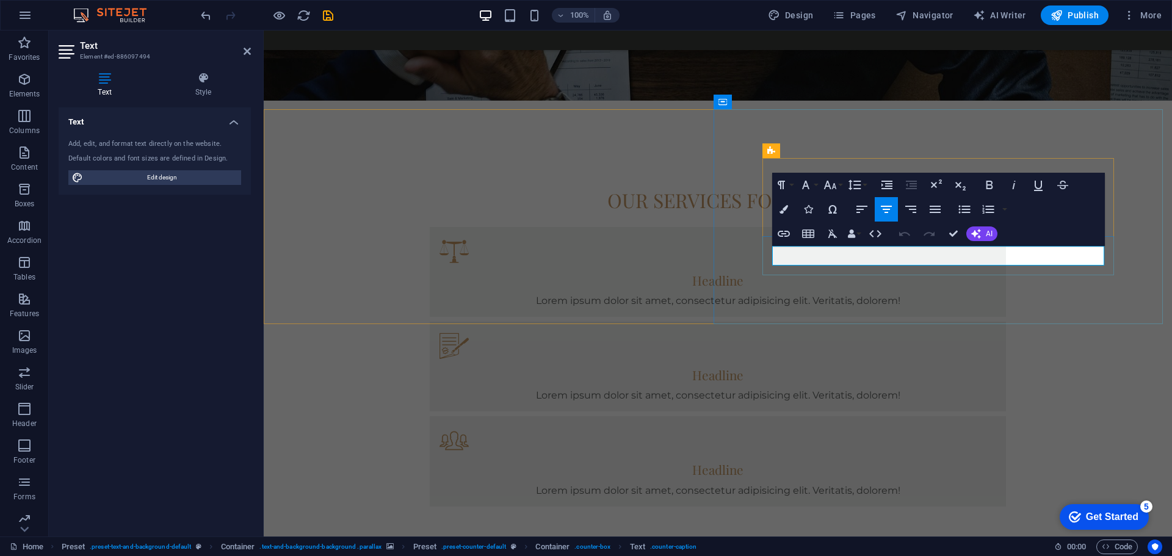
drag, startPoint x: 944, startPoint y: 249, endPoint x: 990, endPoint y: 248, distance: 47.0
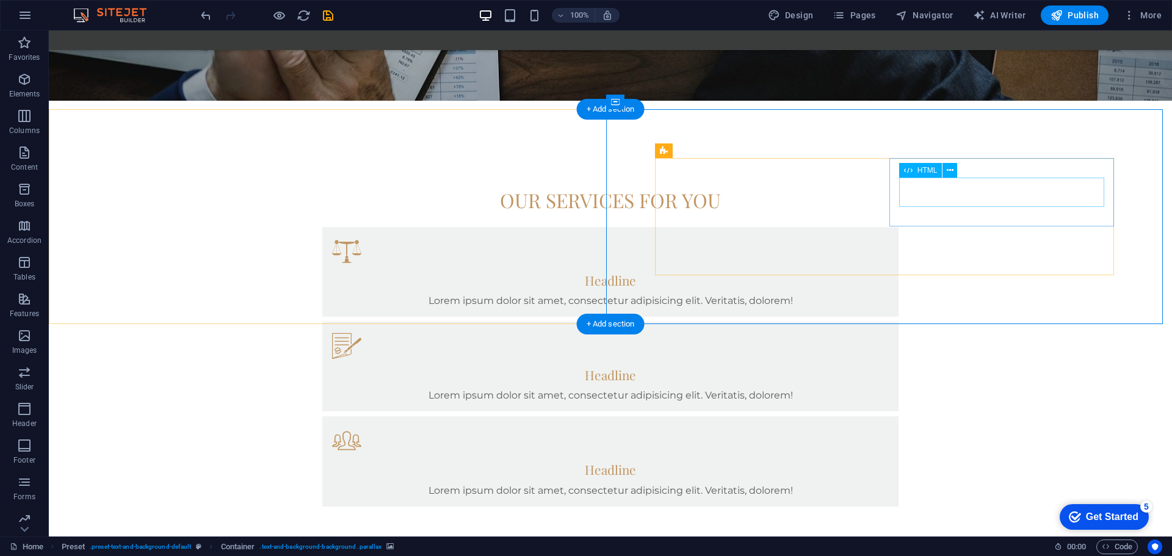
click at [948, 171] on icon at bounding box center [950, 170] width 7 height 13
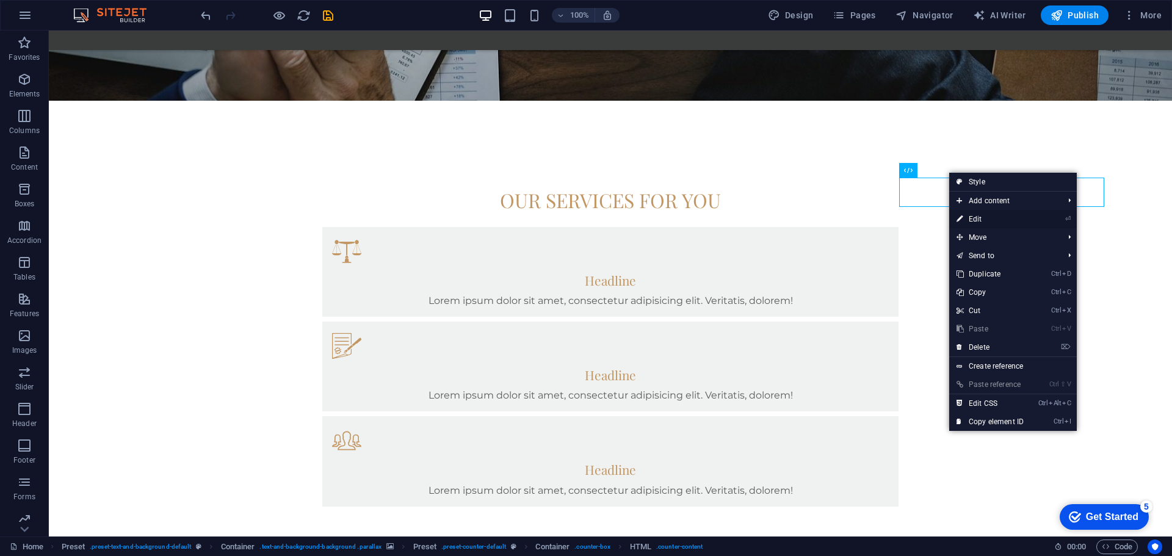
click at [972, 220] on link "⏎ Edit" at bounding box center [990, 219] width 82 height 18
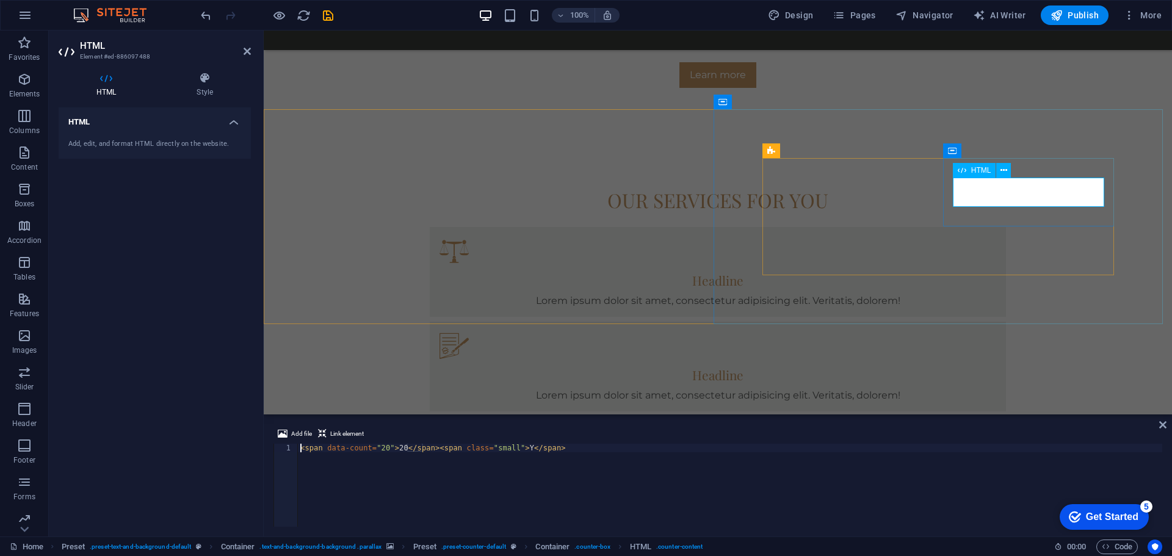
click at [998, 170] on button at bounding box center [1003, 170] width 15 height 15
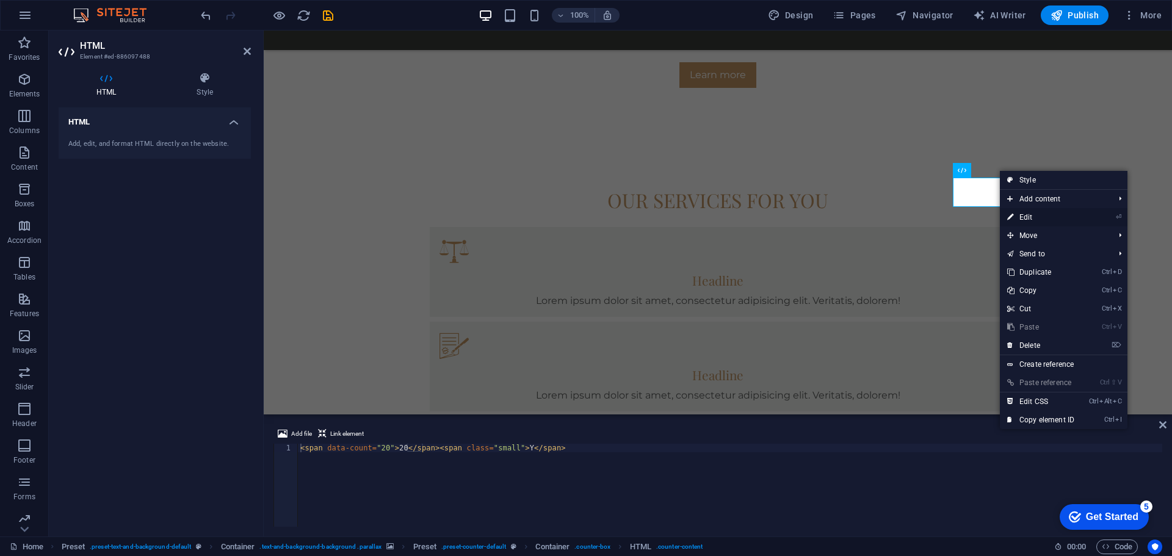
click at [1014, 216] on link "⏎ Edit" at bounding box center [1041, 217] width 82 height 18
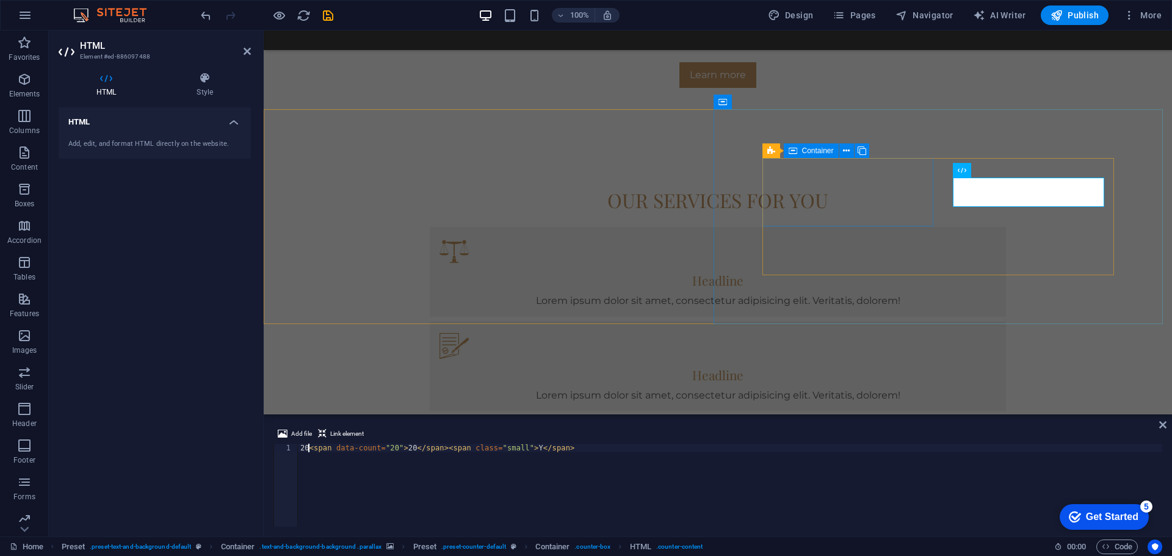
scroll to position [0, 1]
type textarea "<span data-count="20">20</span><span class="small"> Y</span>"
click at [1002, 168] on icon at bounding box center [1003, 170] width 7 height 13
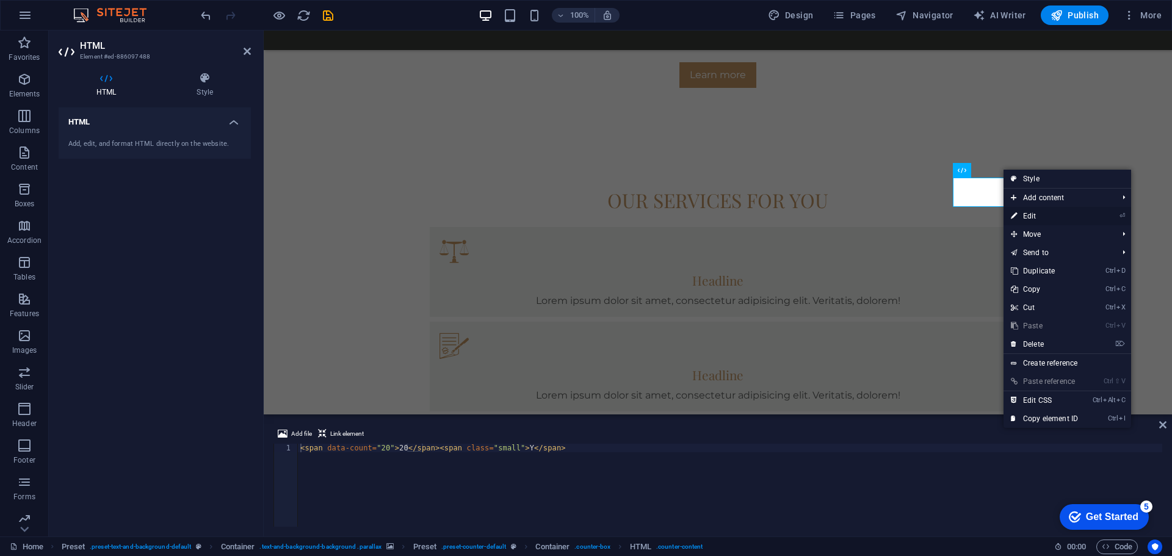
click at [1022, 216] on link "⏎ Edit" at bounding box center [1044, 216] width 82 height 18
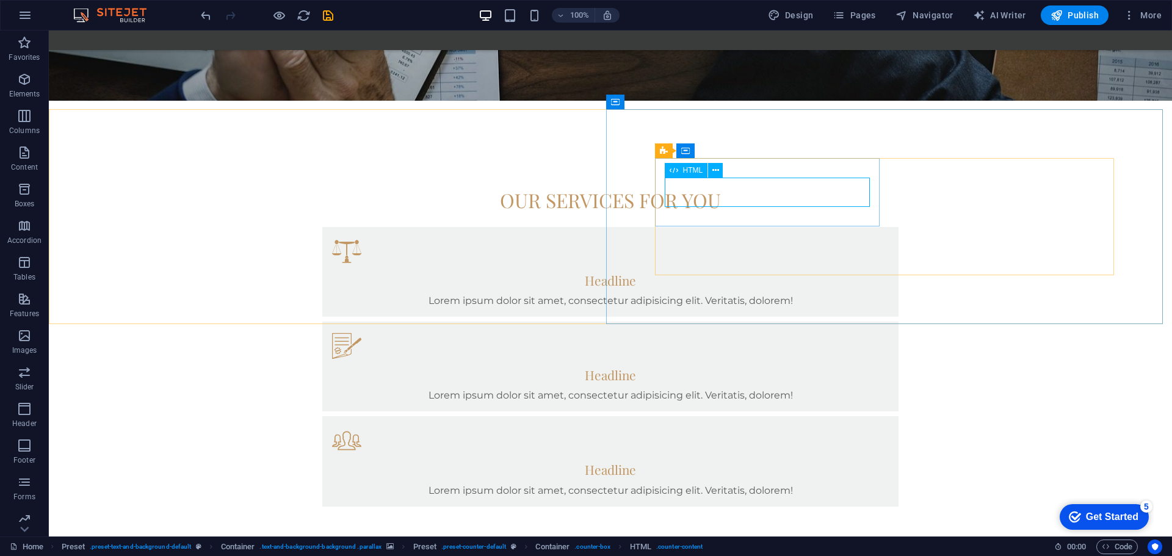
click at [687, 170] on span "HTML" at bounding box center [693, 170] width 20 height 7
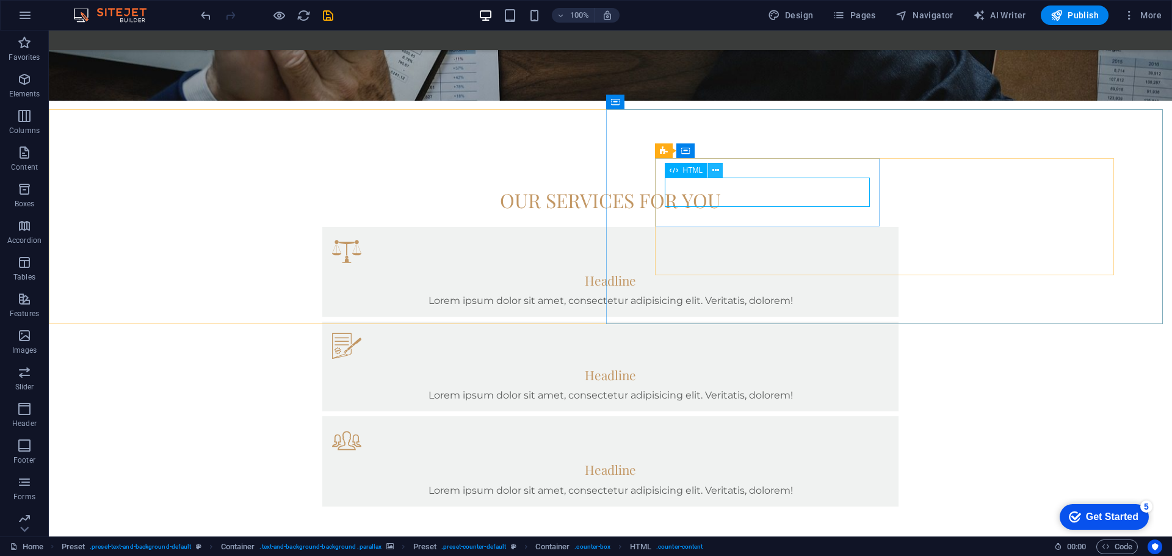
click at [716, 175] on icon at bounding box center [715, 170] width 7 height 13
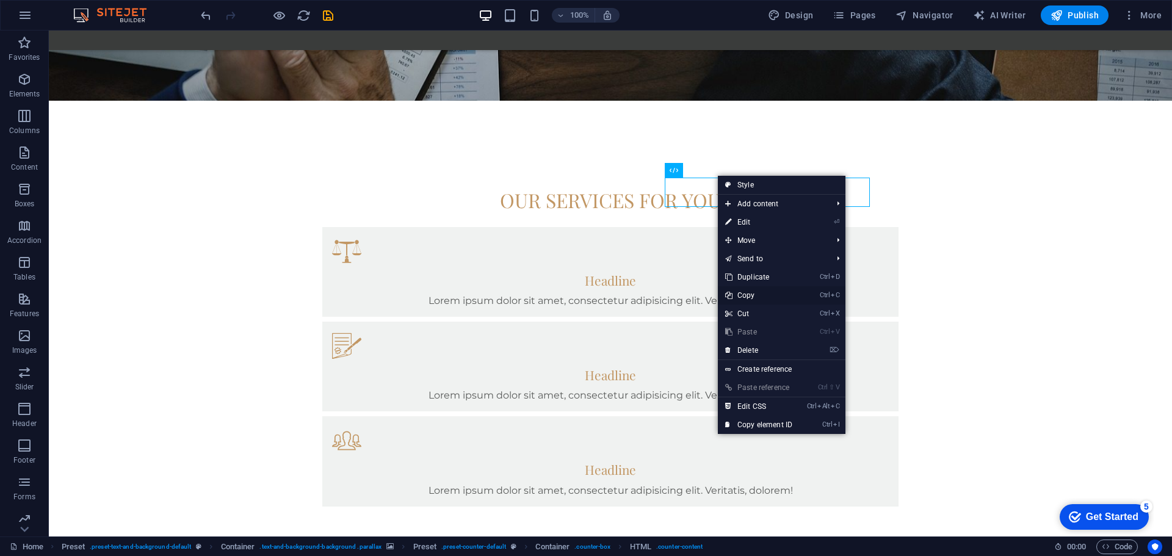
click at [736, 293] on link "Ctrl C Copy" at bounding box center [759, 295] width 82 height 18
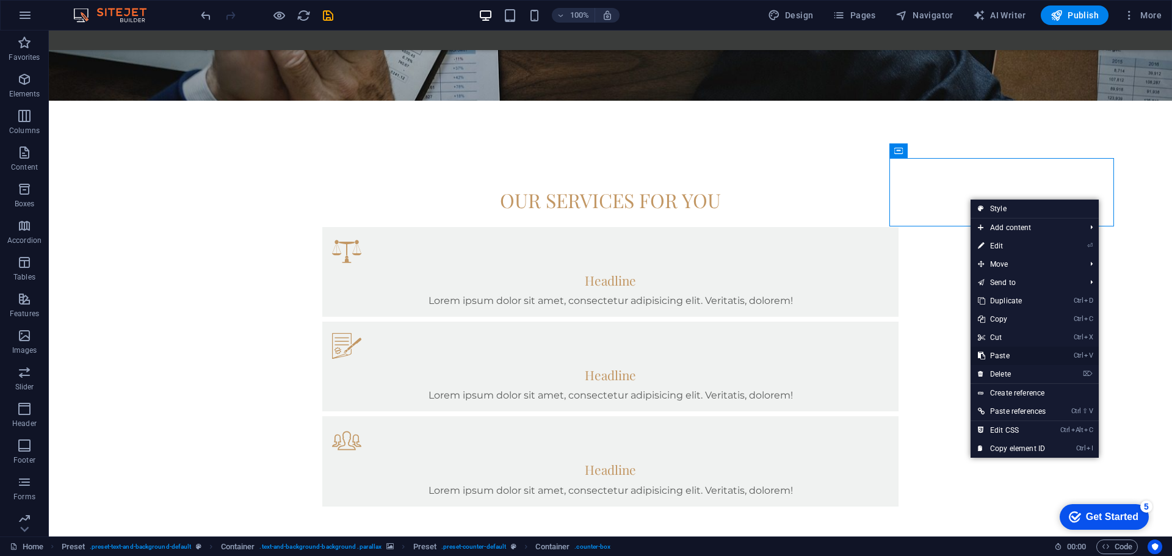
click at [1002, 358] on link "Ctrl V Paste" at bounding box center [1011, 356] width 82 height 18
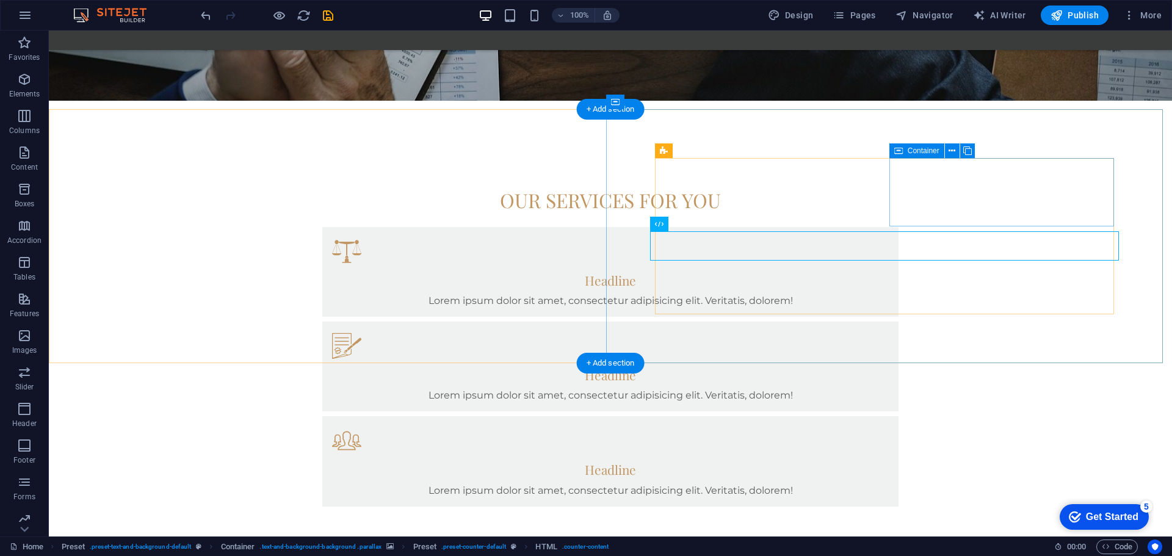
drag, startPoint x: 925, startPoint y: 231, endPoint x: 939, endPoint y: 195, distance: 38.6
drag, startPoint x: 726, startPoint y: 254, endPoint x: 798, endPoint y: 254, distance: 72.0
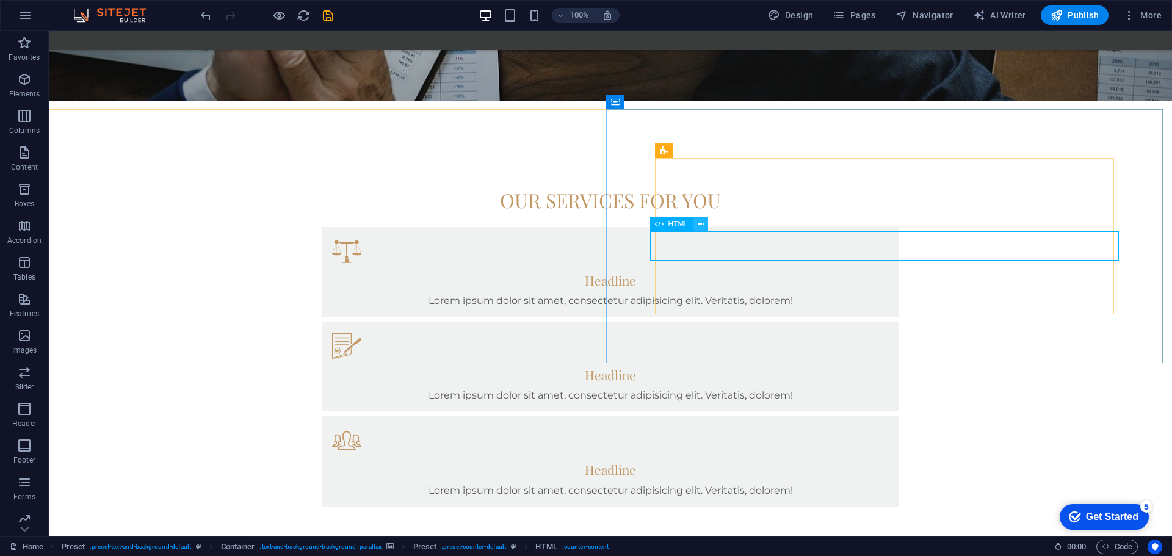
click at [699, 224] on icon at bounding box center [701, 224] width 7 height 13
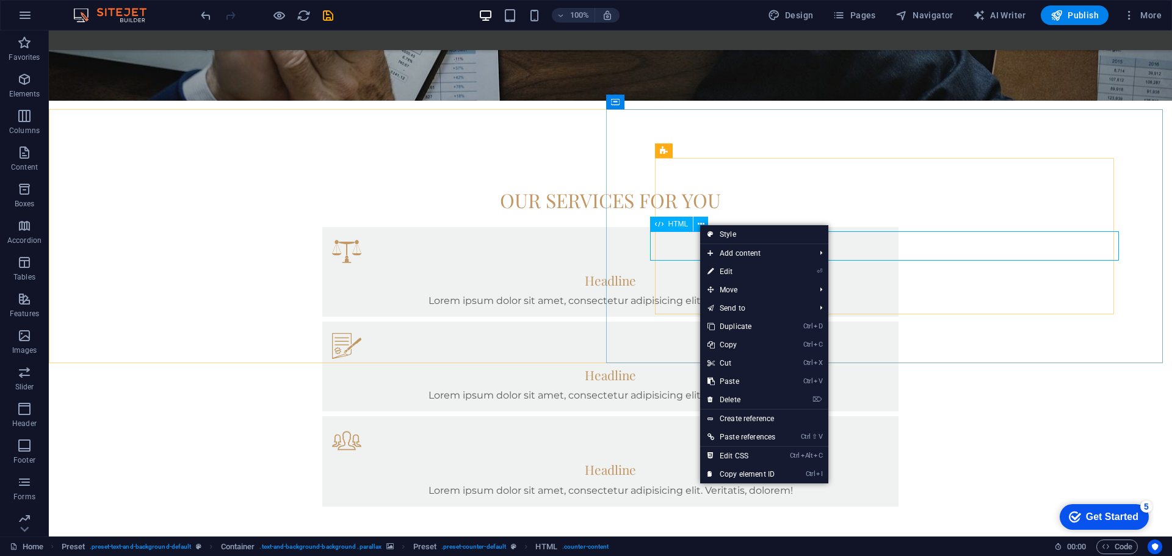
click at [669, 225] on span "HTML" at bounding box center [678, 223] width 20 height 7
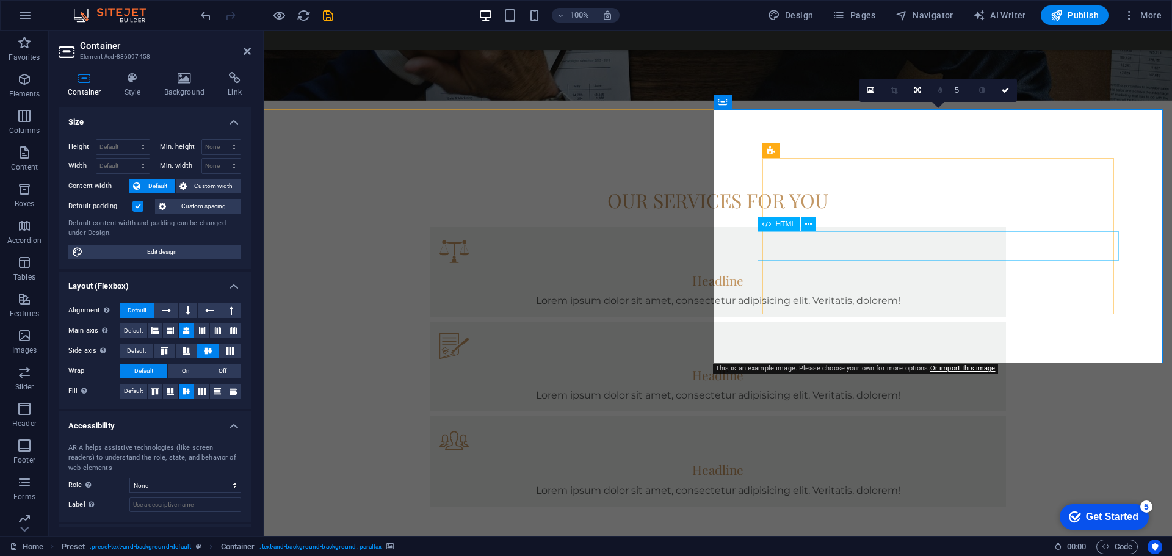
click at [810, 226] on icon at bounding box center [808, 224] width 7 height 13
drag, startPoint x: 1037, startPoint y: 240, endPoint x: 1058, endPoint y: 239, distance: 20.8
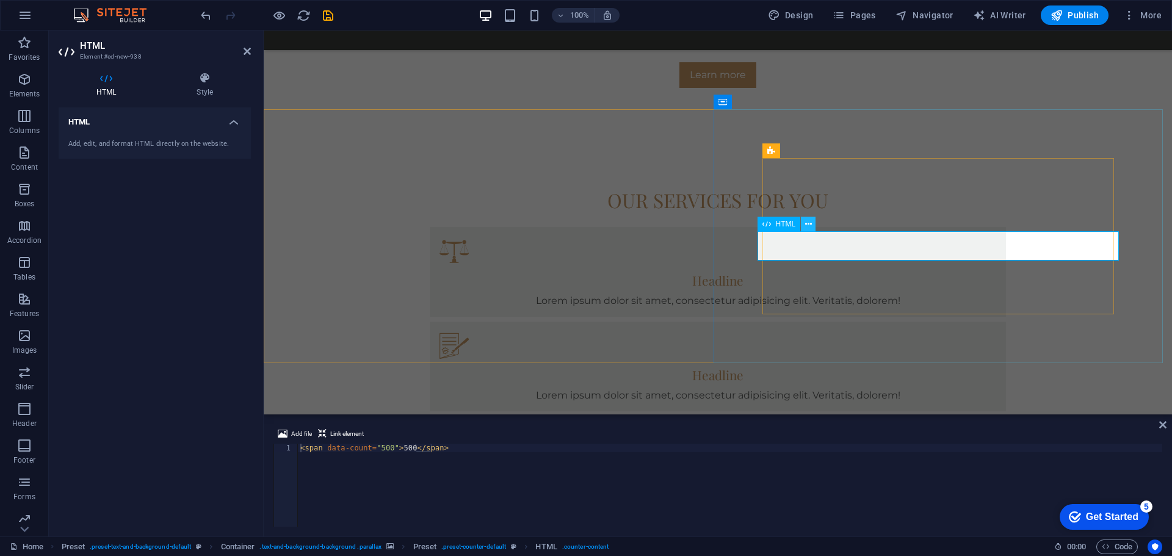
click at [808, 225] on icon at bounding box center [808, 224] width 7 height 13
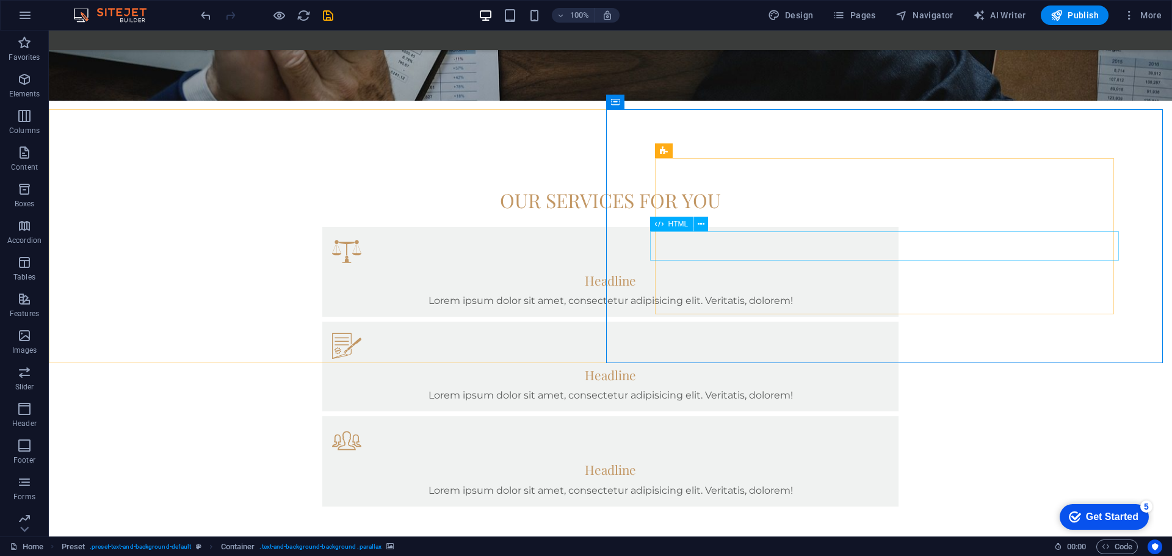
click at [699, 225] on icon at bounding box center [701, 224] width 7 height 13
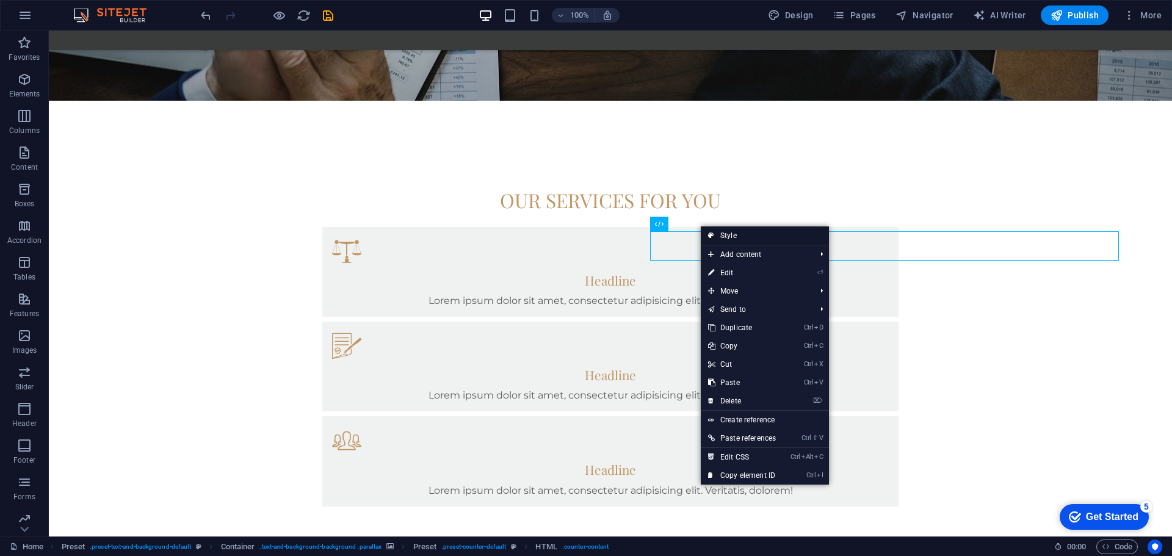
click at [729, 238] on link "Style" at bounding box center [765, 235] width 128 height 18
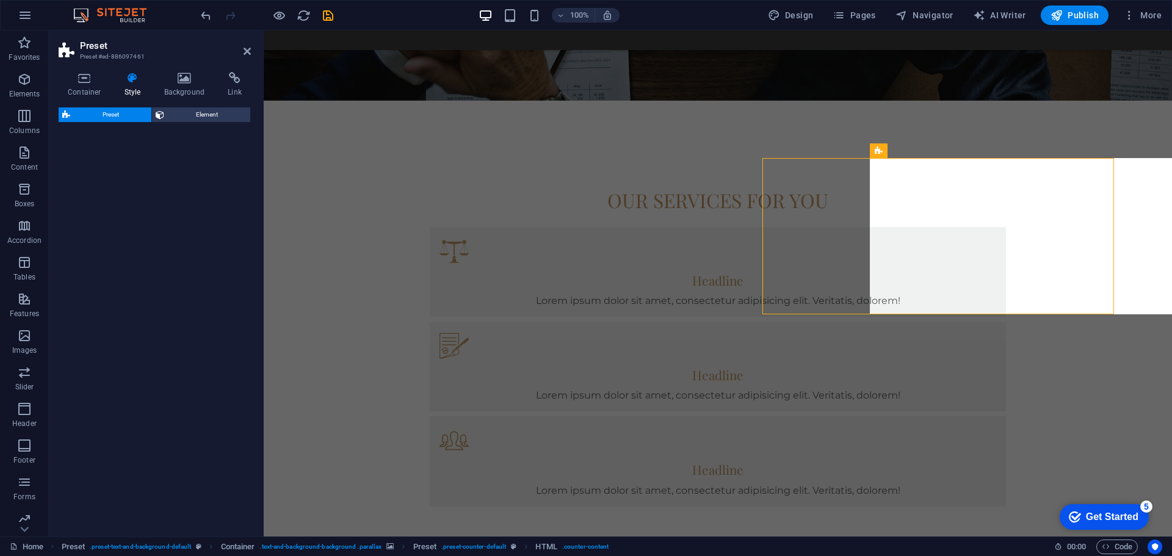
select select "px"
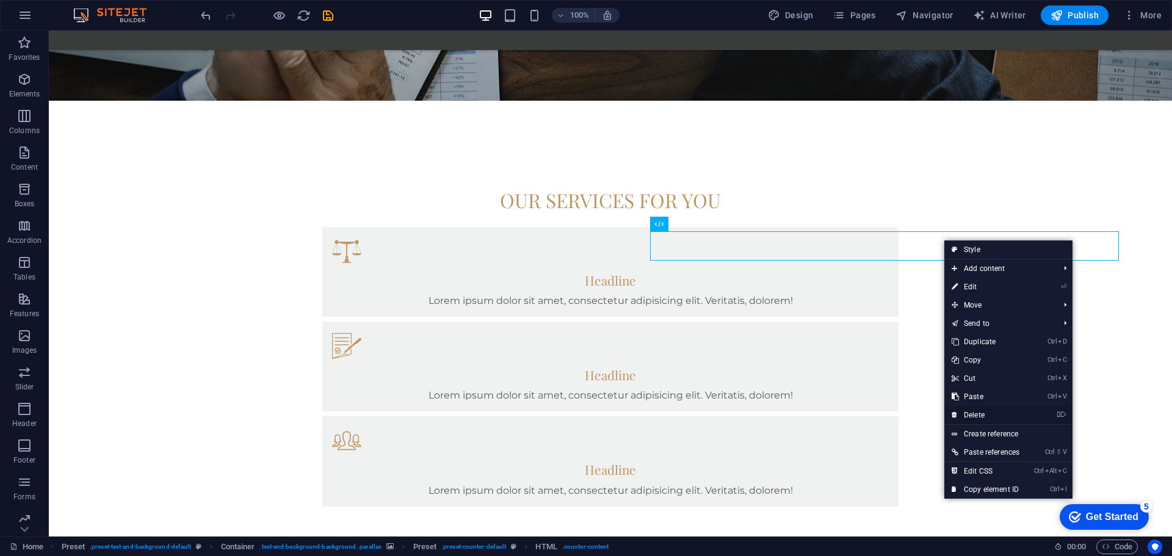
drag, startPoint x: 975, startPoint y: 417, endPoint x: 925, endPoint y: 385, distance: 59.1
click at [975, 417] on link "⌦ Delete" at bounding box center [985, 415] width 82 height 18
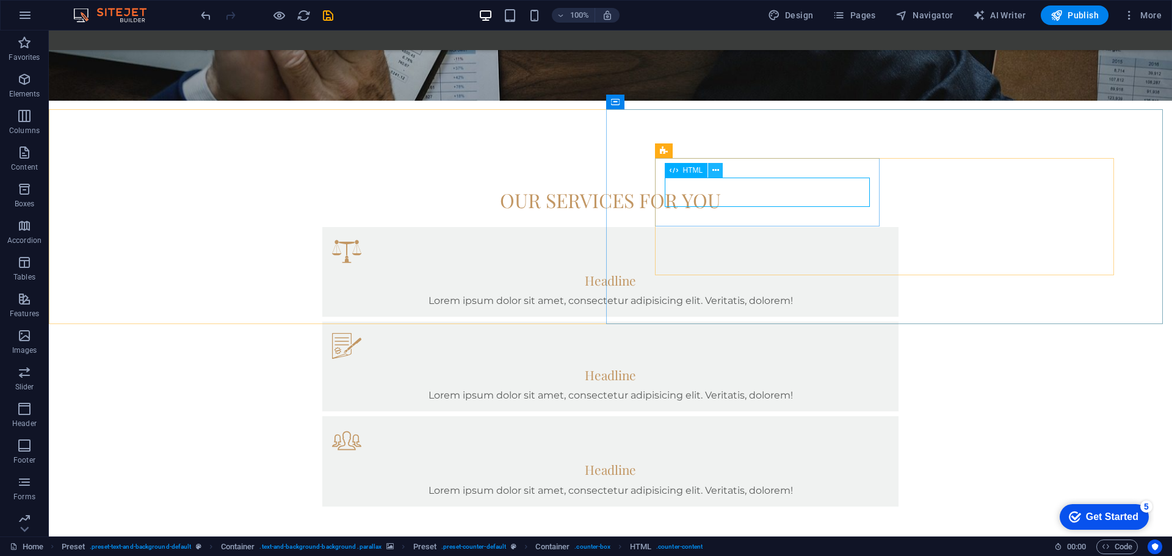
click at [716, 167] on icon at bounding box center [715, 170] width 7 height 13
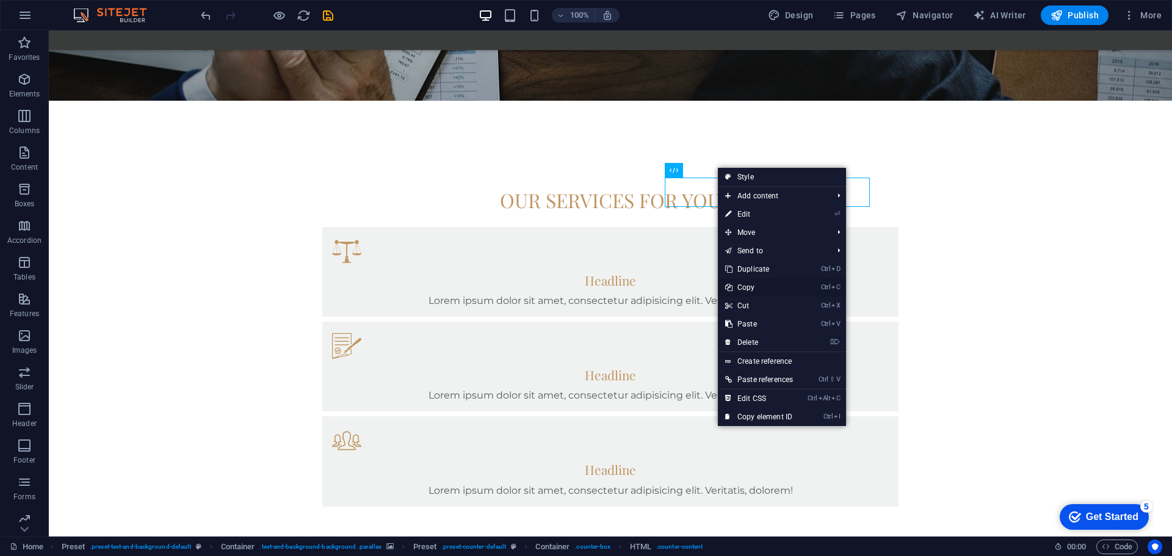
click at [751, 291] on link "Ctrl C Copy" at bounding box center [759, 287] width 82 height 18
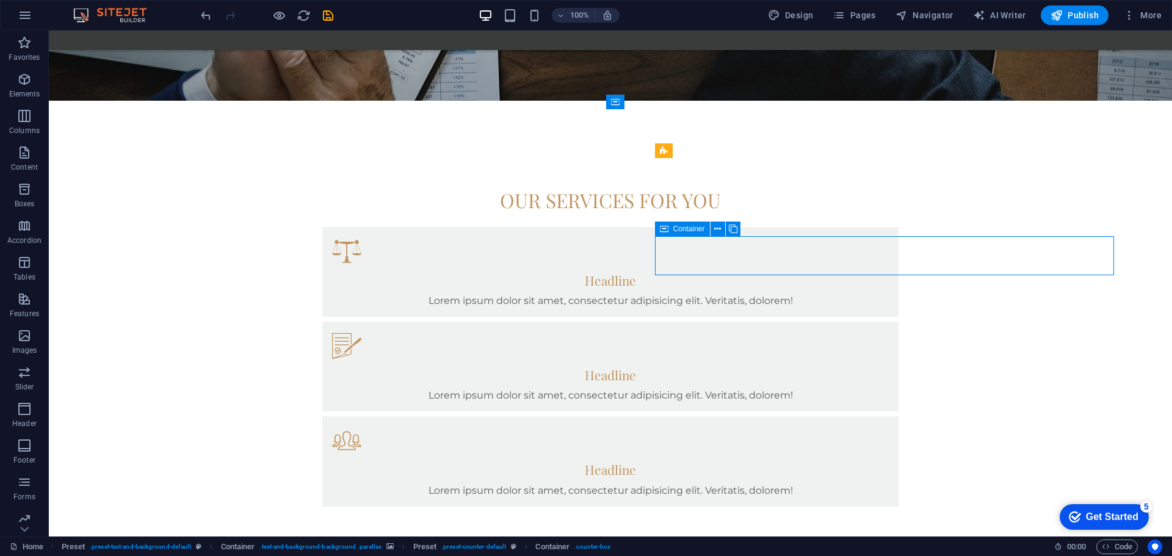
drag, startPoint x: 889, startPoint y: 272, endPoint x: 1111, endPoint y: 267, distance: 222.2
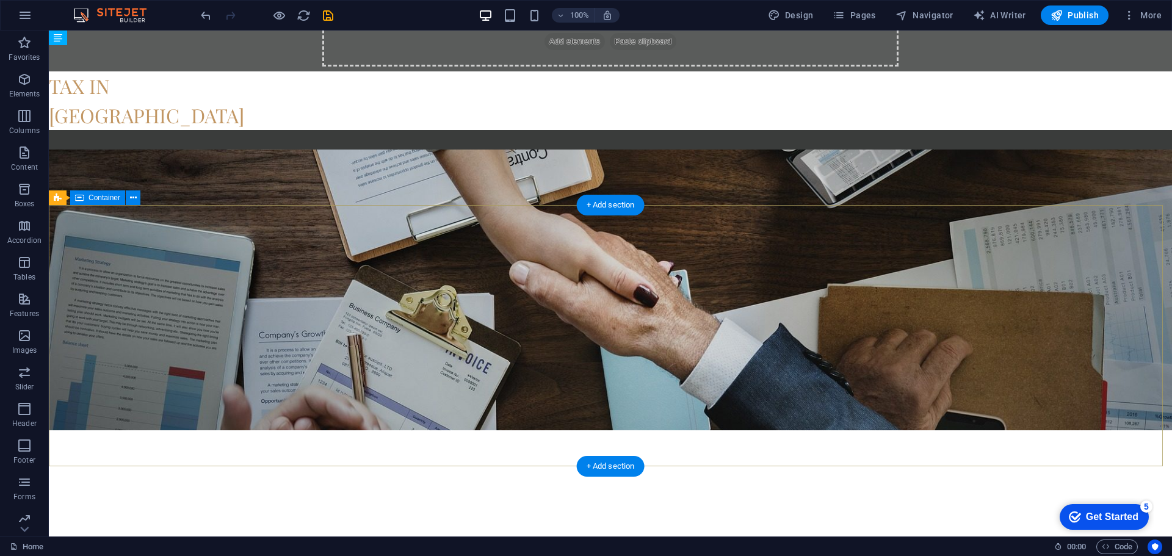
scroll to position [0, 0]
